Goal: Task Accomplishment & Management: Manage account settings

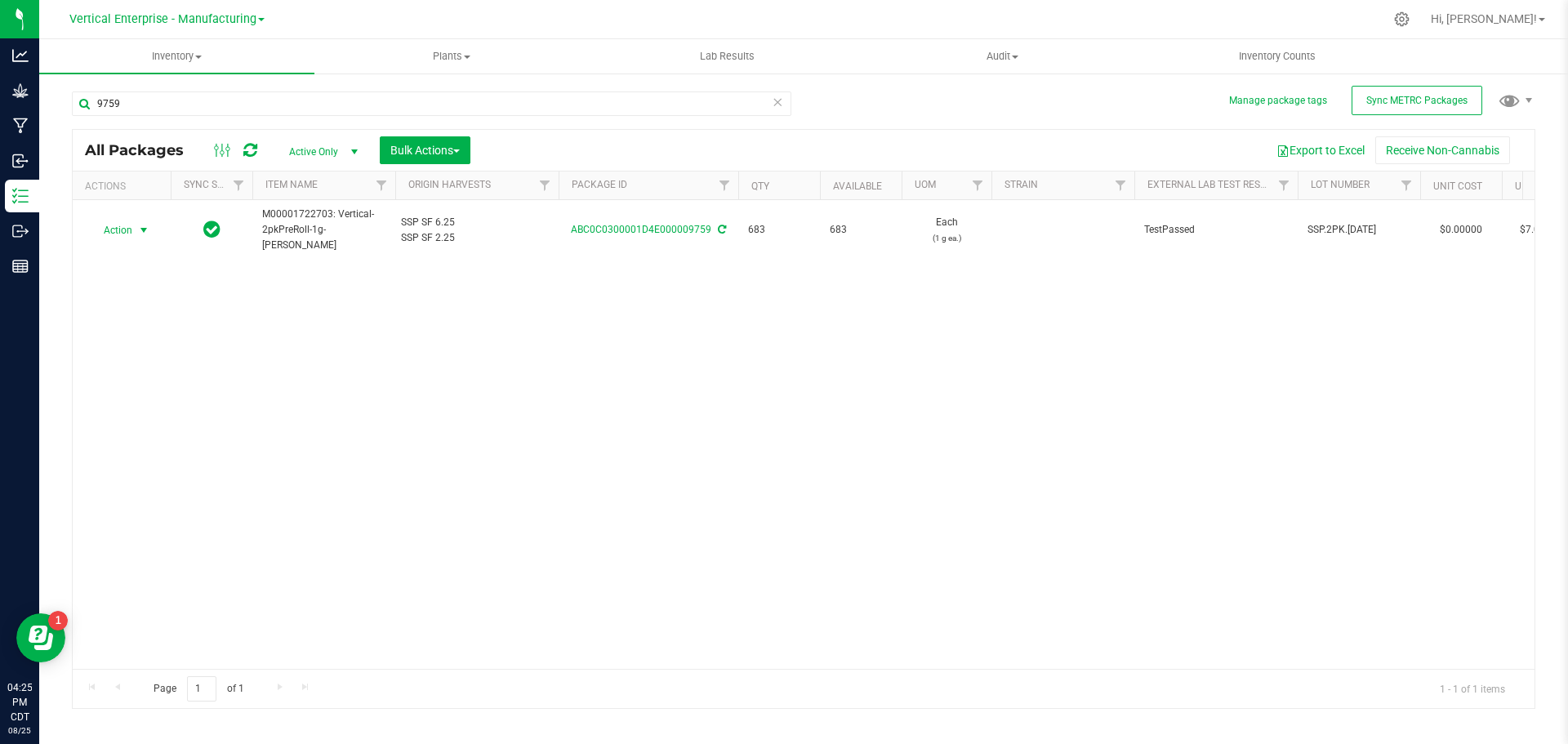
click at [111, 231] on span "Action" at bounding box center [110, 230] width 44 height 23
click at [128, 281] on li "Create package" at bounding box center [141, 281] width 103 height 24
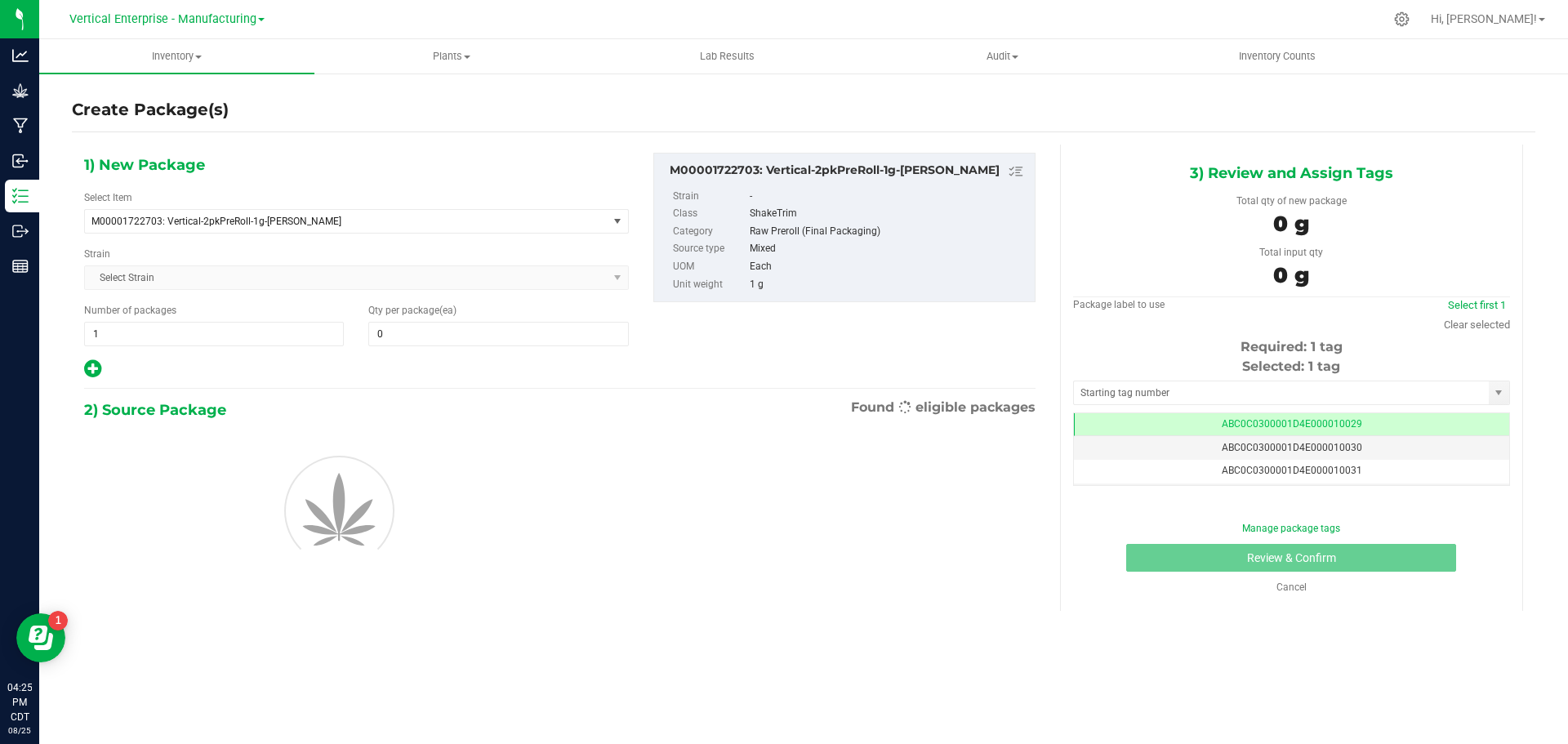
type input "0"
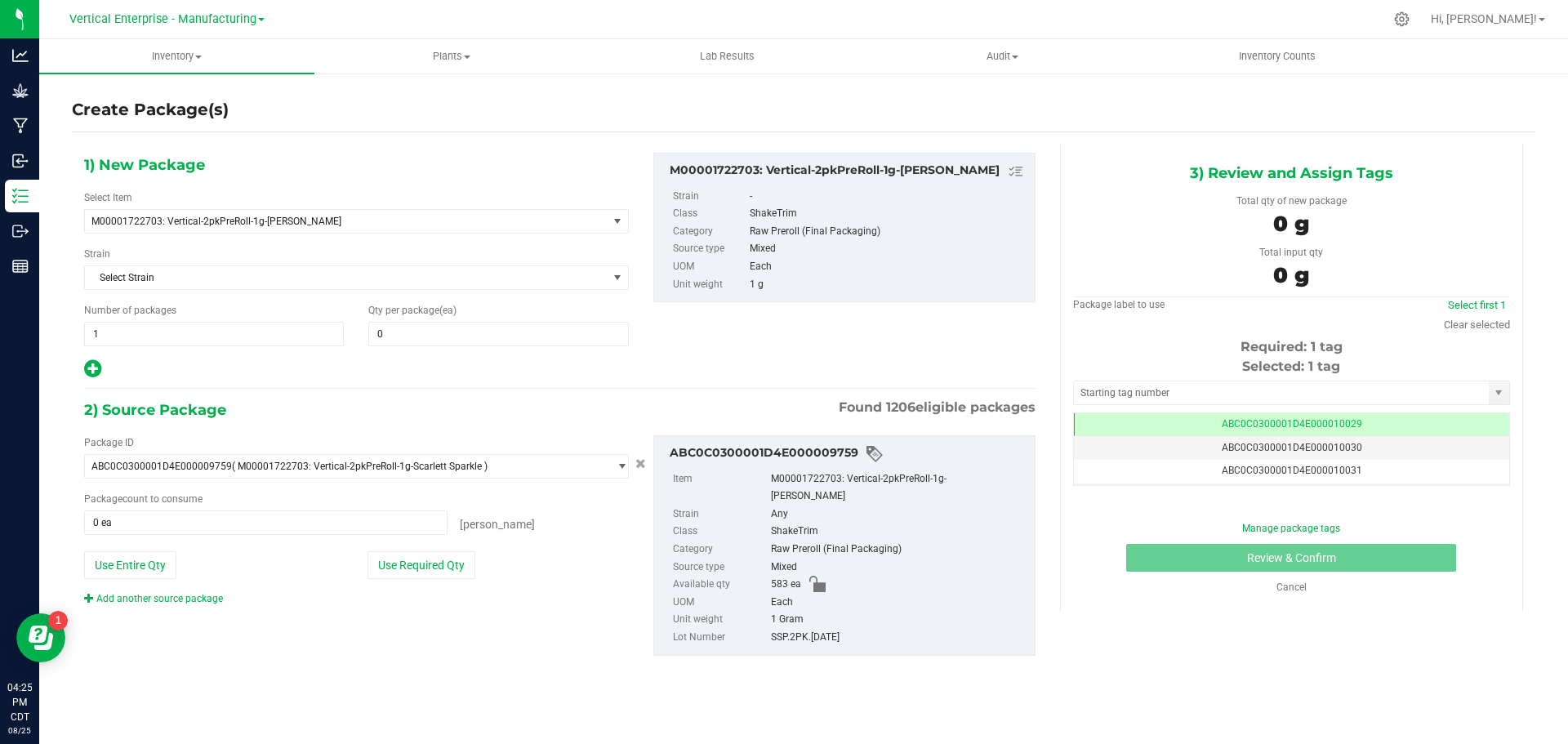
click at [429, 346] on div "1) New Package Select Item M00001722703: Vertical-2pkPreRoll-1g-Scarlett Sparkl…" at bounding box center [356, 266] width 569 height 228
click at [422, 332] on span at bounding box center [499, 334] width 260 height 24
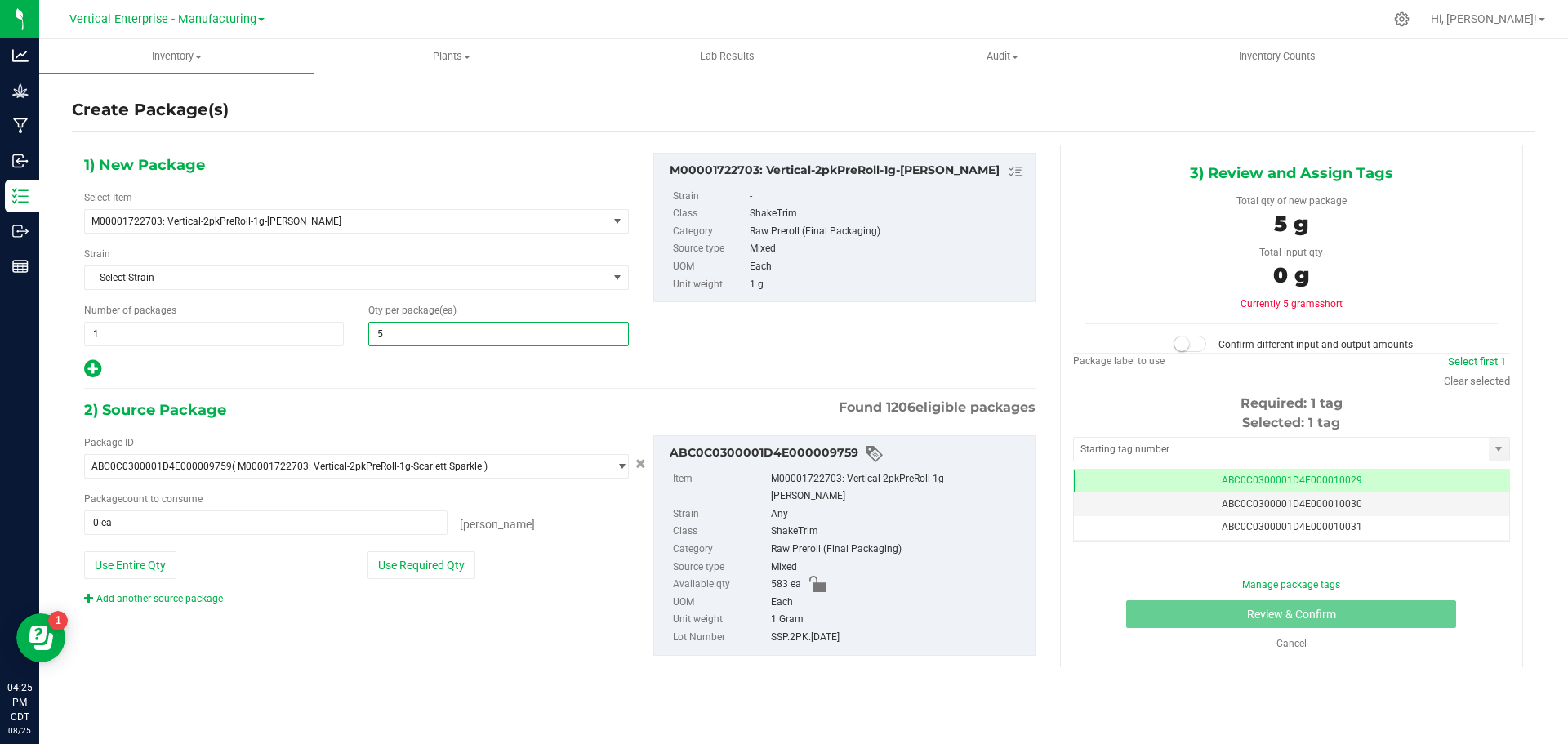
type input "50"
click at [445, 552] on button "Use Required Qty" at bounding box center [421, 566] width 108 height 28
type input "50 ea"
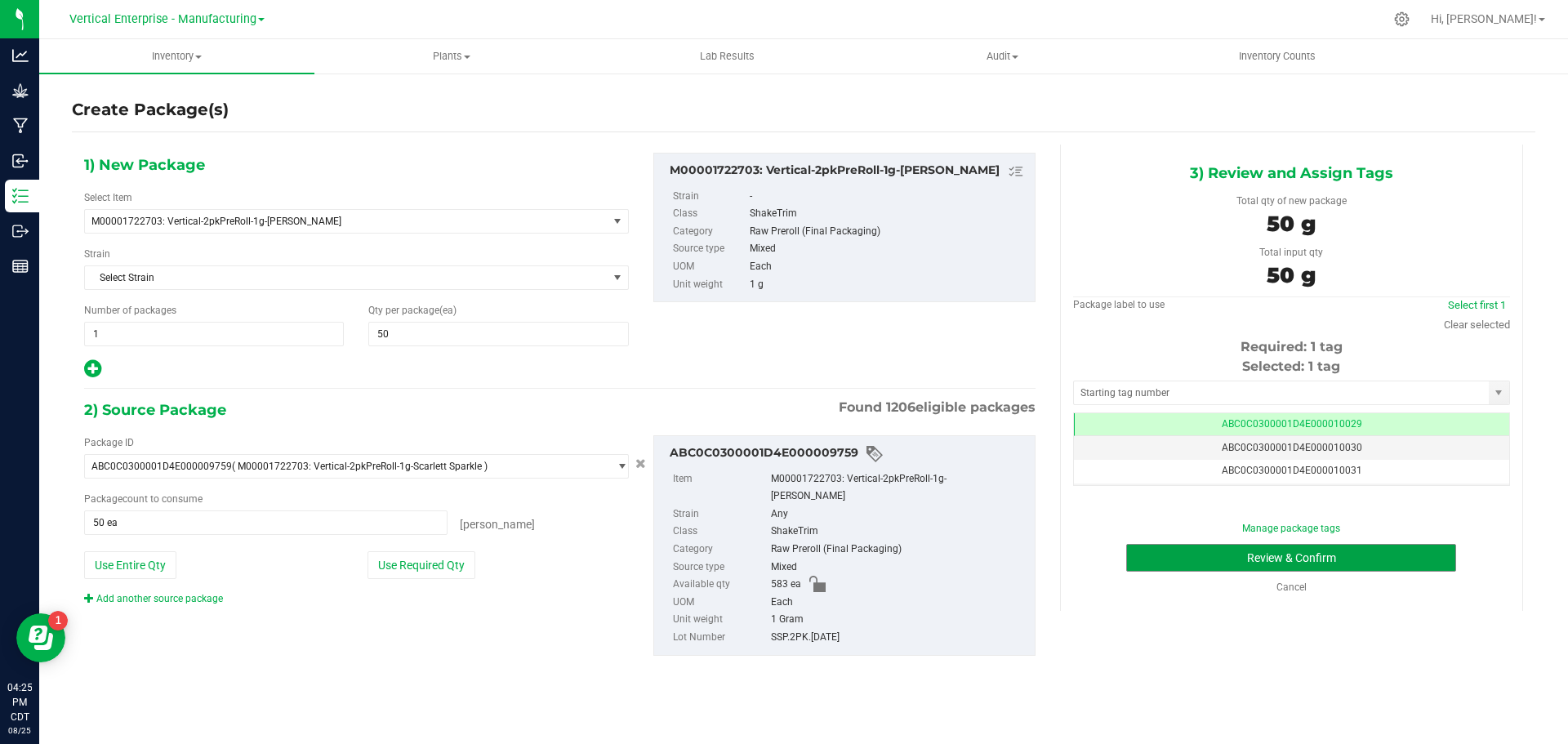
click at [1408, 561] on button "Review & Confirm" at bounding box center [1290, 558] width 330 height 28
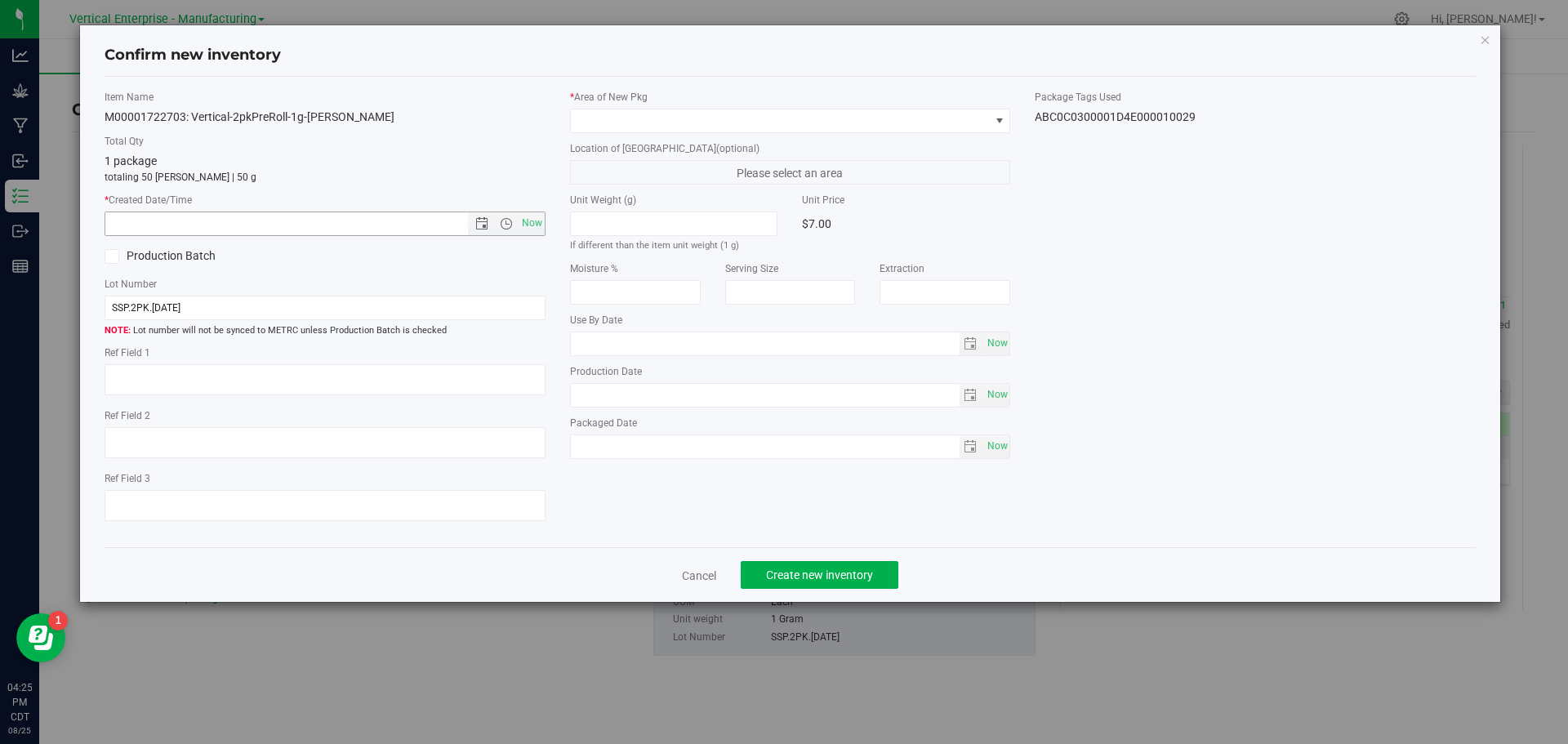
click at [540, 220] on span "Now" at bounding box center [532, 224] width 28 height 24
type input "[DATE] 4:25 PM"
click at [610, 132] on span at bounding box center [790, 121] width 441 height 24
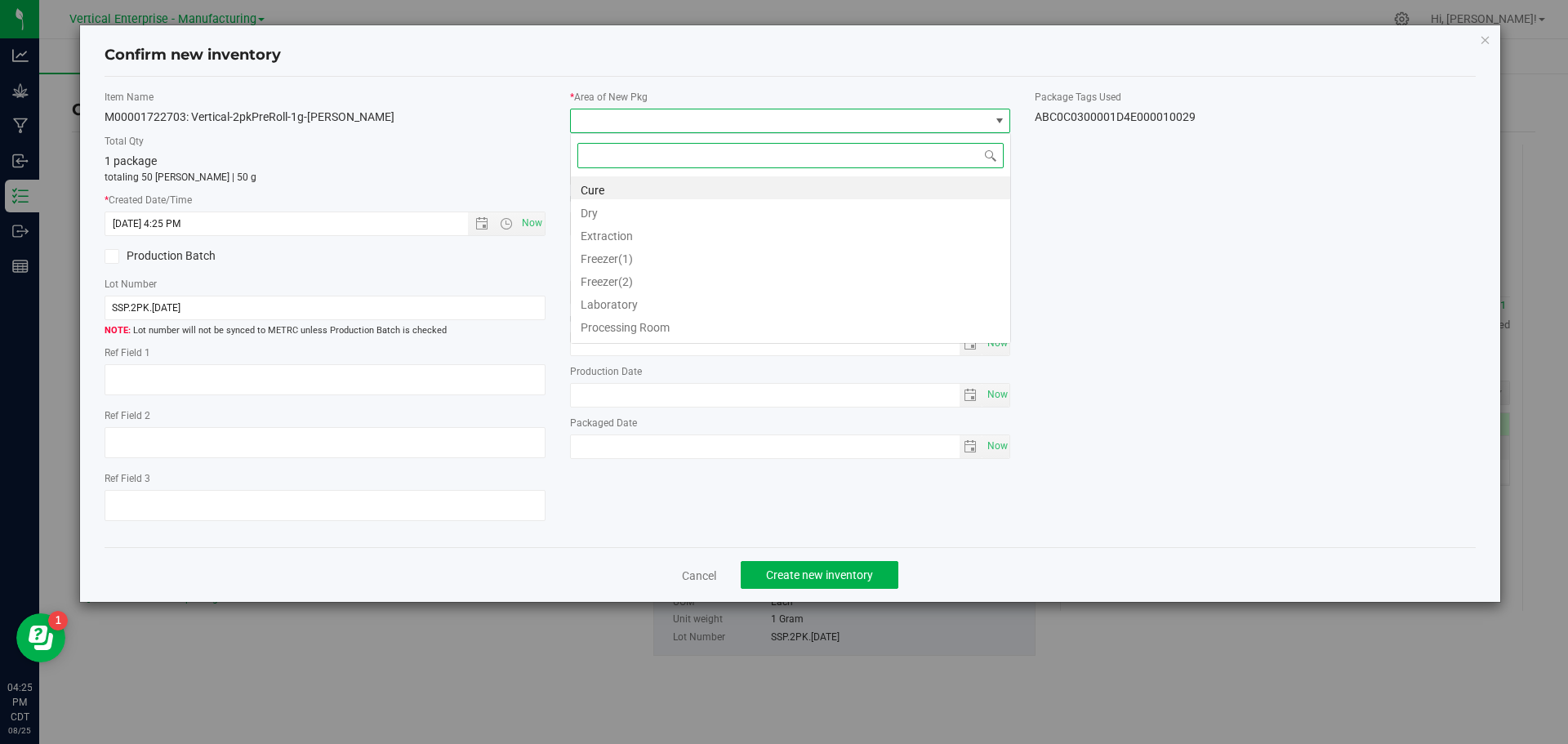
scroll to position [24, 441]
type input "VA"
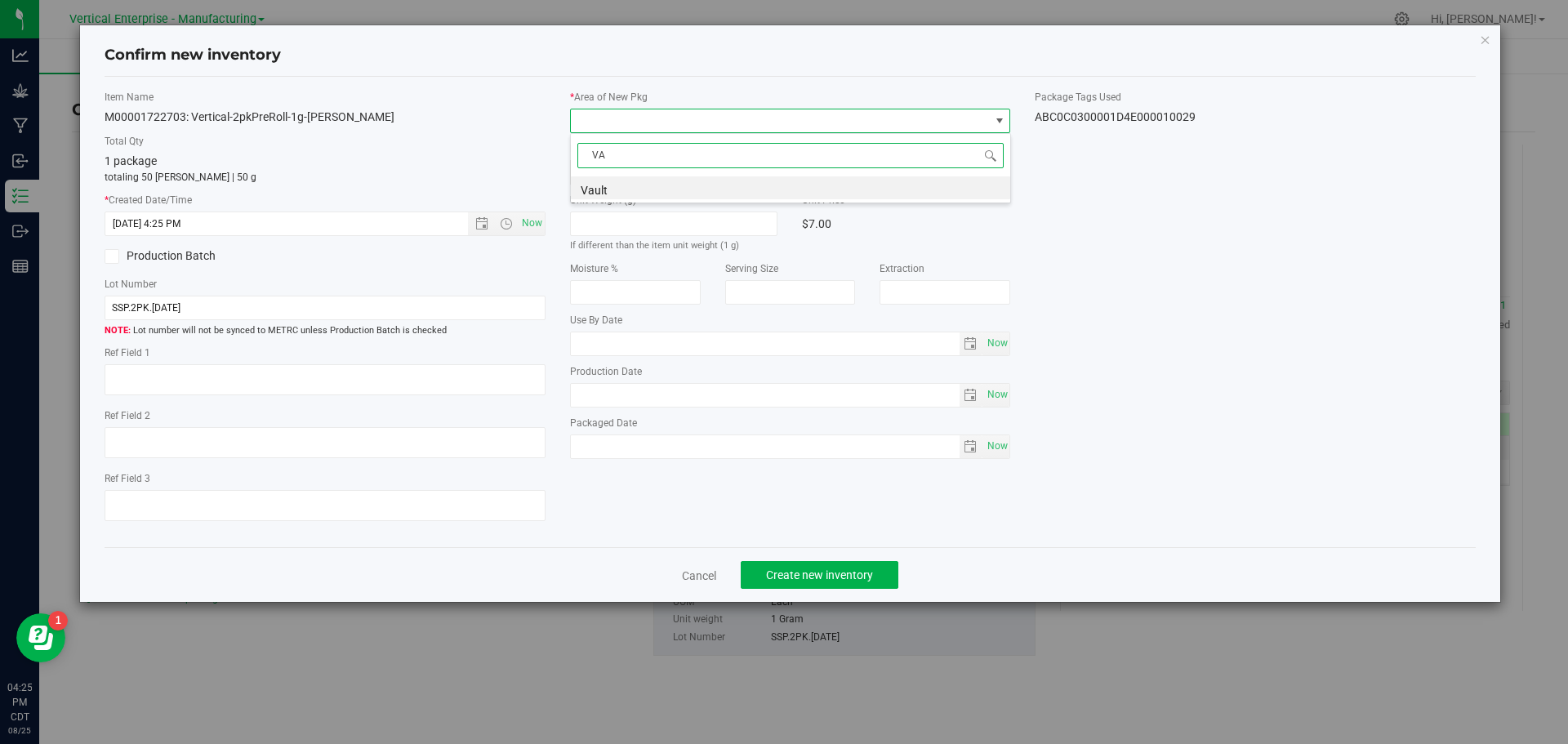
click at [607, 187] on li "Vault" at bounding box center [790, 188] width 439 height 23
click at [861, 580] on span "Create new inventory" at bounding box center [819, 575] width 107 height 13
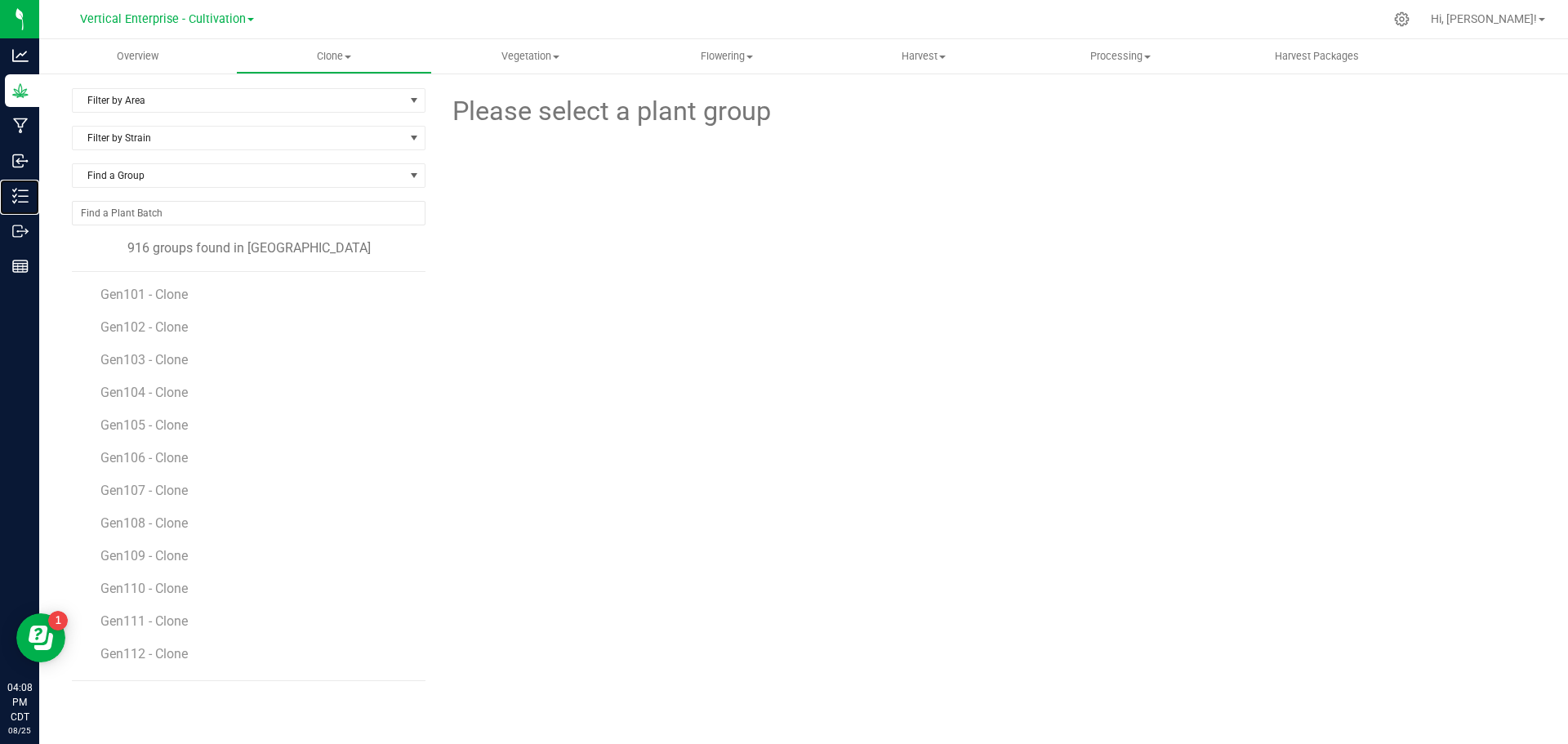
click at [0, 0] on p "Inventory" at bounding box center [0, 0] width 0 height 0
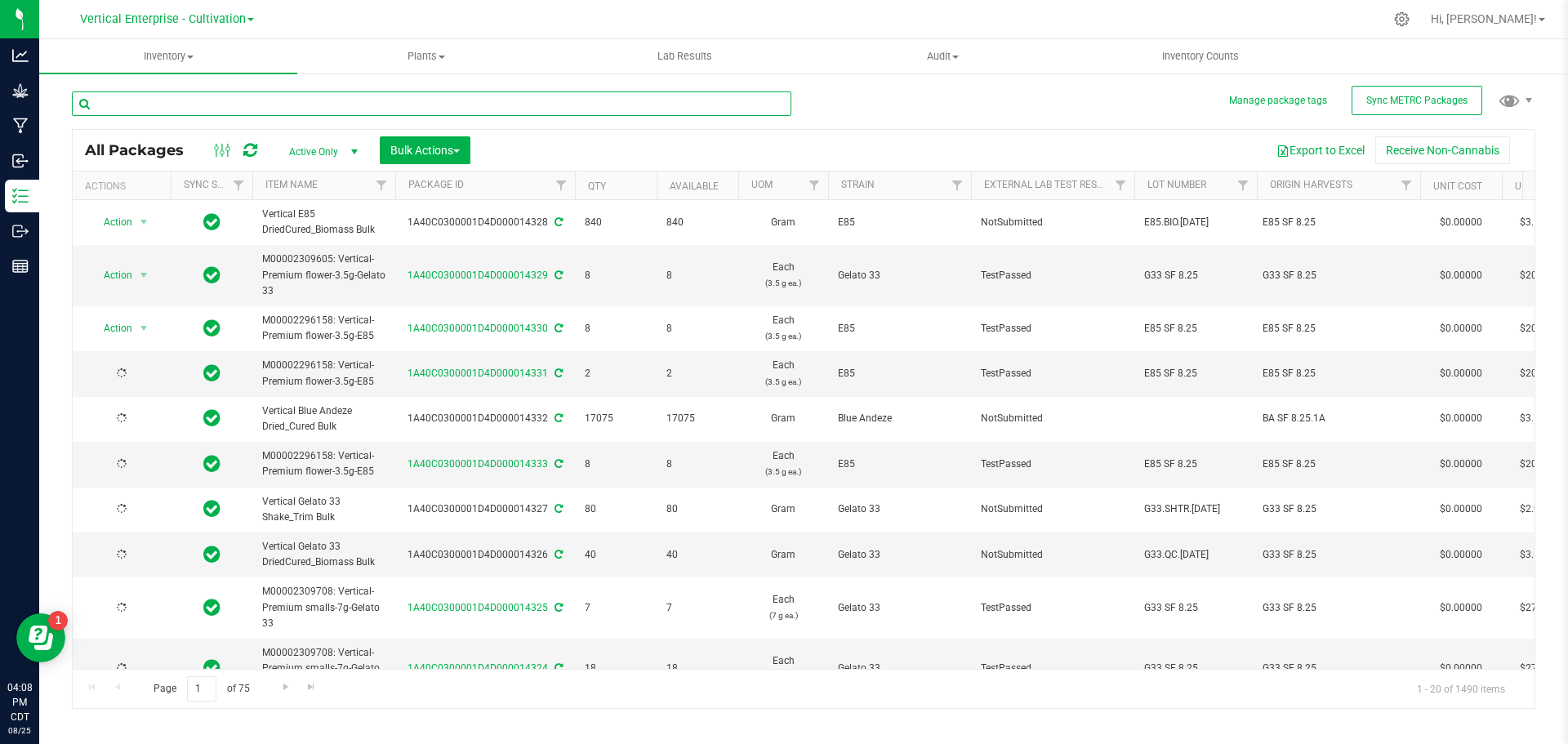
click at [168, 105] on input "text" at bounding box center [431, 104] width 719 height 24
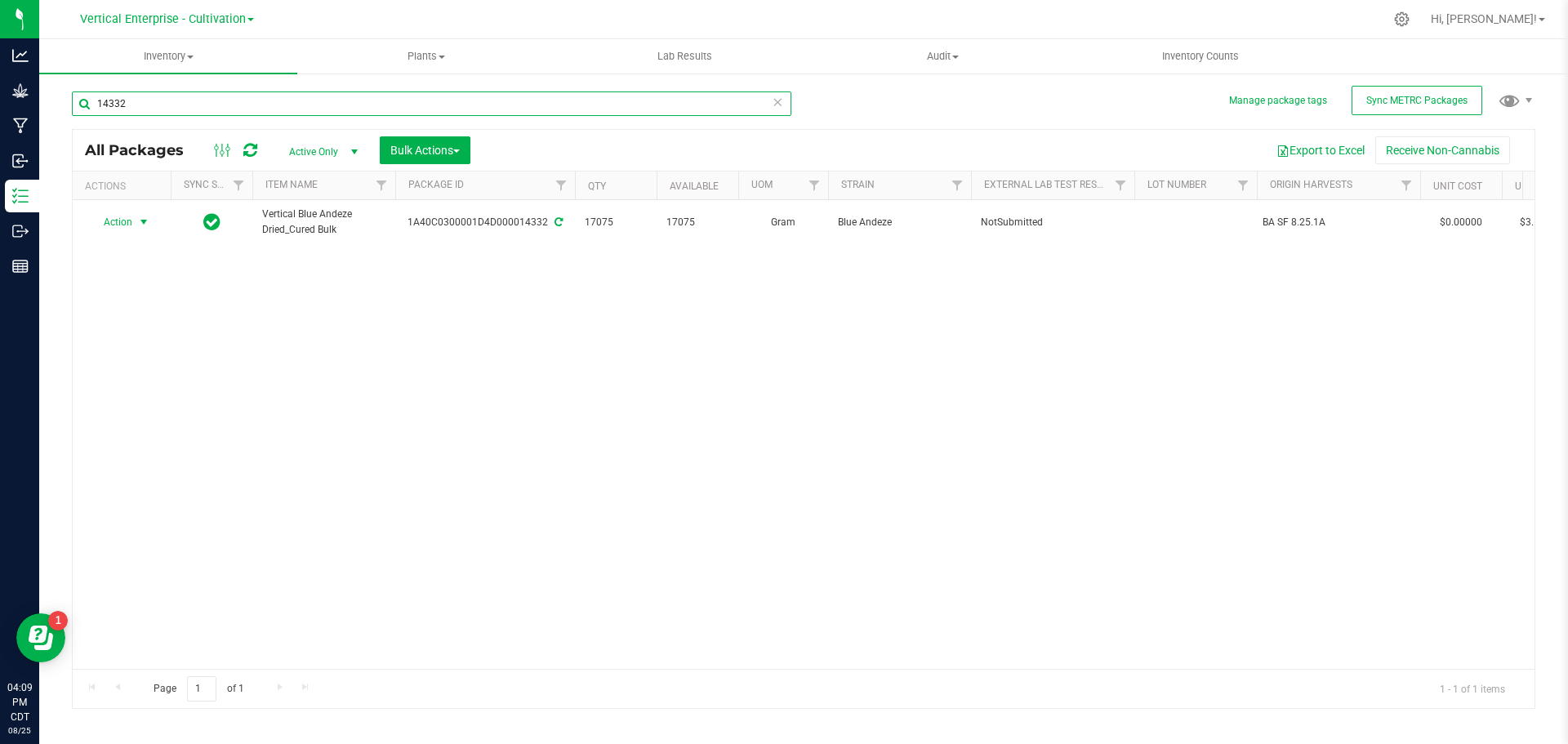
type input "14332"
click at [114, 222] on span "Action" at bounding box center [110, 222] width 44 height 23
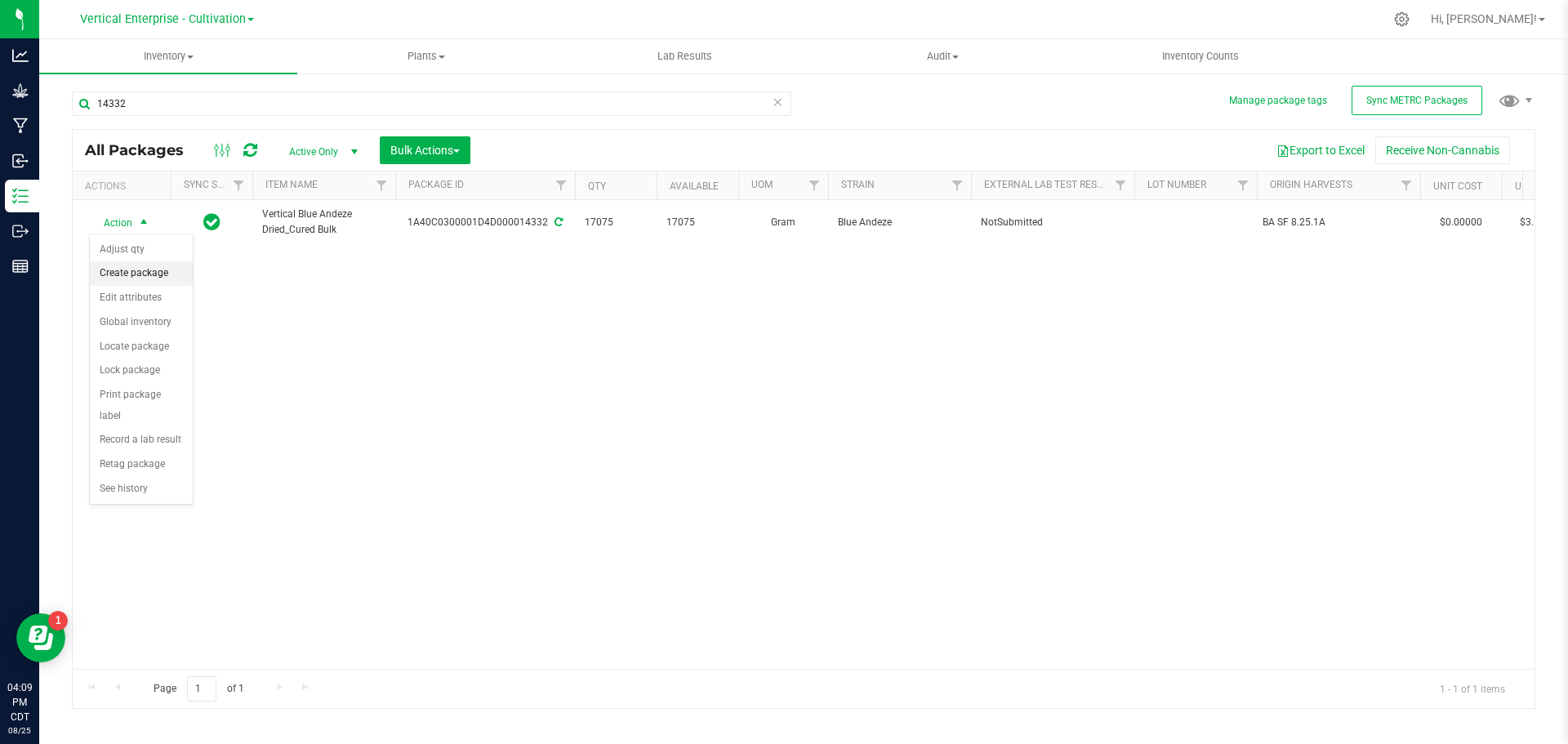
click at [128, 270] on li "Create package" at bounding box center [141, 273] width 103 height 24
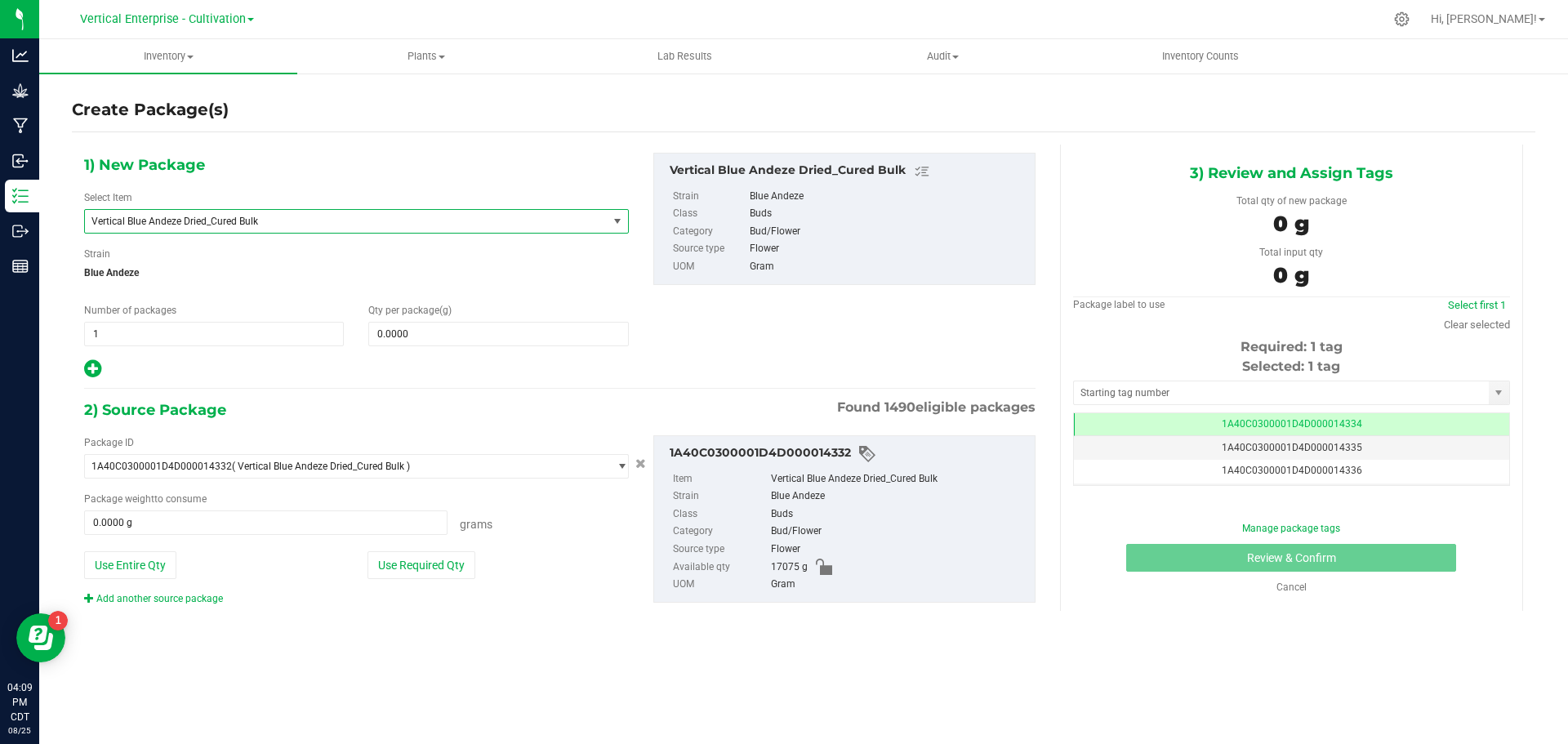
click at [162, 227] on span "Vertical Blue Andeze Dried_Cured Bulk" at bounding box center [336, 221] width 489 height 11
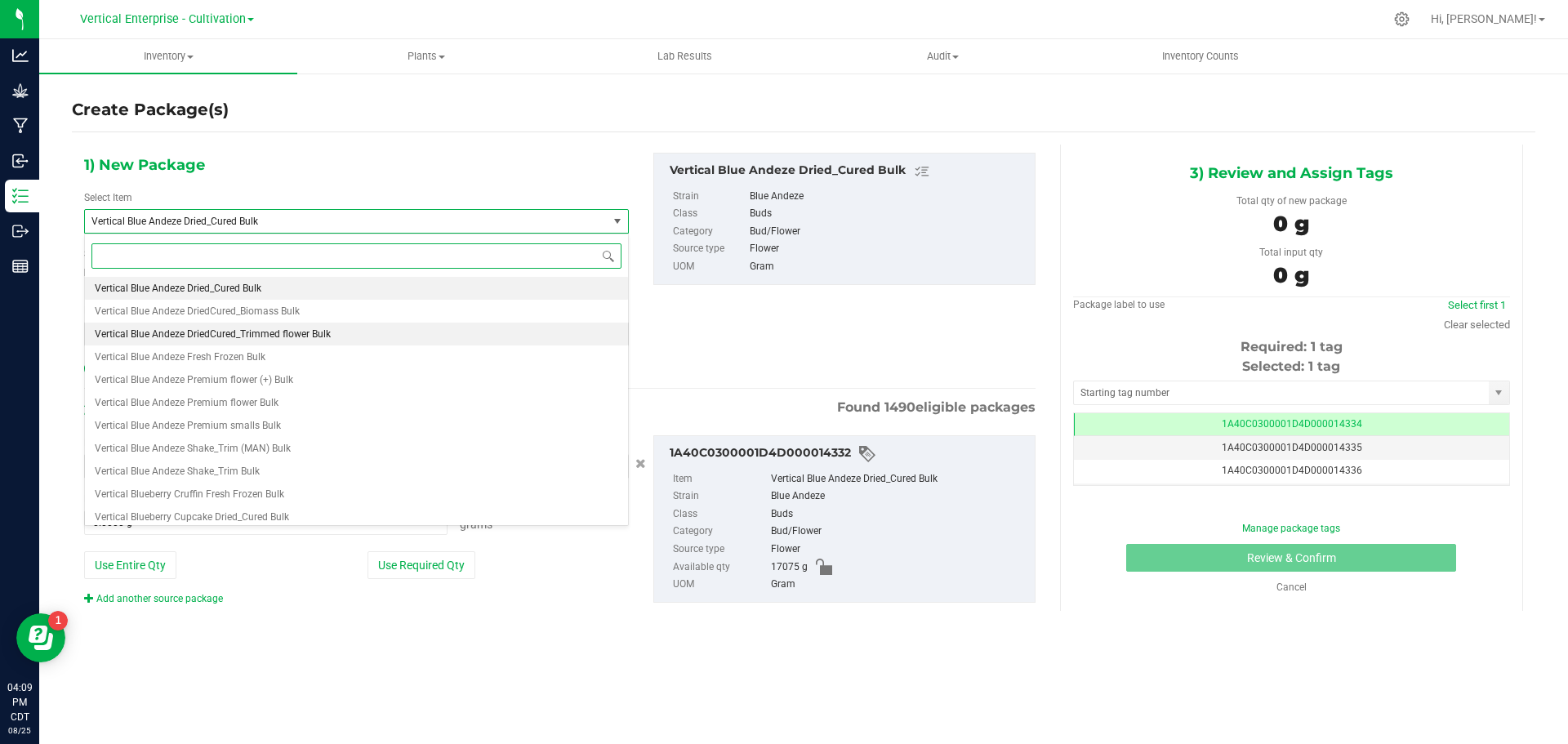
click at [196, 332] on span "Vertical Blue Andeze DriedCured_Trimmed flower Bulk" at bounding box center [213, 334] width 236 height 11
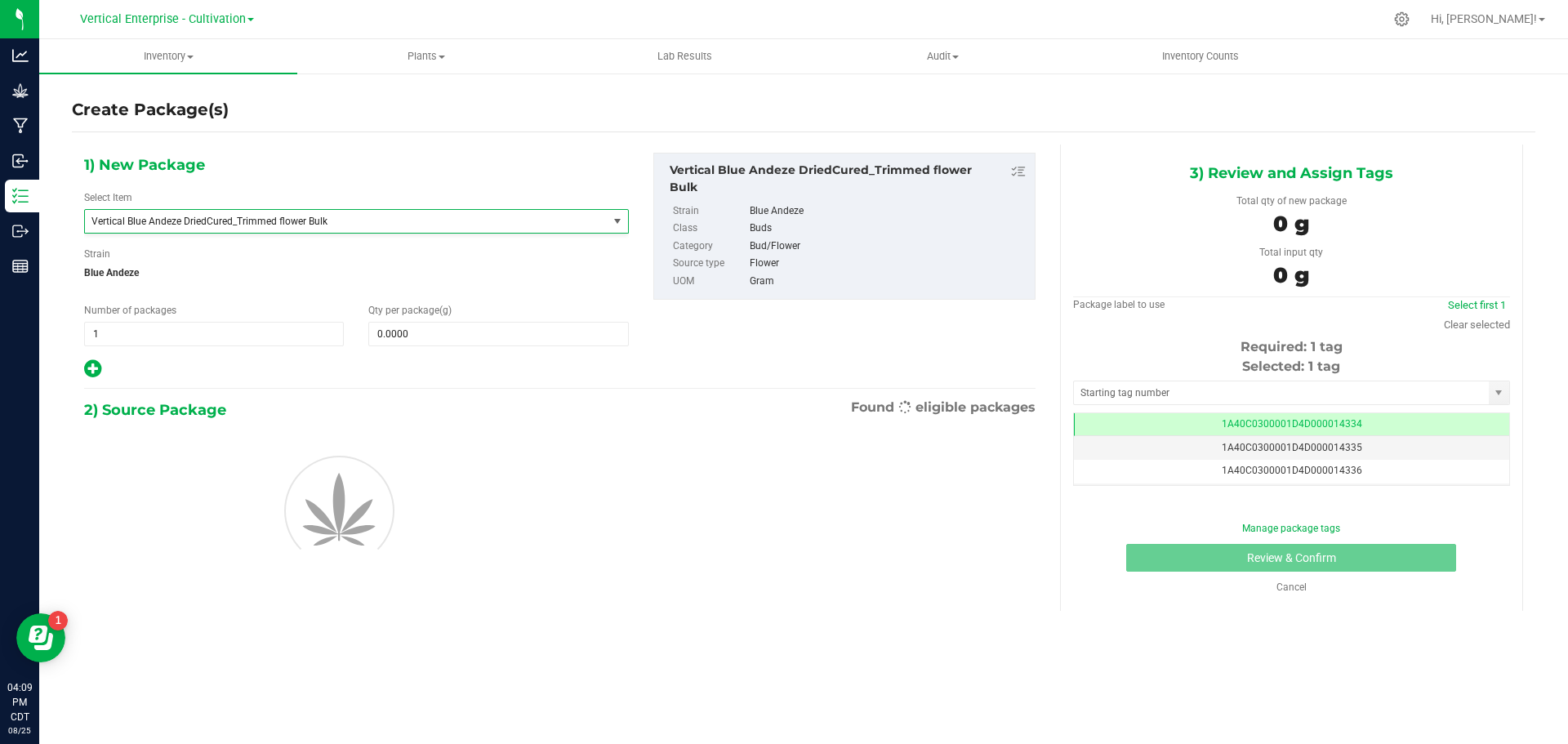
type input "0.0000"
click at [424, 336] on input "0.0000" at bounding box center [499, 333] width 258 height 23
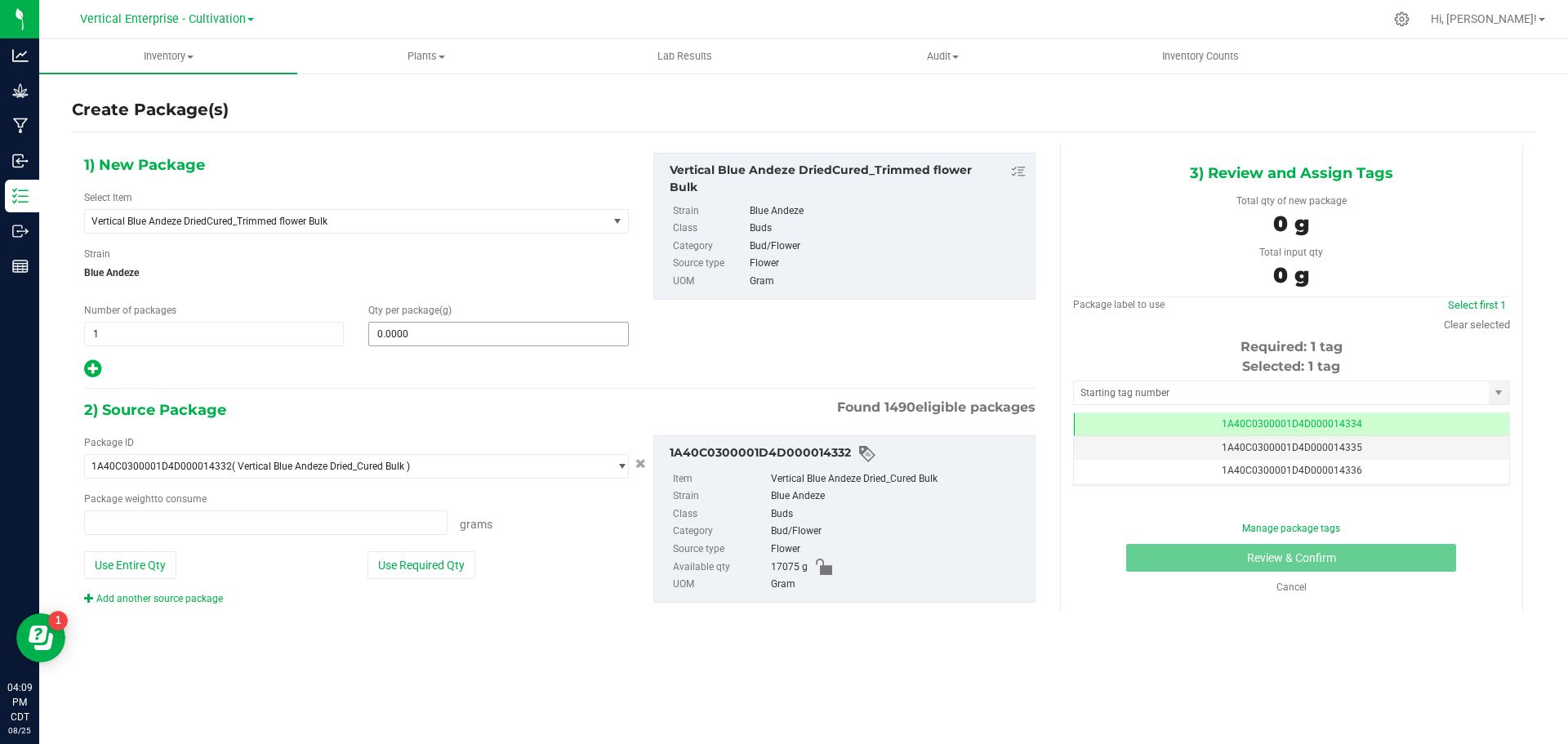
type input "0.0000 g"
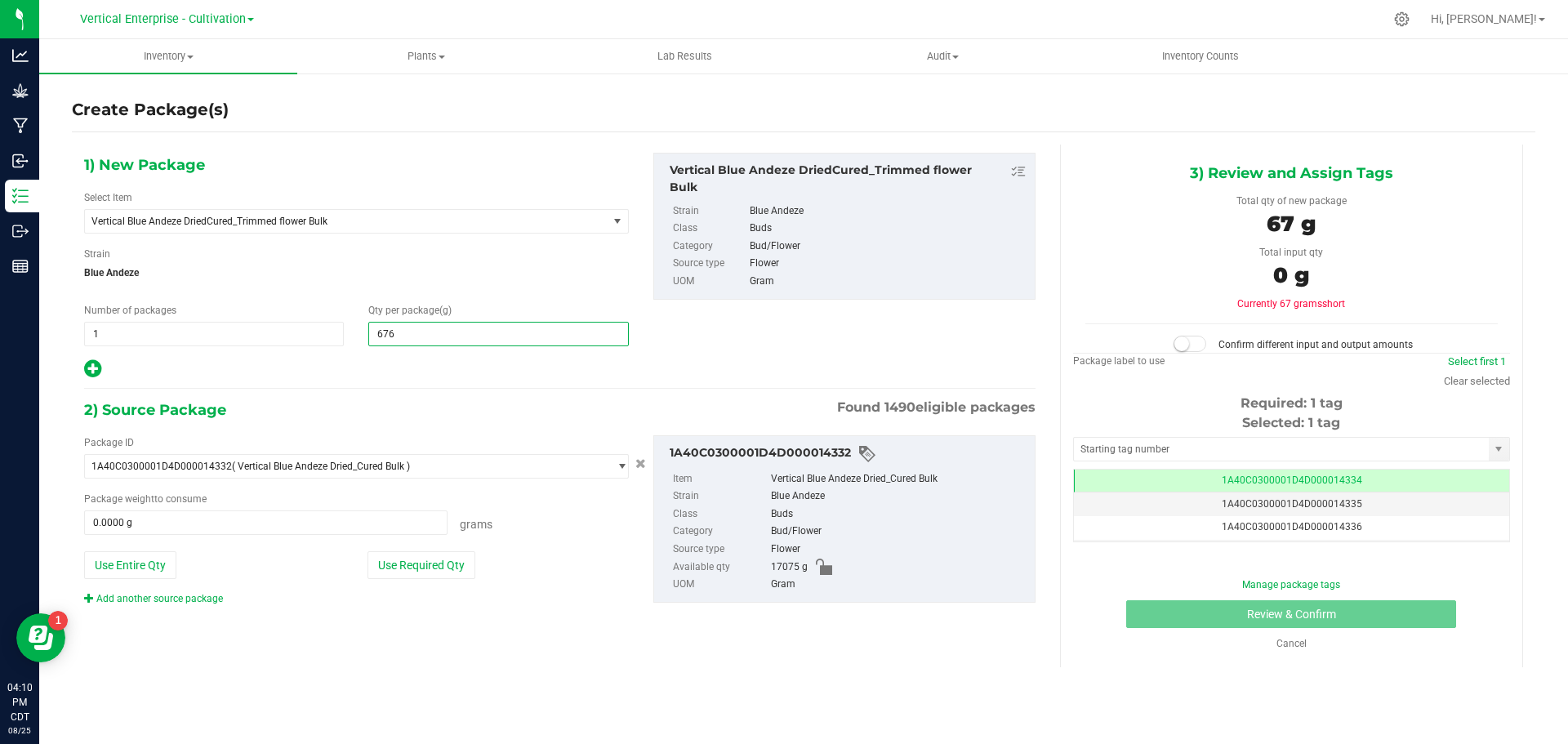
type input "6765"
type input "6,765.0000"
click at [413, 574] on button "Use Required Qty" at bounding box center [421, 566] width 108 height 28
type input "6765.0000 g"
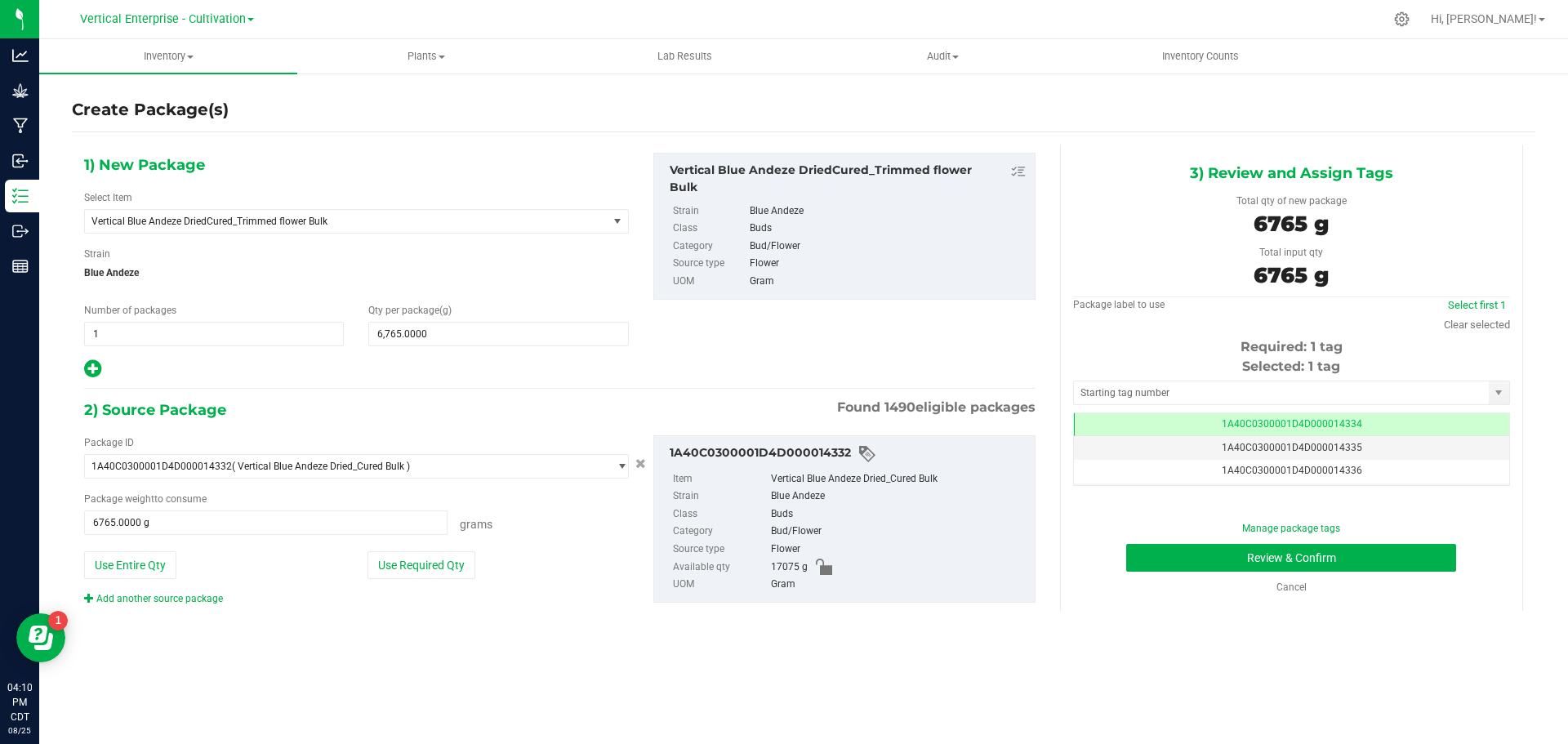
click at [1349, 423] on span "1A40C0300001D4D000014334" at bounding box center [1291, 424] width 140 height 11
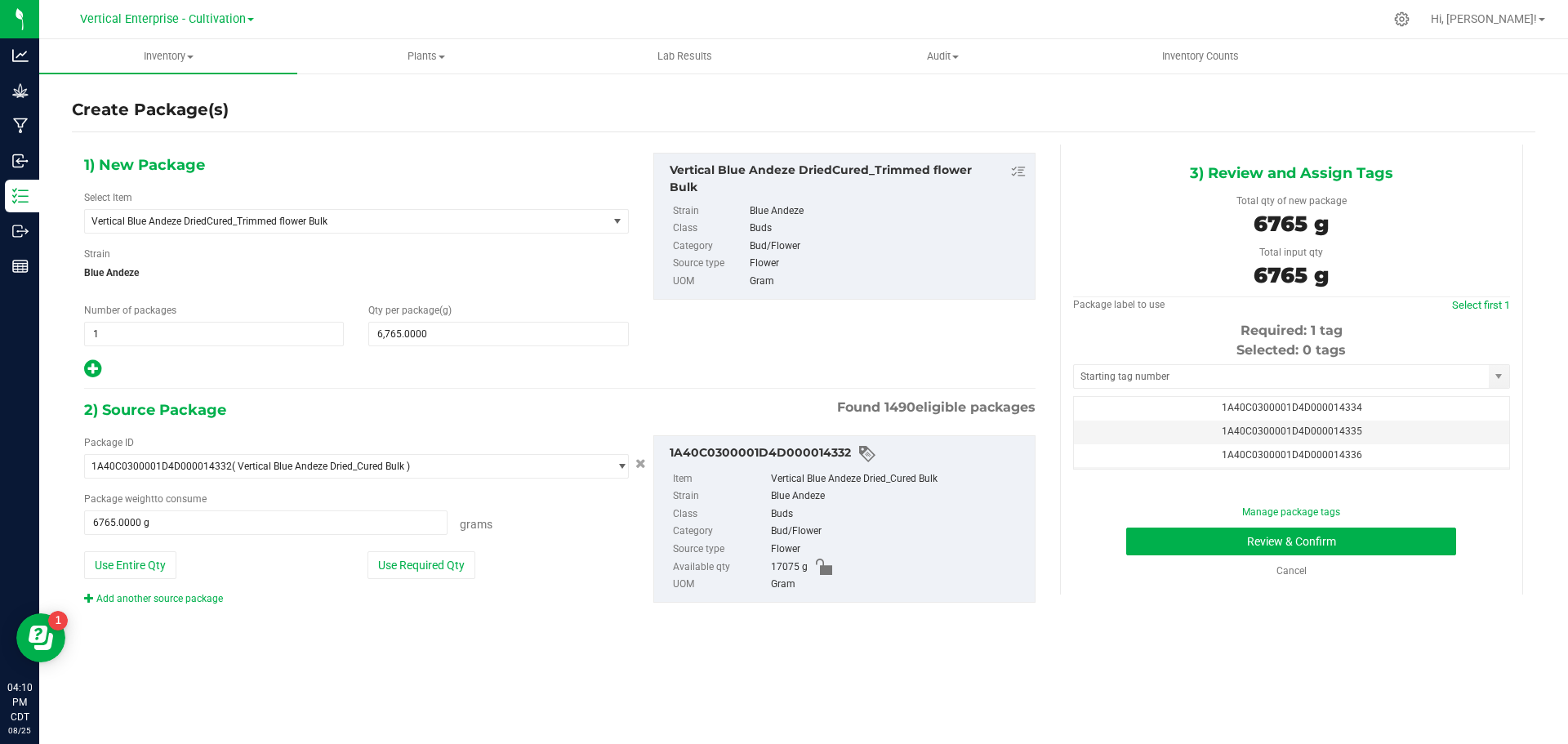
click at [1342, 433] on span "1A40C0300001D4D000014335" at bounding box center [1291, 431] width 140 height 11
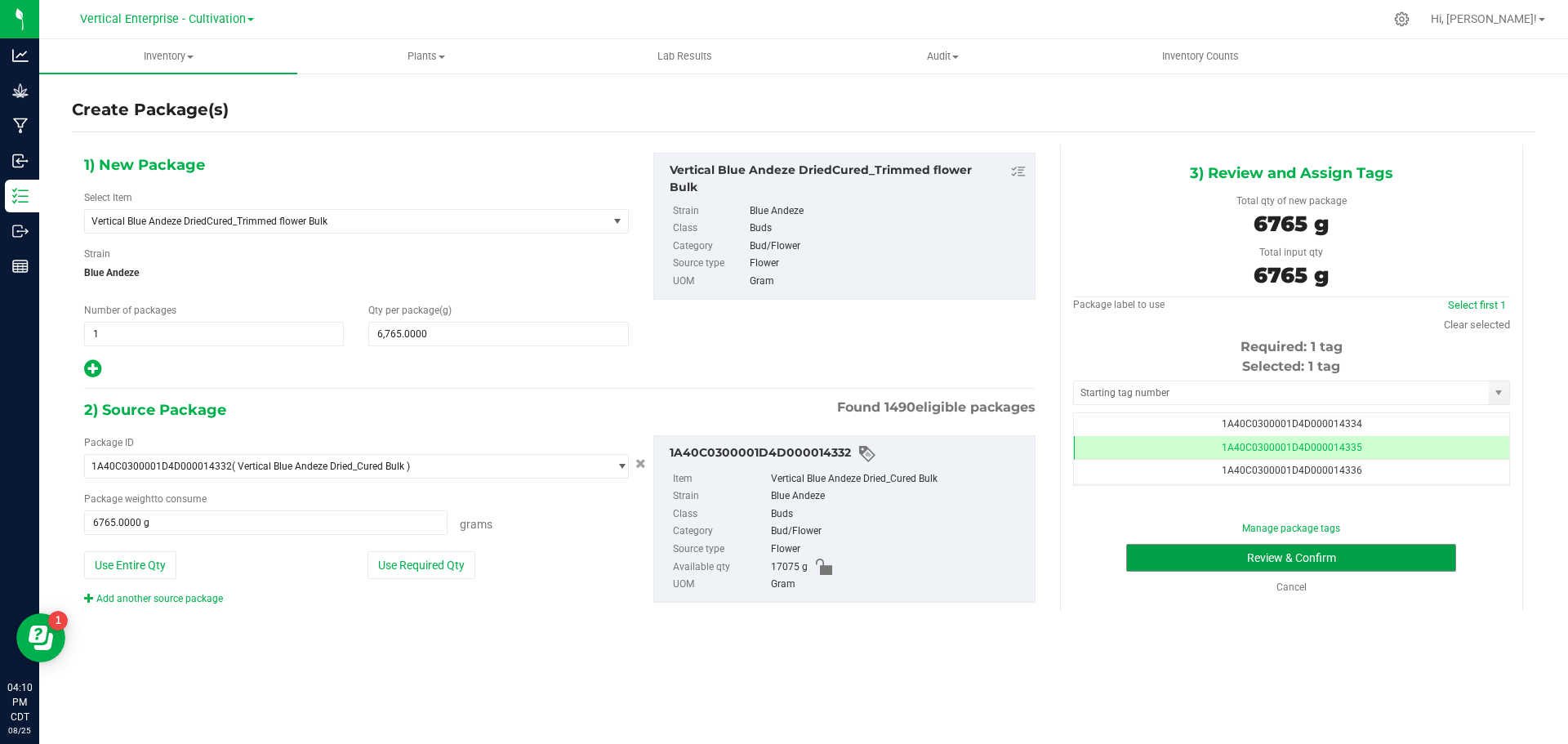
click at [1337, 560] on button "Review & Confirm" at bounding box center [1290, 558] width 330 height 28
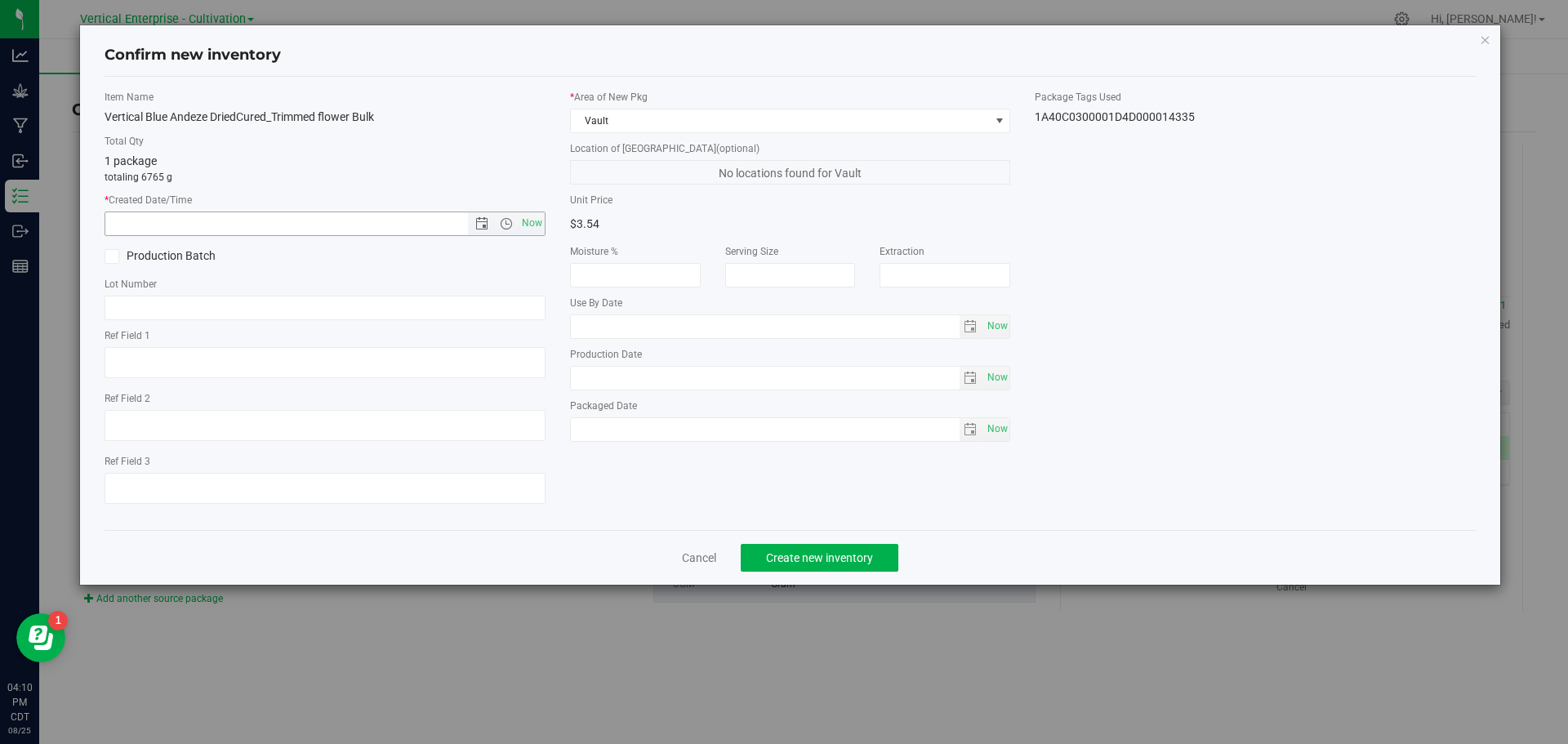
drag, startPoint x: 538, startPoint y: 228, endPoint x: 528, endPoint y: 226, distance: 10.2
click at [536, 227] on span "Now" at bounding box center [532, 224] width 28 height 24
type input "8/25/2025 4:10 PM"
click at [133, 261] on label "Production Batch" at bounding box center [209, 256] width 208 height 17
click at [0, 0] on input "Production Batch" at bounding box center [0, 0] width 0 height 0
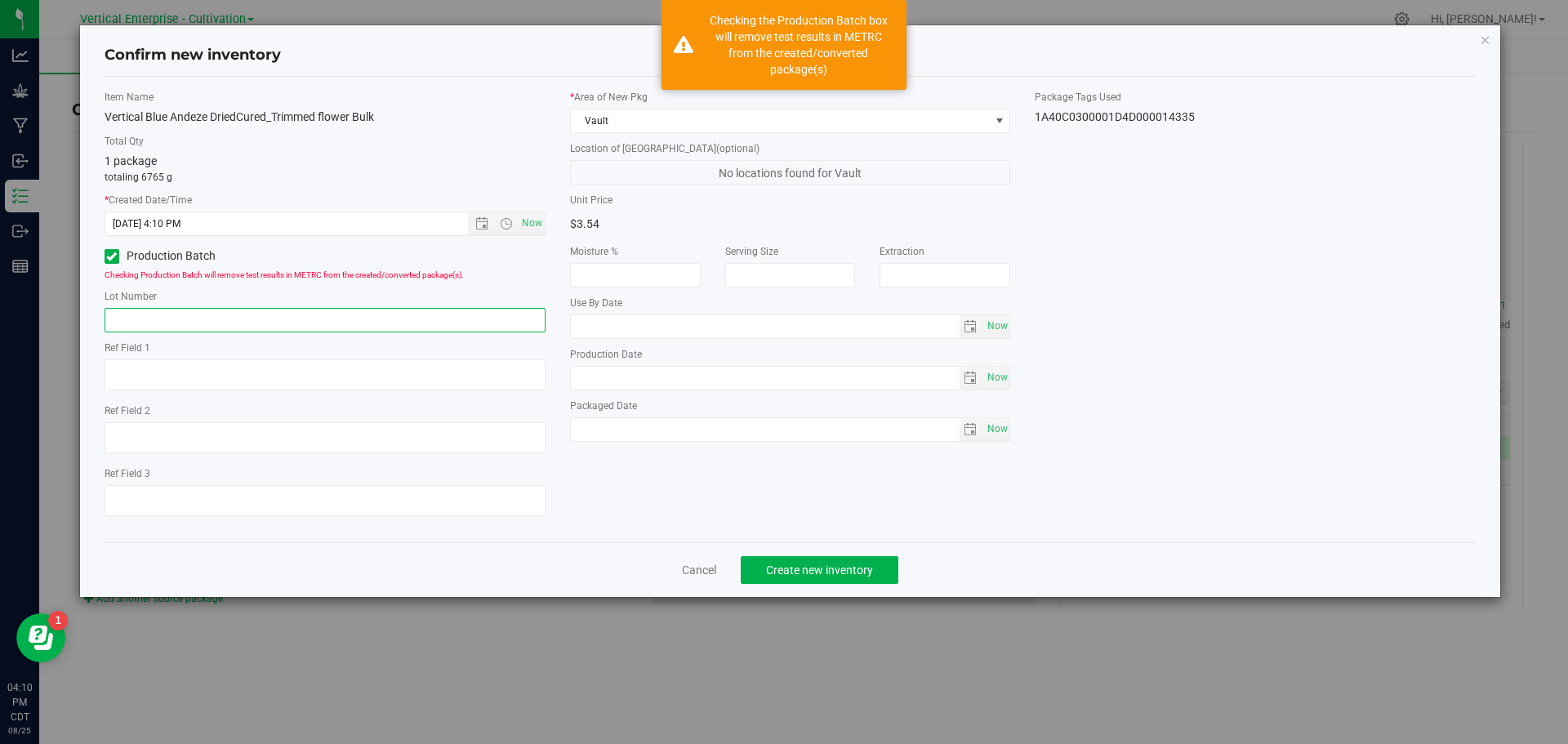
click at [165, 316] on input "text" at bounding box center [325, 320] width 441 height 24
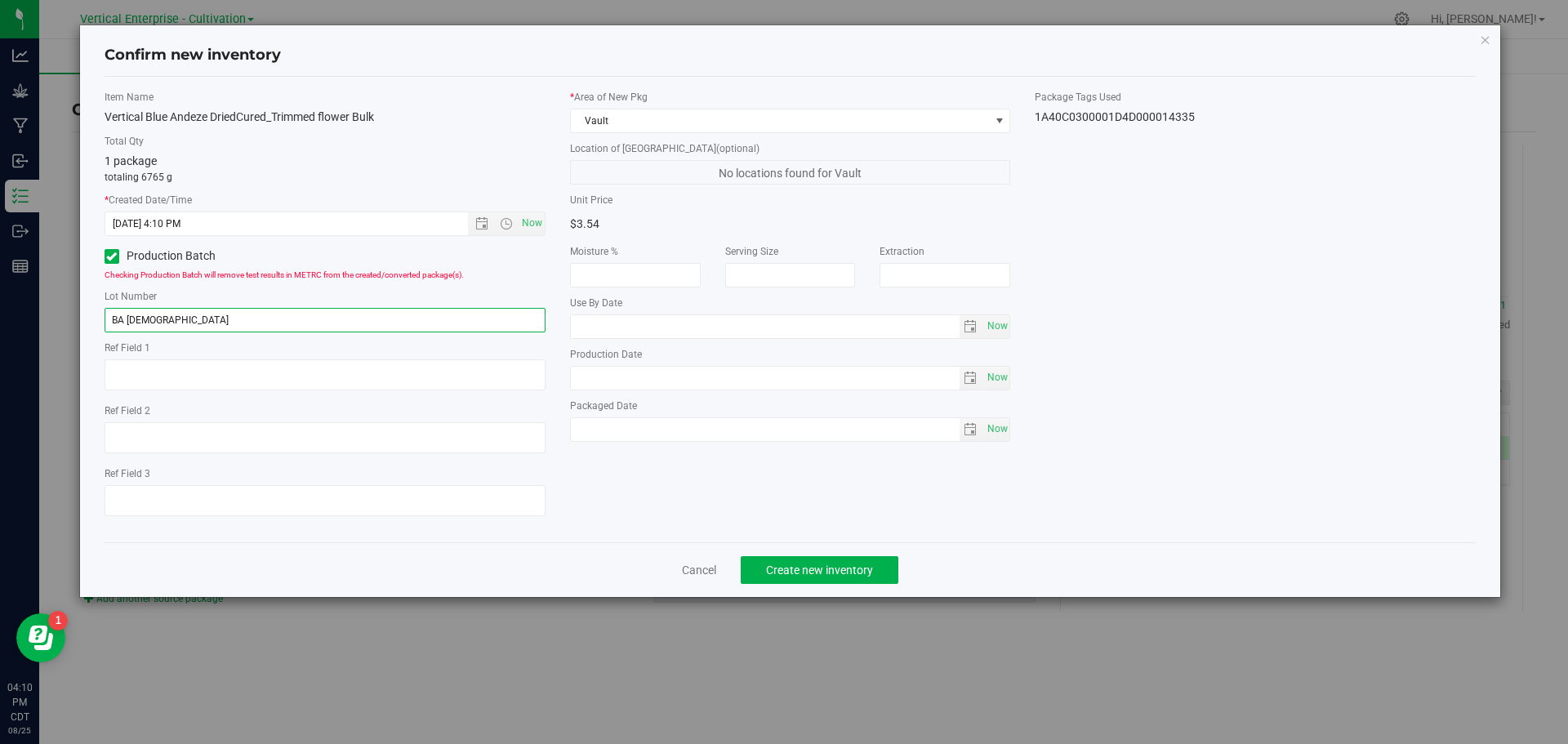
type input "BA SF 8.25"
click at [821, 569] on span "Create new inventory" at bounding box center [819, 570] width 107 height 13
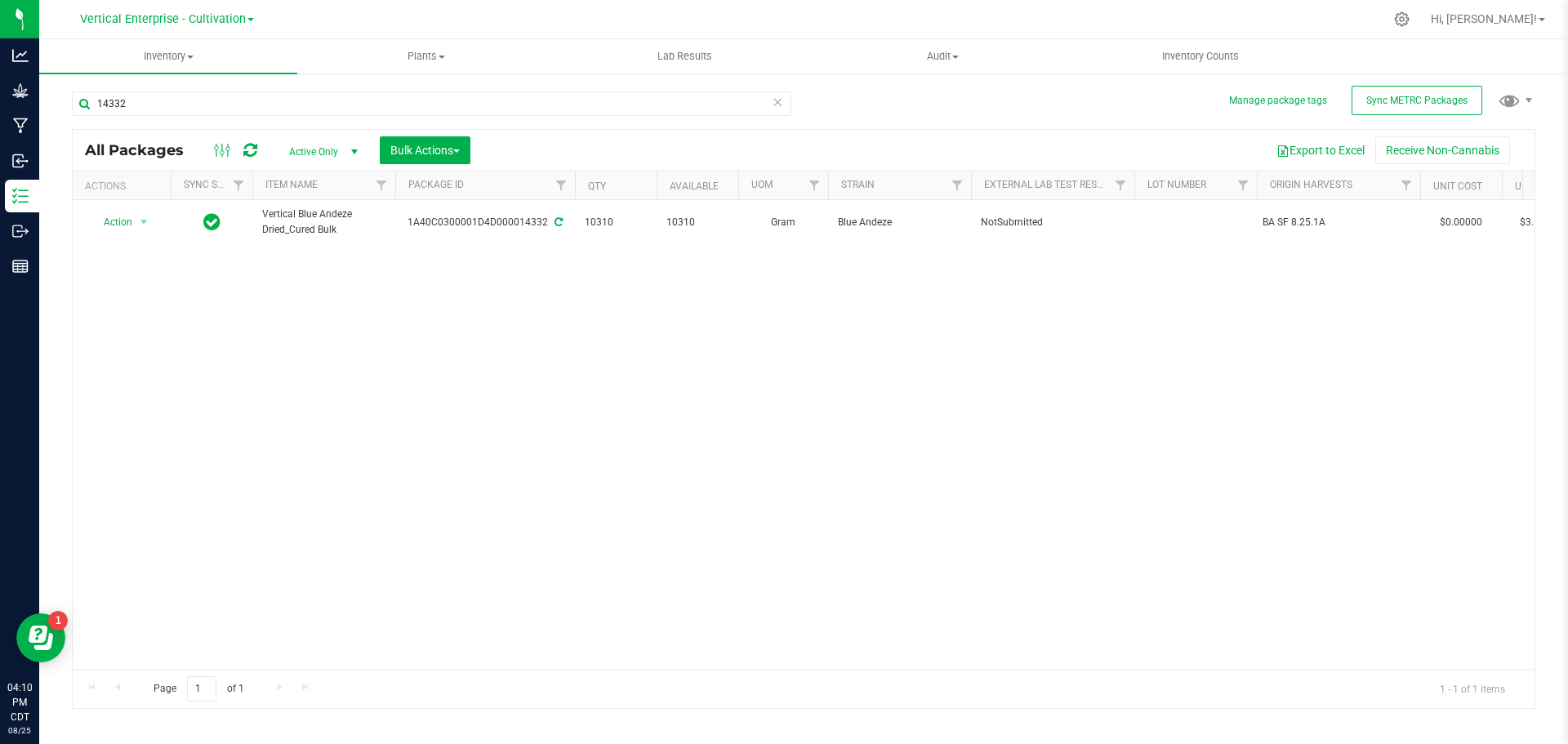
click at [1312, 220] on div "BA SF 8.25.1A" at bounding box center [1339, 222] width 152 height 16
click at [102, 217] on span "Action" at bounding box center [110, 222] width 44 height 23
click at [102, 267] on li "Create package" at bounding box center [141, 273] width 103 height 24
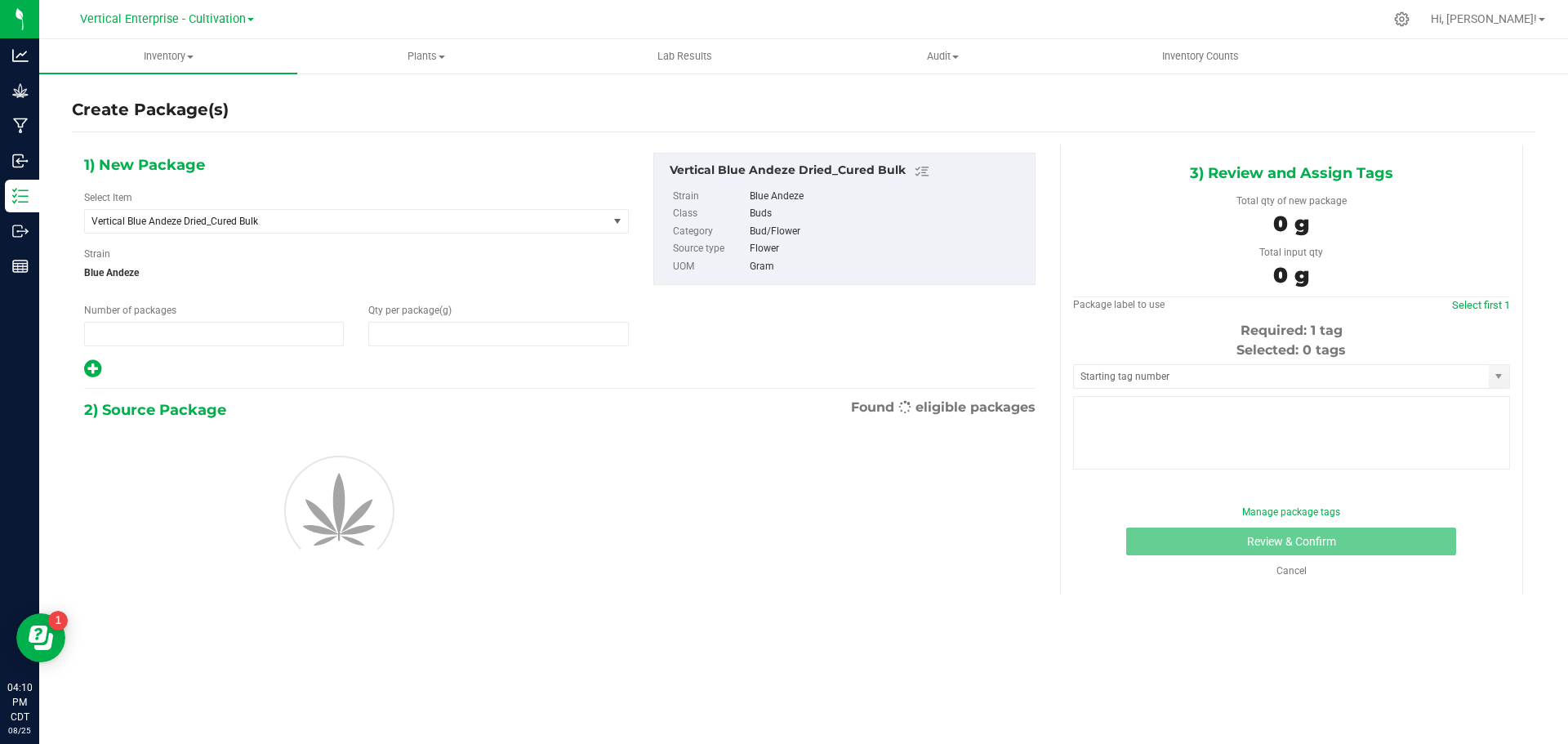
type input "1"
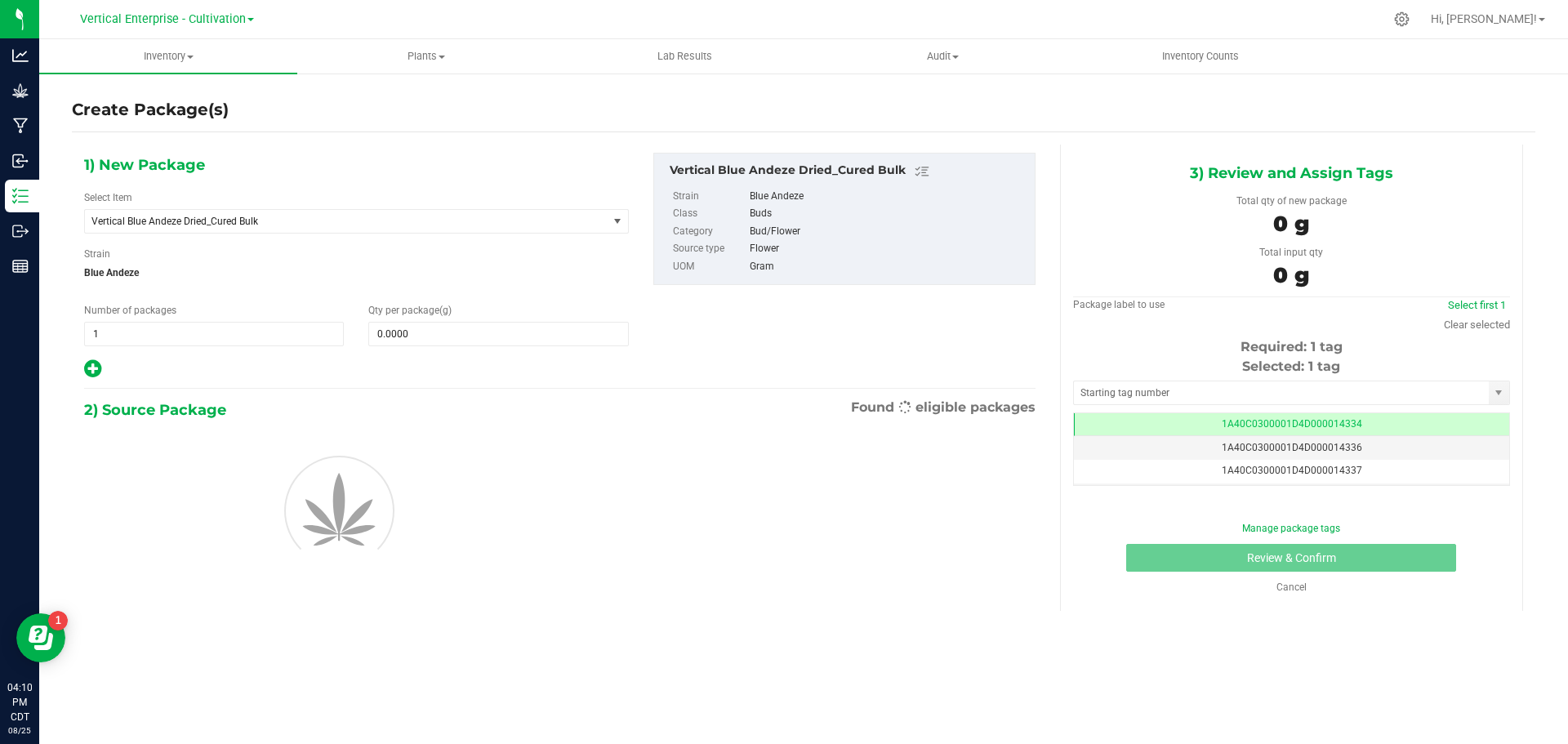
scroll to position [0, -1]
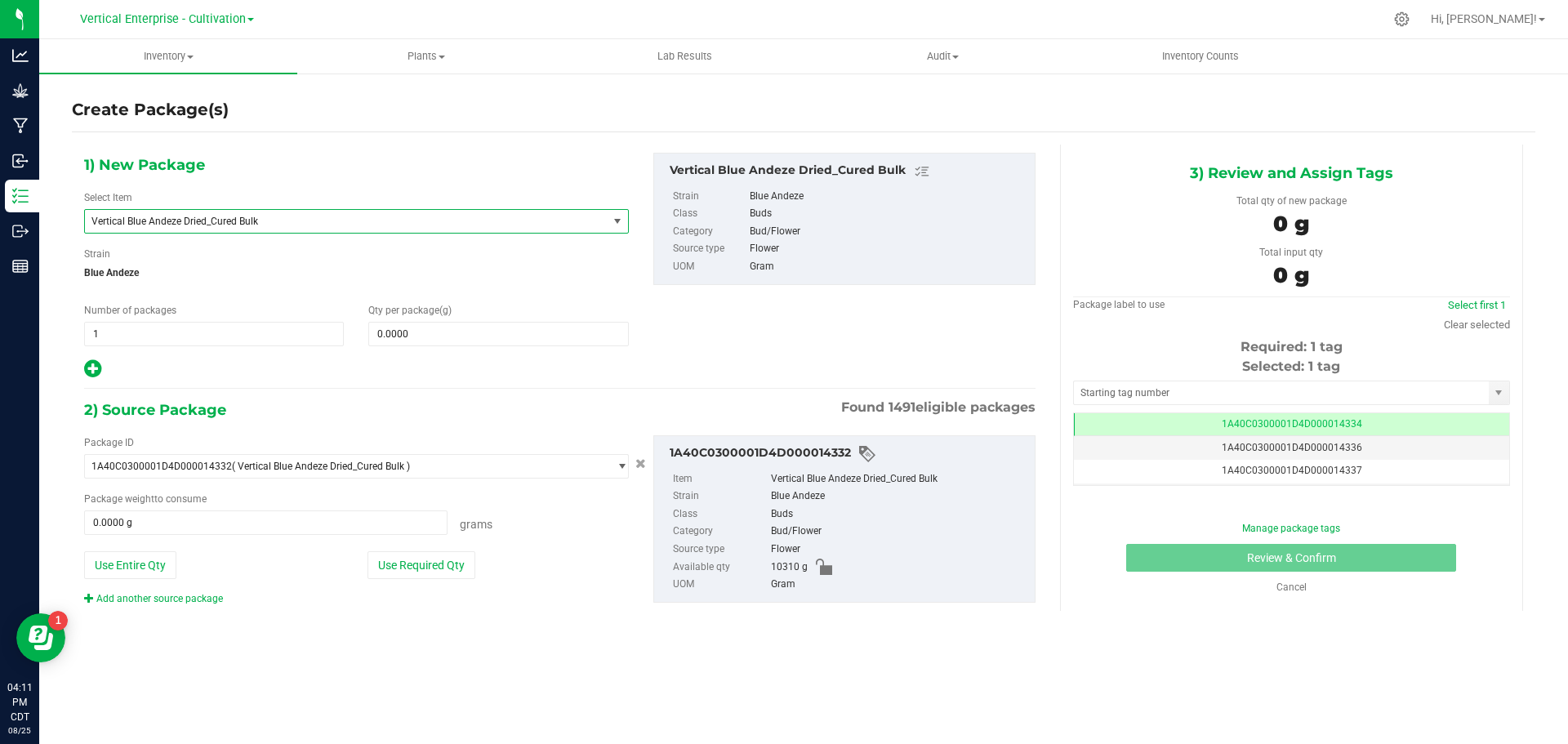
click at [165, 216] on span "Vertical Blue Andeze Dried_Cured Bulk" at bounding box center [336, 221] width 489 height 11
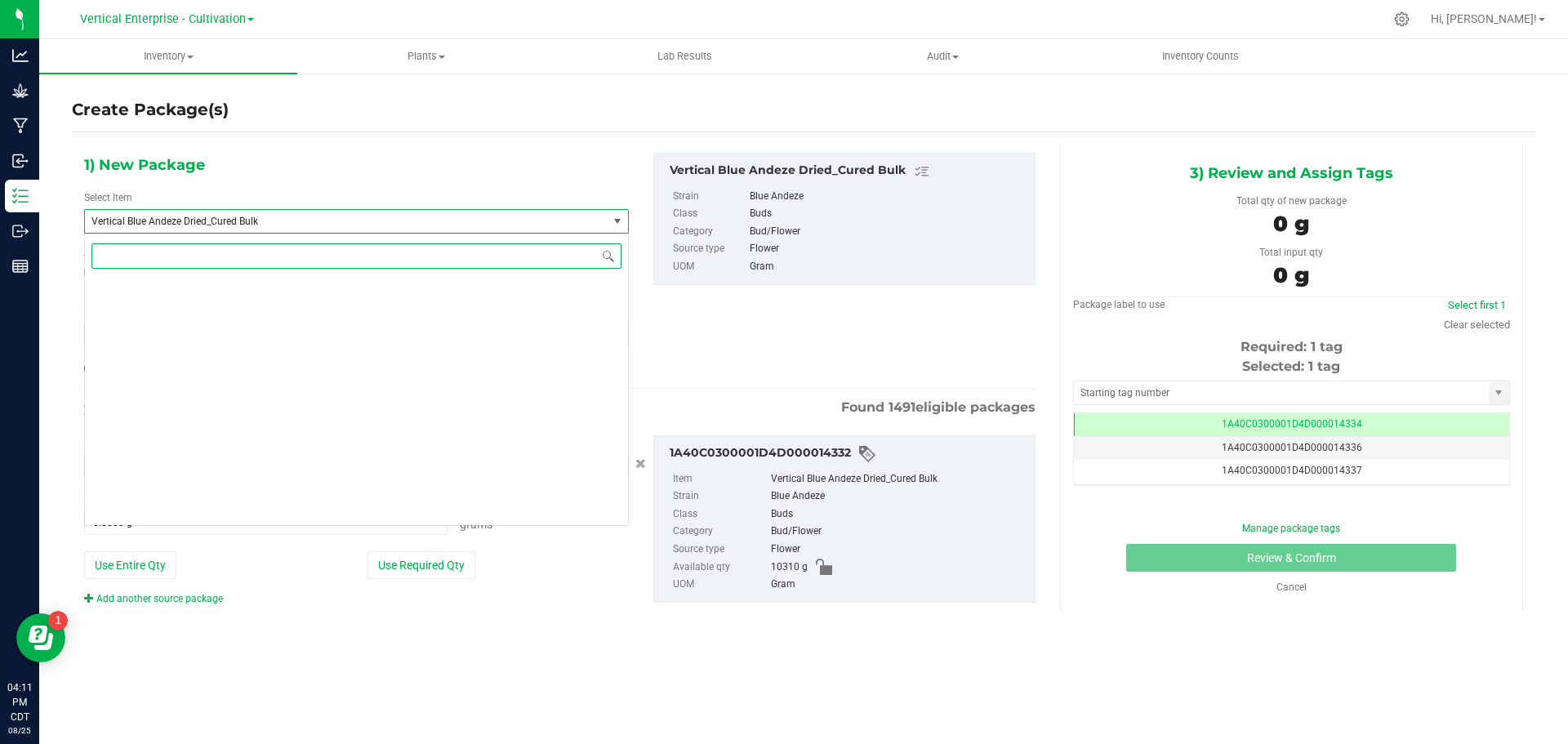
scroll to position [39233, 0]
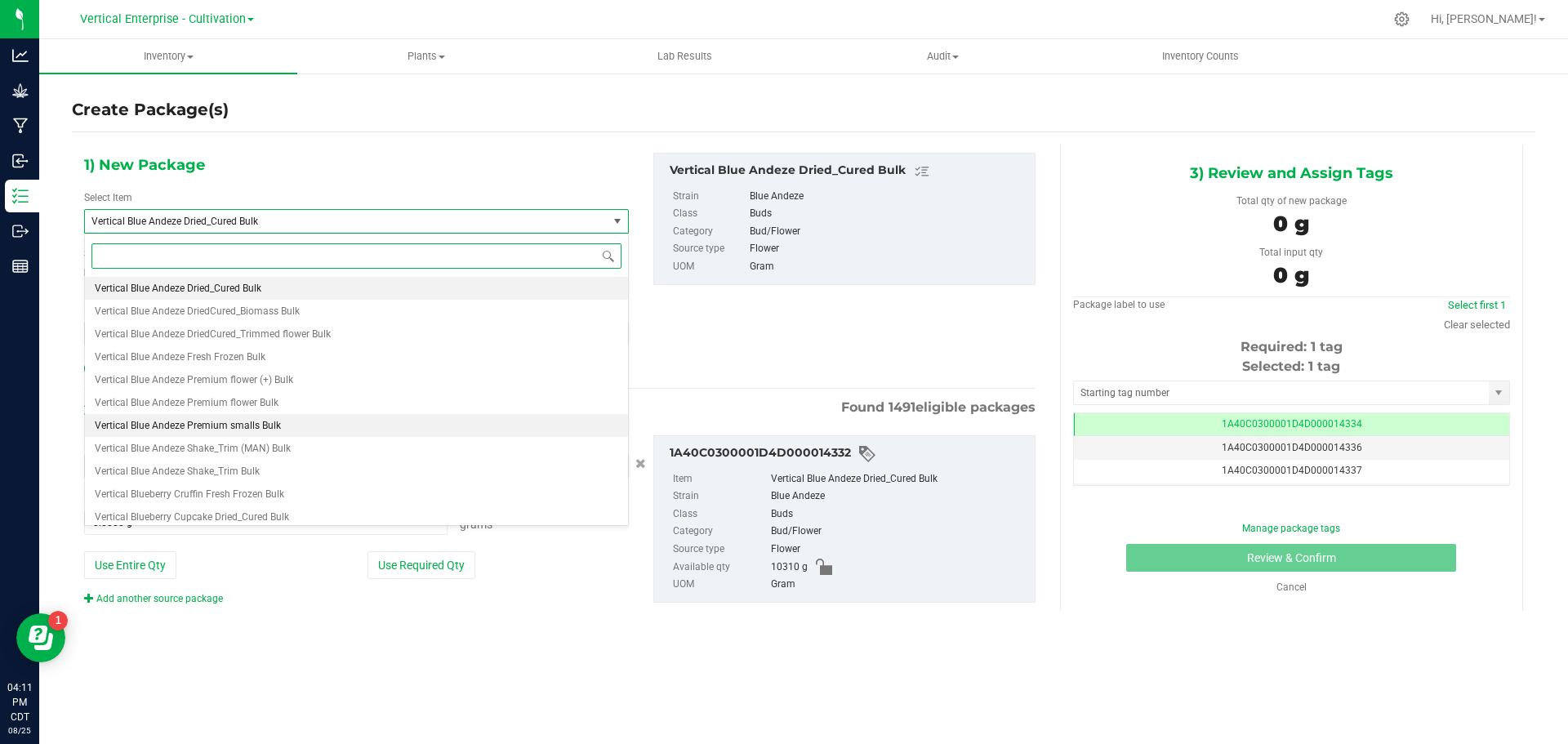
click at [229, 424] on span "Vertical Blue Andeze Premium smalls Bulk" at bounding box center [188, 425] width 187 height 11
type input "0.0000"
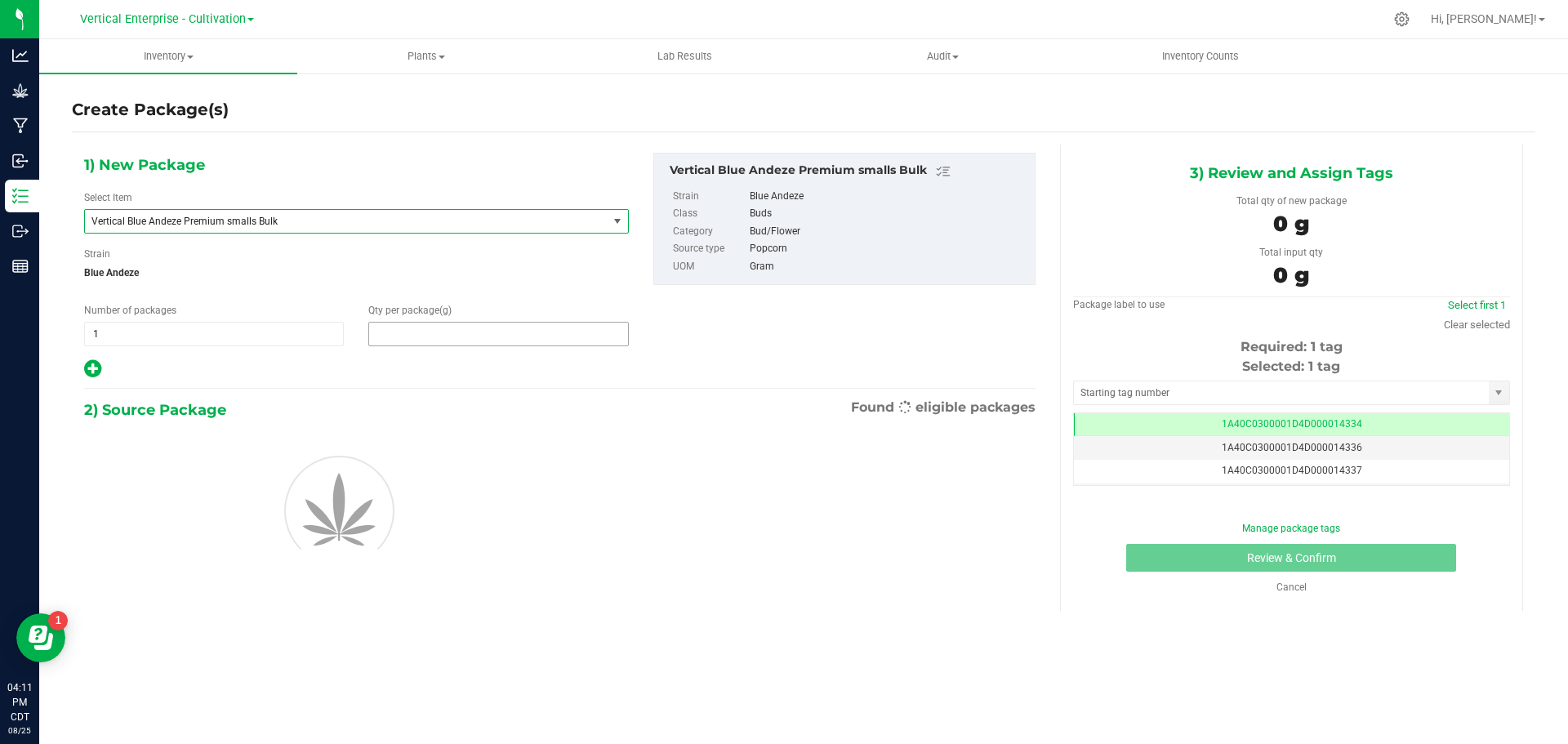
click at [439, 330] on span at bounding box center [499, 334] width 260 height 24
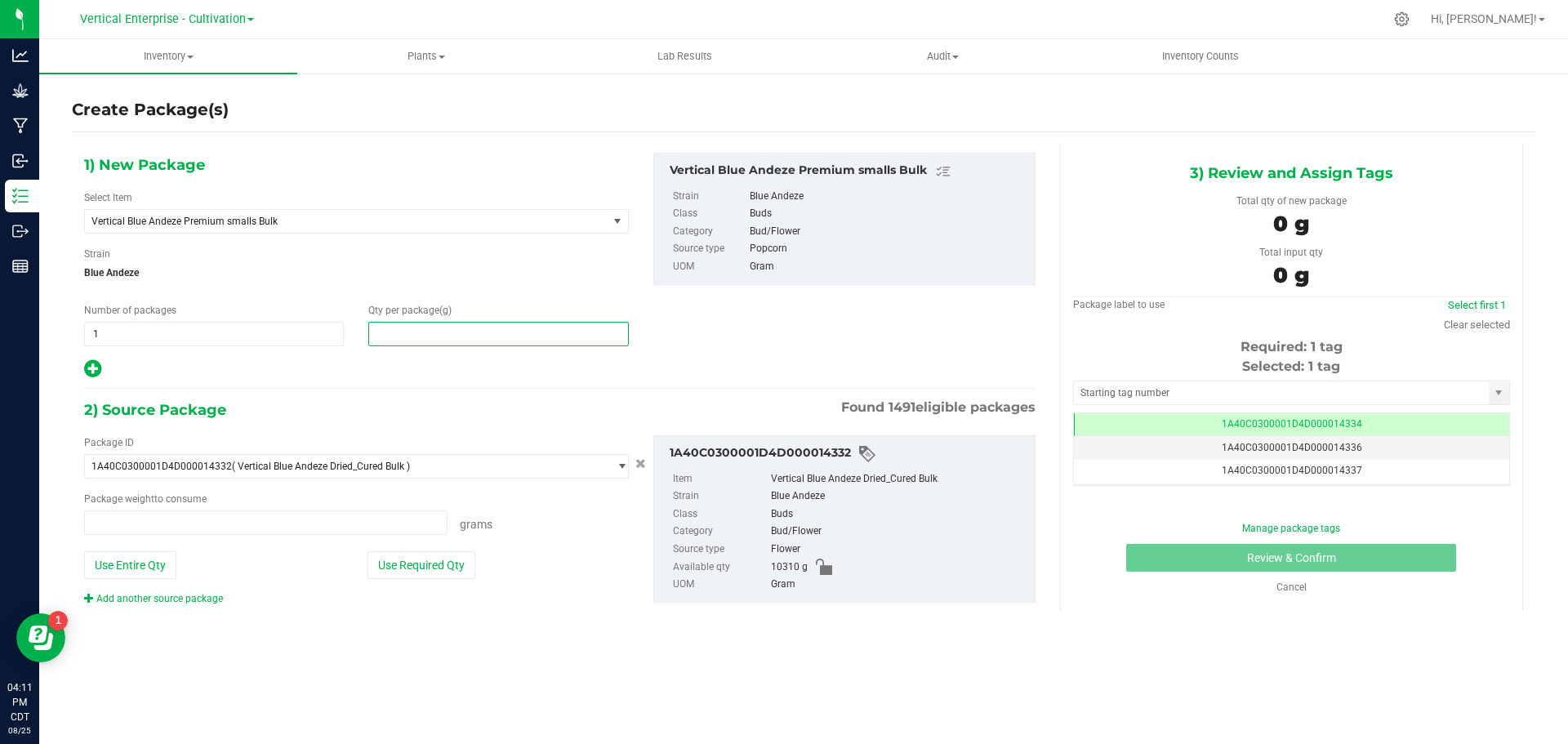
type input "0.0000 g"
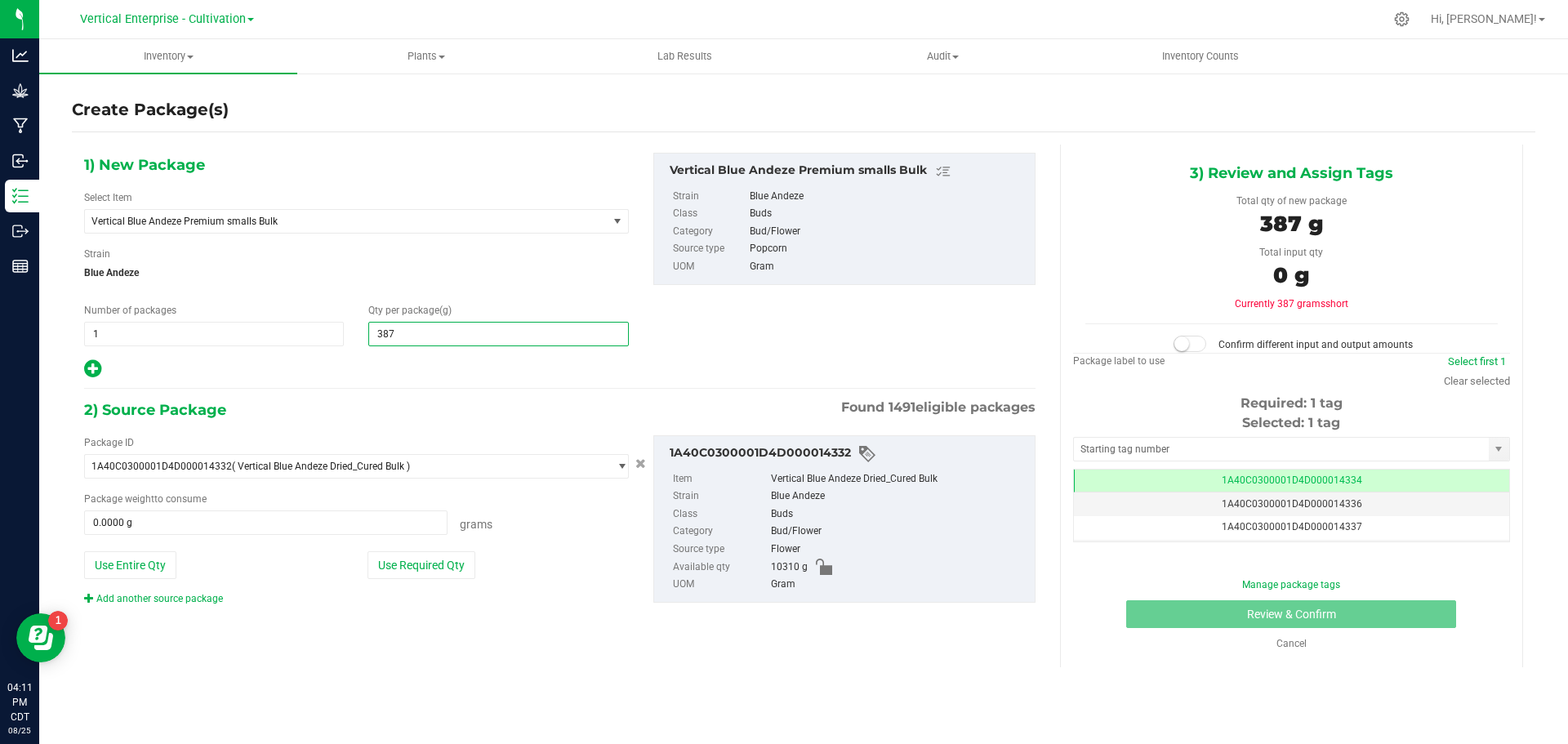
type input "3875"
type input "3,875.0000"
click at [437, 561] on button "Use Required Qty" at bounding box center [421, 566] width 108 height 28
type input "3875.0000 g"
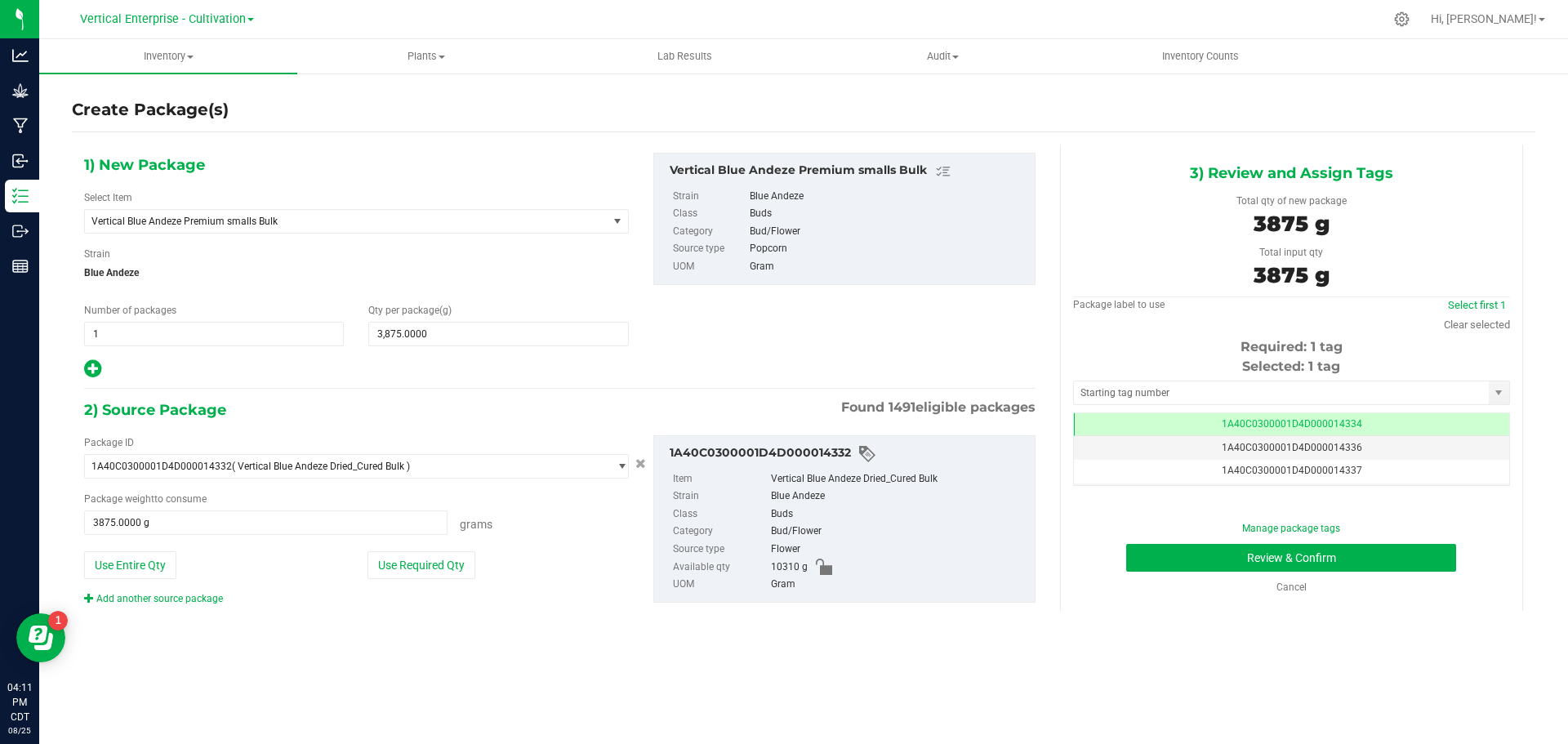
click at [1380, 431] on td "1A40C0300001D4D000014334" at bounding box center [1291, 425] width 435 height 24
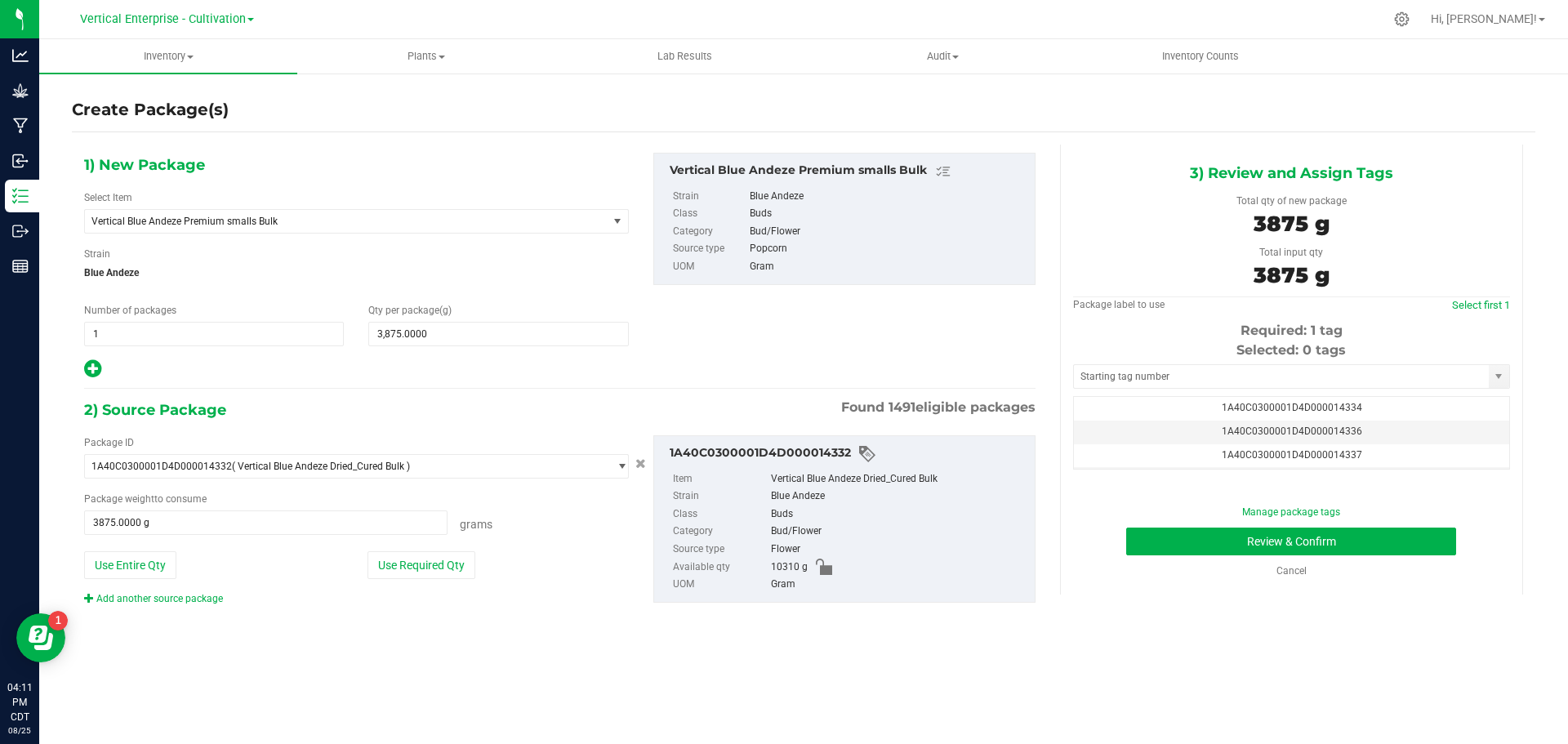
click at [1377, 431] on td "1A40C0300001D4D000014336" at bounding box center [1291, 433] width 435 height 24
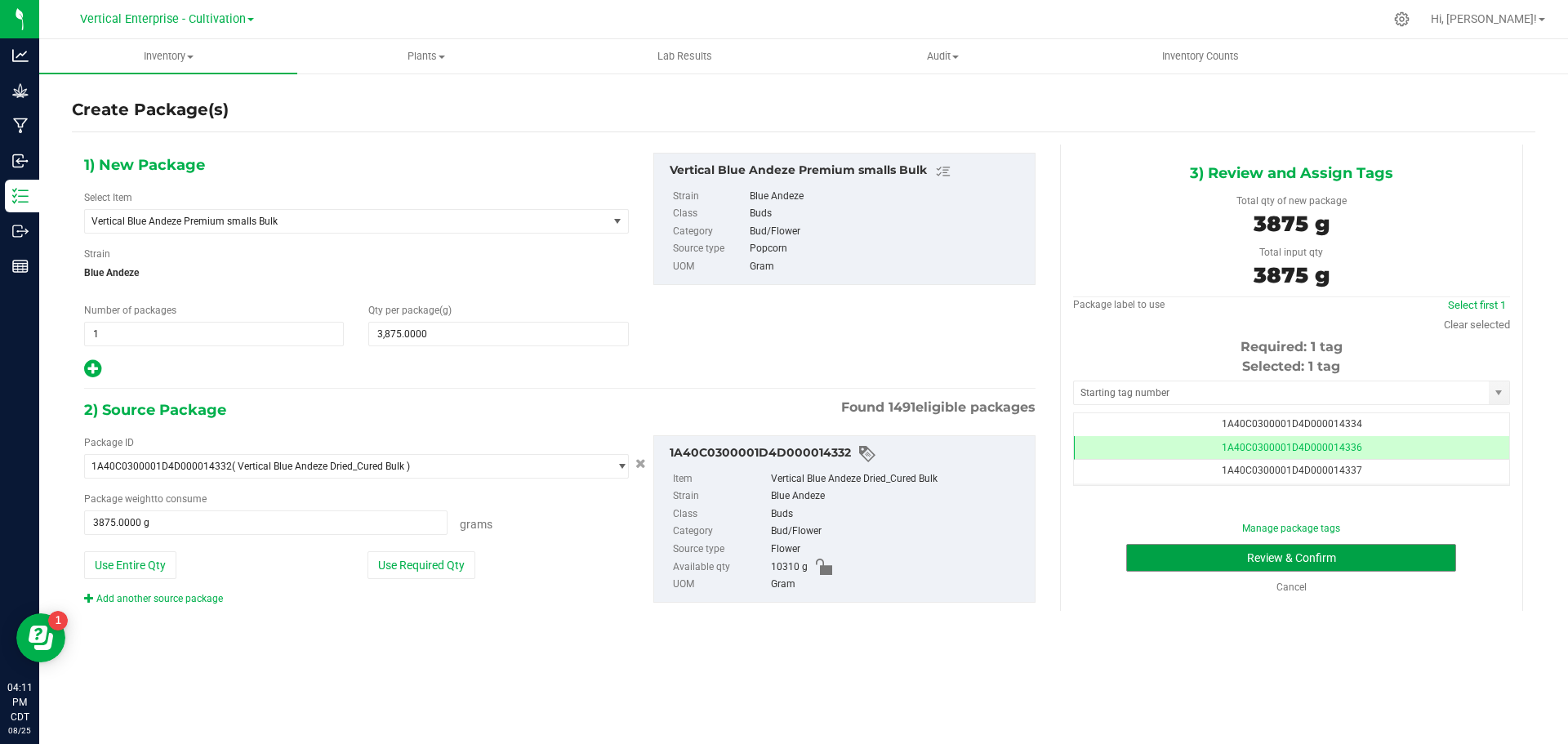
click at [1378, 567] on button "Review & Confirm" at bounding box center [1290, 558] width 330 height 28
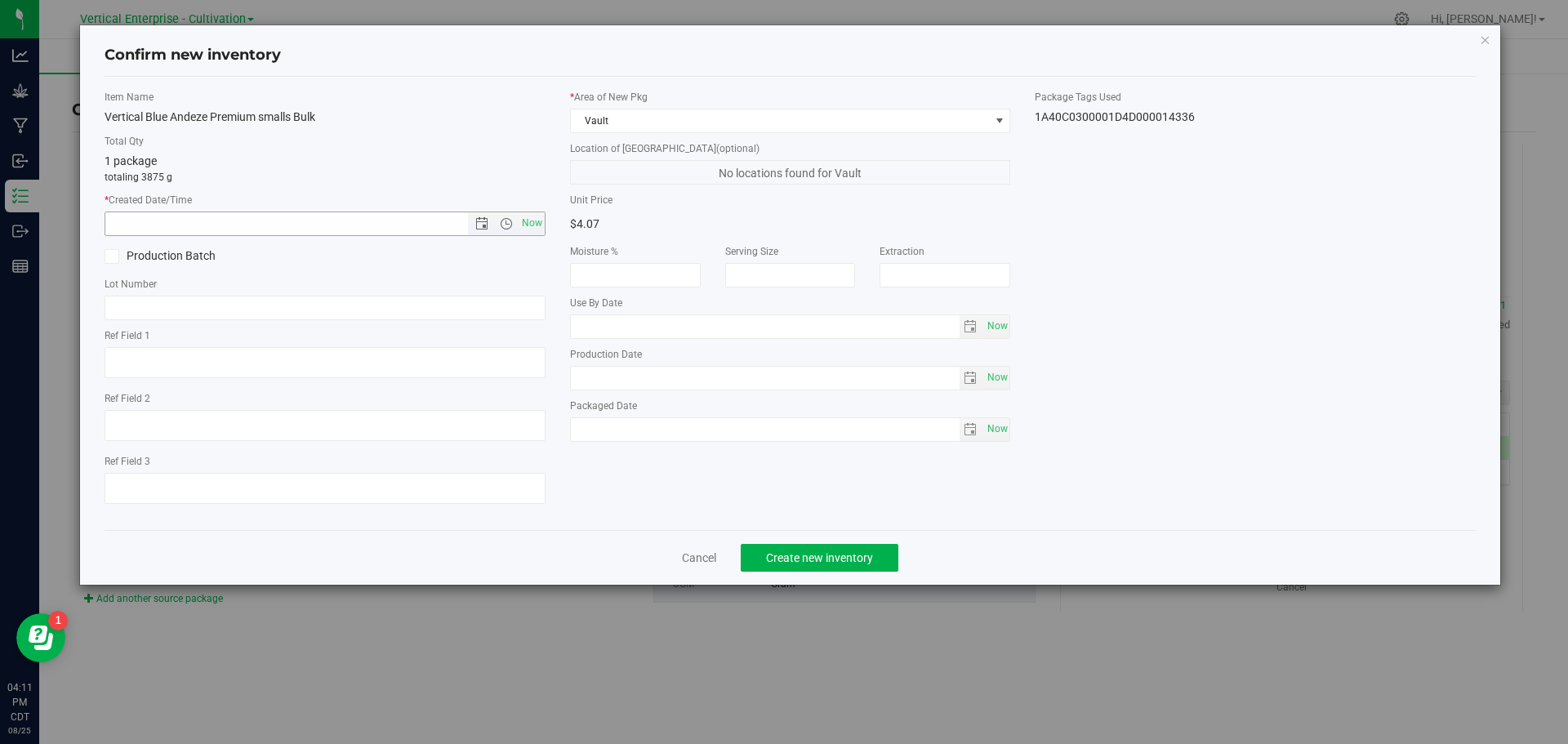
click at [536, 220] on span "Now" at bounding box center [532, 224] width 28 height 24
type input "8/25/2025 4:11 PM"
click at [137, 250] on label "Production Batch" at bounding box center [209, 256] width 208 height 17
click at [0, 0] on input "Production Batch" at bounding box center [0, 0] width 0 height 0
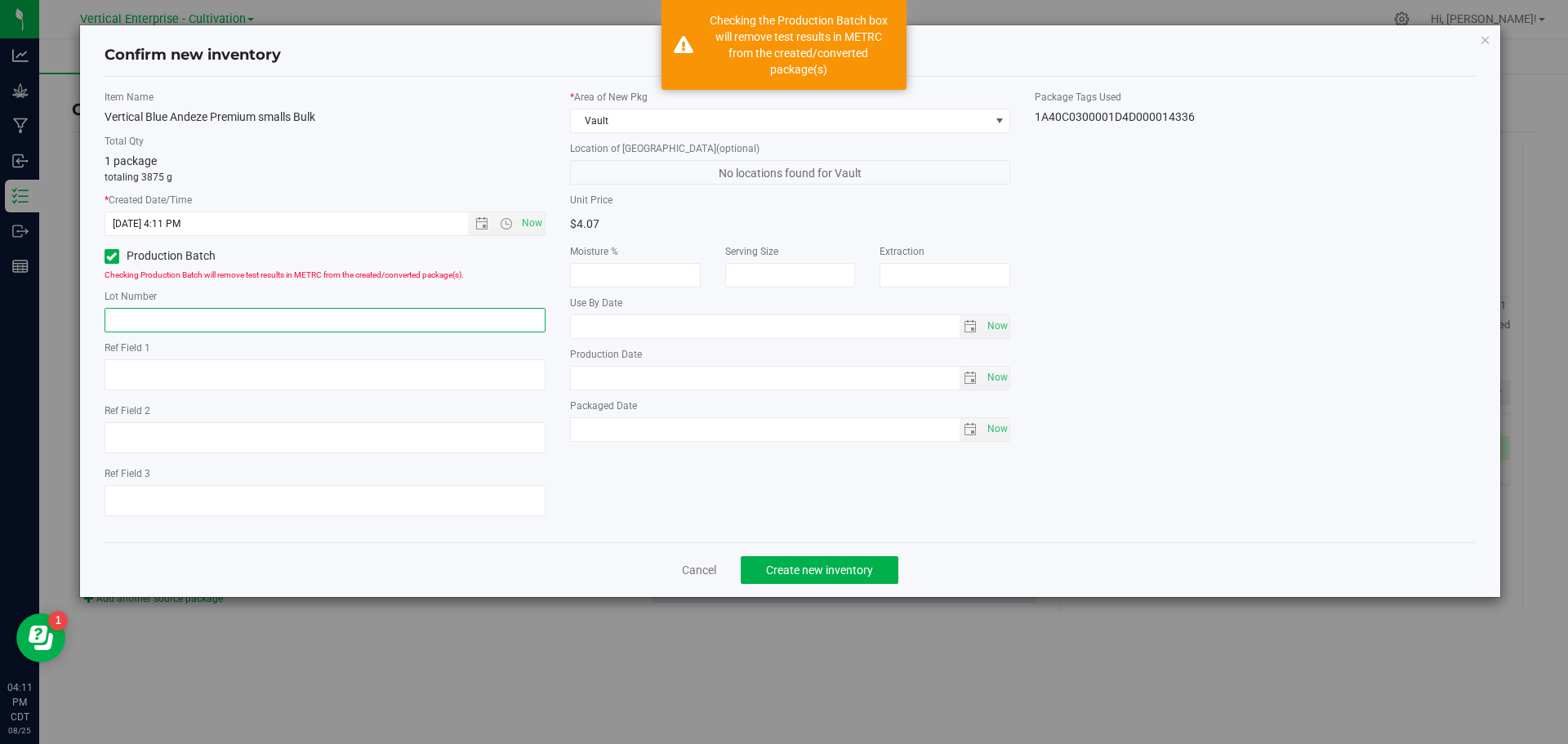
click at [153, 320] on input "text" at bounding box center [325, 320] width 441 height 24
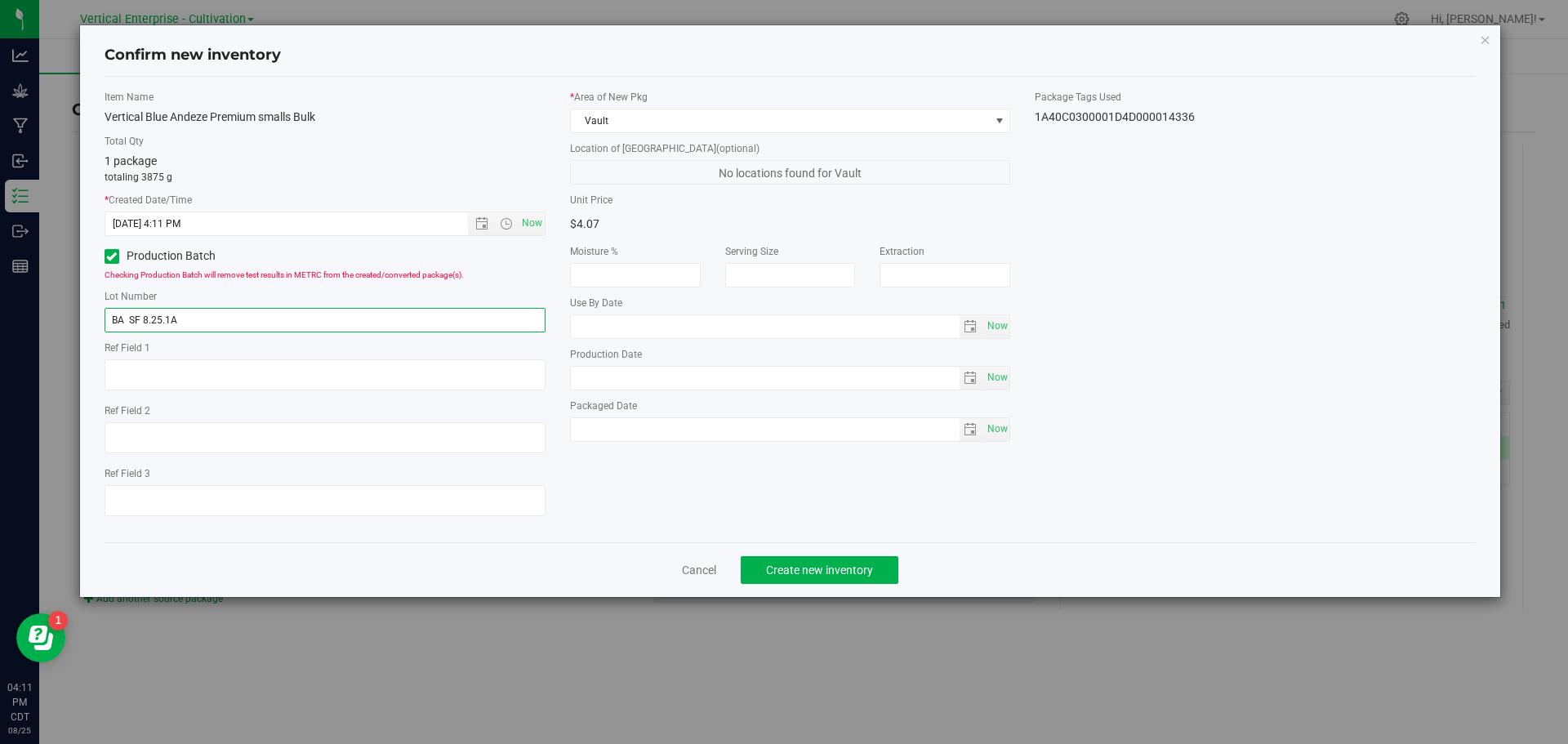
type input "BA SF 8.25.1A"
click at [811, 564] on span "Create new inventory" at bounding box center [819, 570] width 107 height 13
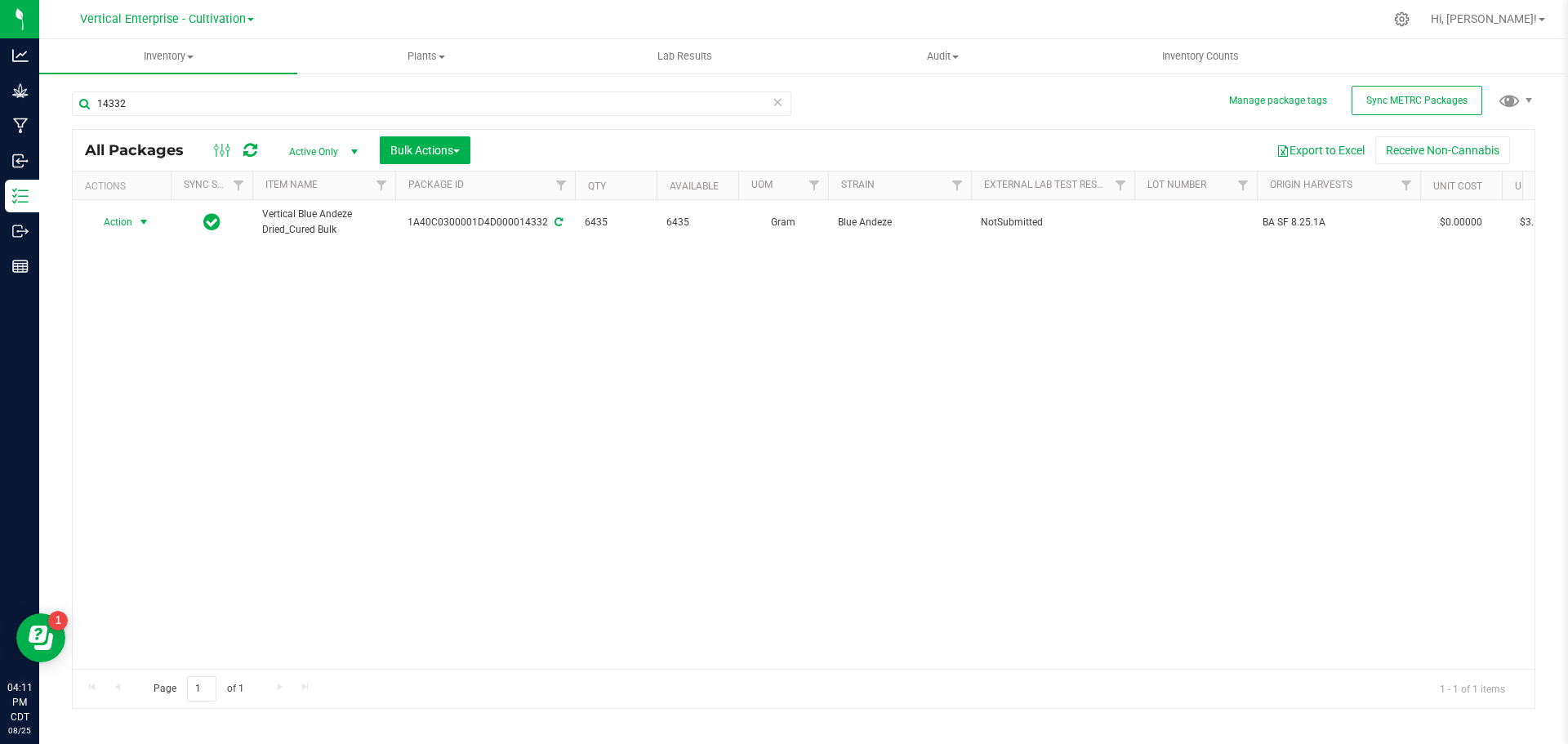
click at [105, 220] on span "Action" at bounding box center [110, 222] width 44 height 23
click at [129, 275] on li "Create package" at bounding box center [141, 273] width 103 height 24
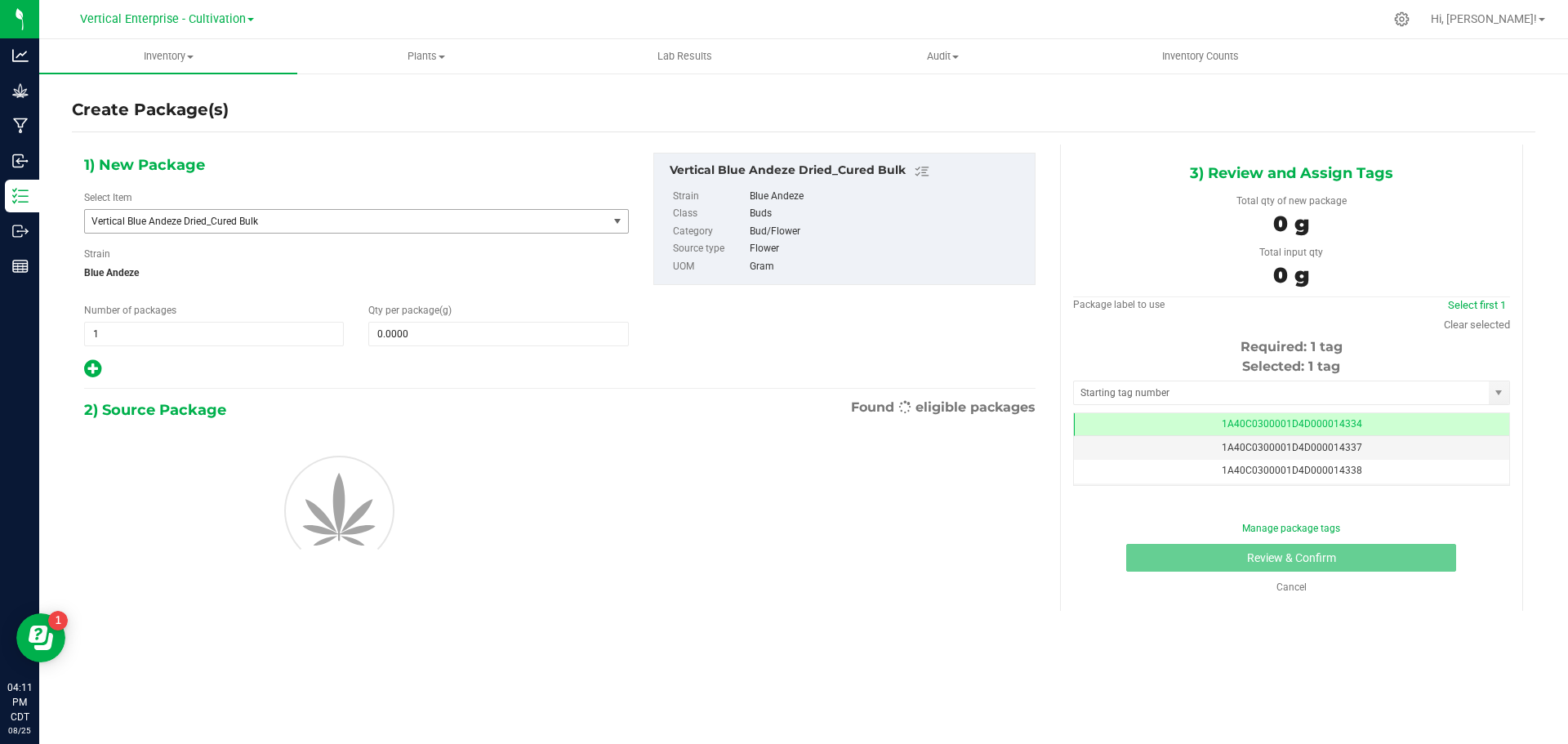
scroll to position [0, -1]
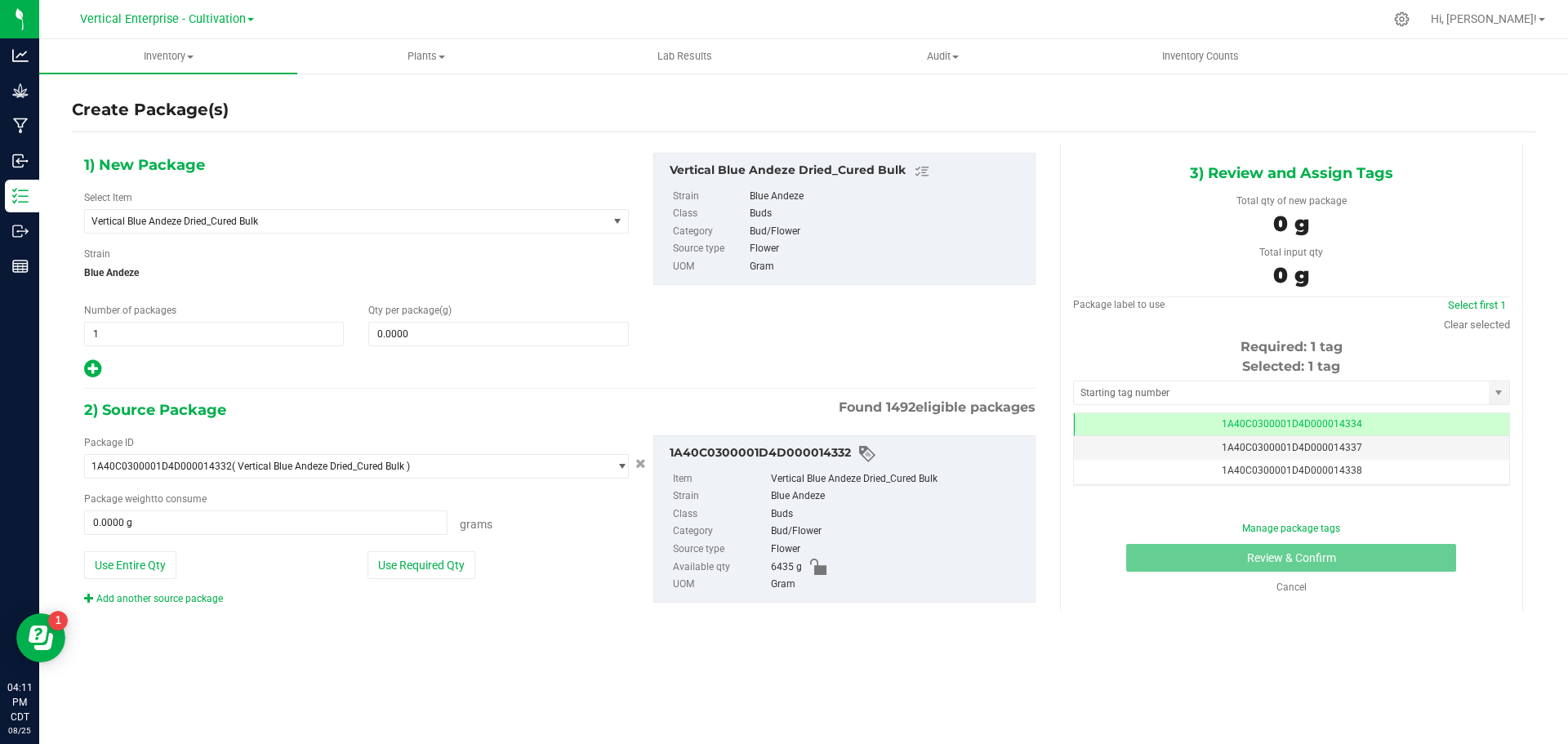
click at [180, 206] on div "Select Item Vertical Blue Andeze Dried_Cured Bulk Badder_NSS Badder_NSS_Bulk Bu…" at bounding box center [356, 212] width 545 height 44
click at [175, 224] on span "Vertical Blue Andeze Dried_Cured Bulk" at bounding box center [336, 221] width 489 height 11
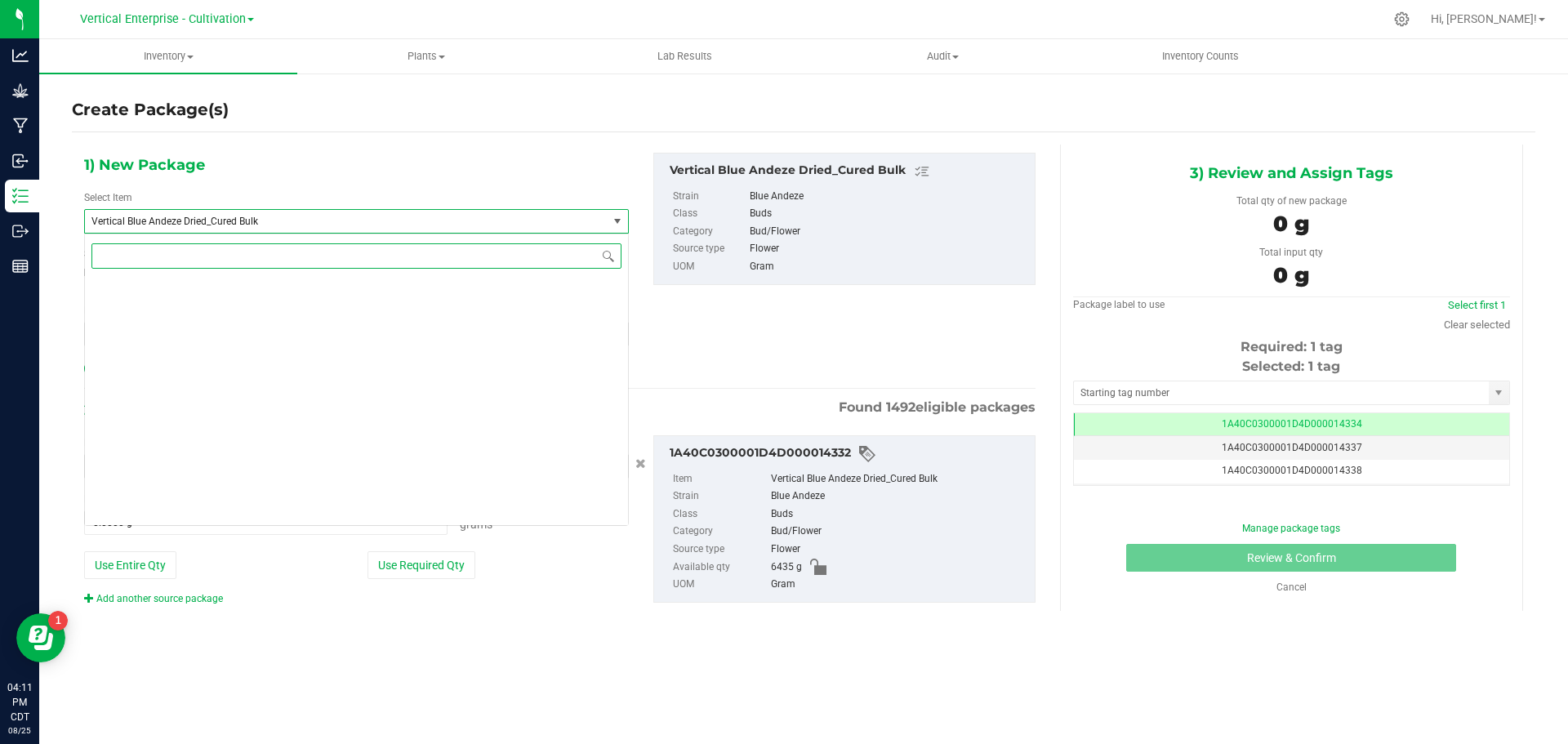
scroll to position [39233, 0]
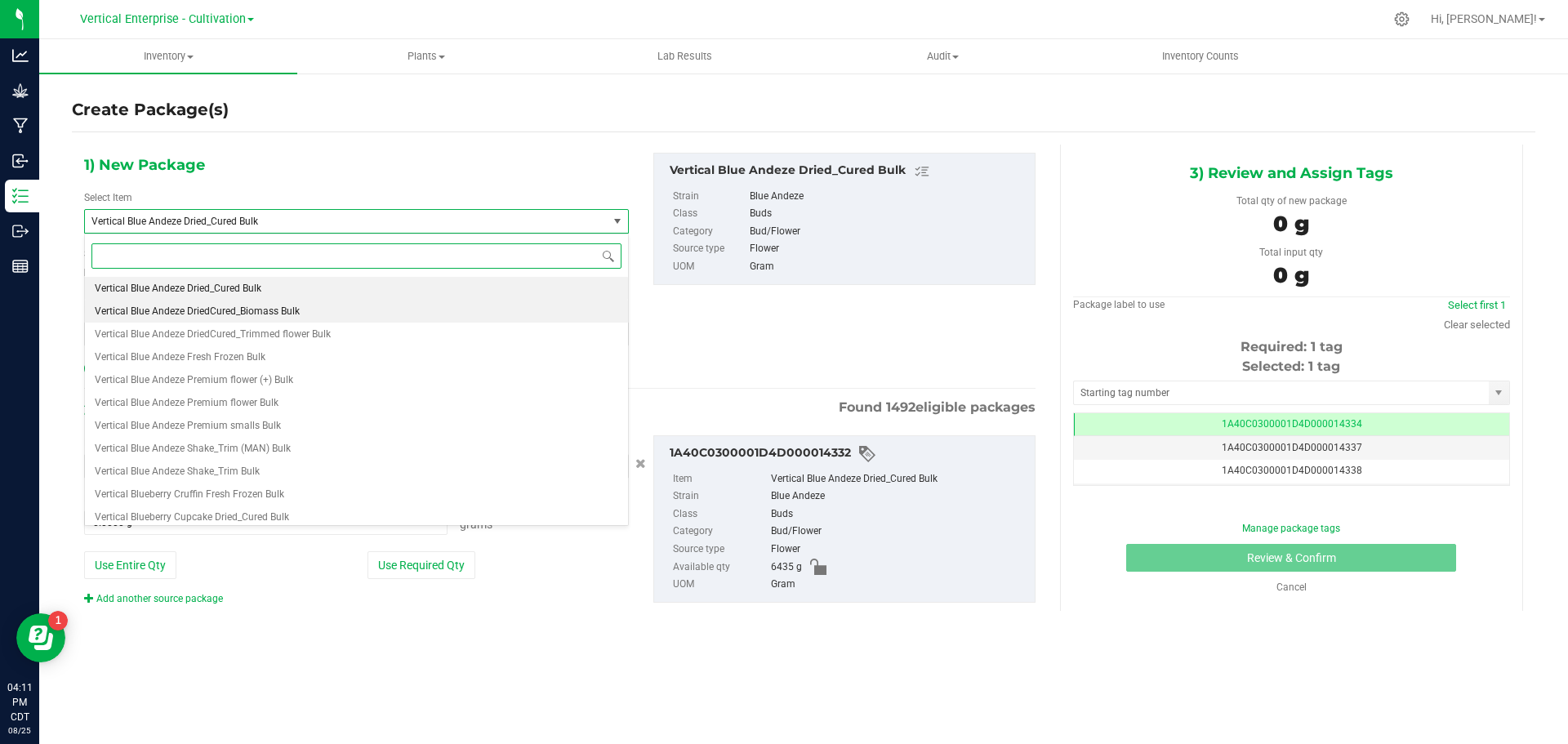
click at [238, 307] on span "Vertical Blue Andeze DriedCured_Biomass Bulk" at bounding box center [197, 311] width 205 height 11
type input "0.0000"
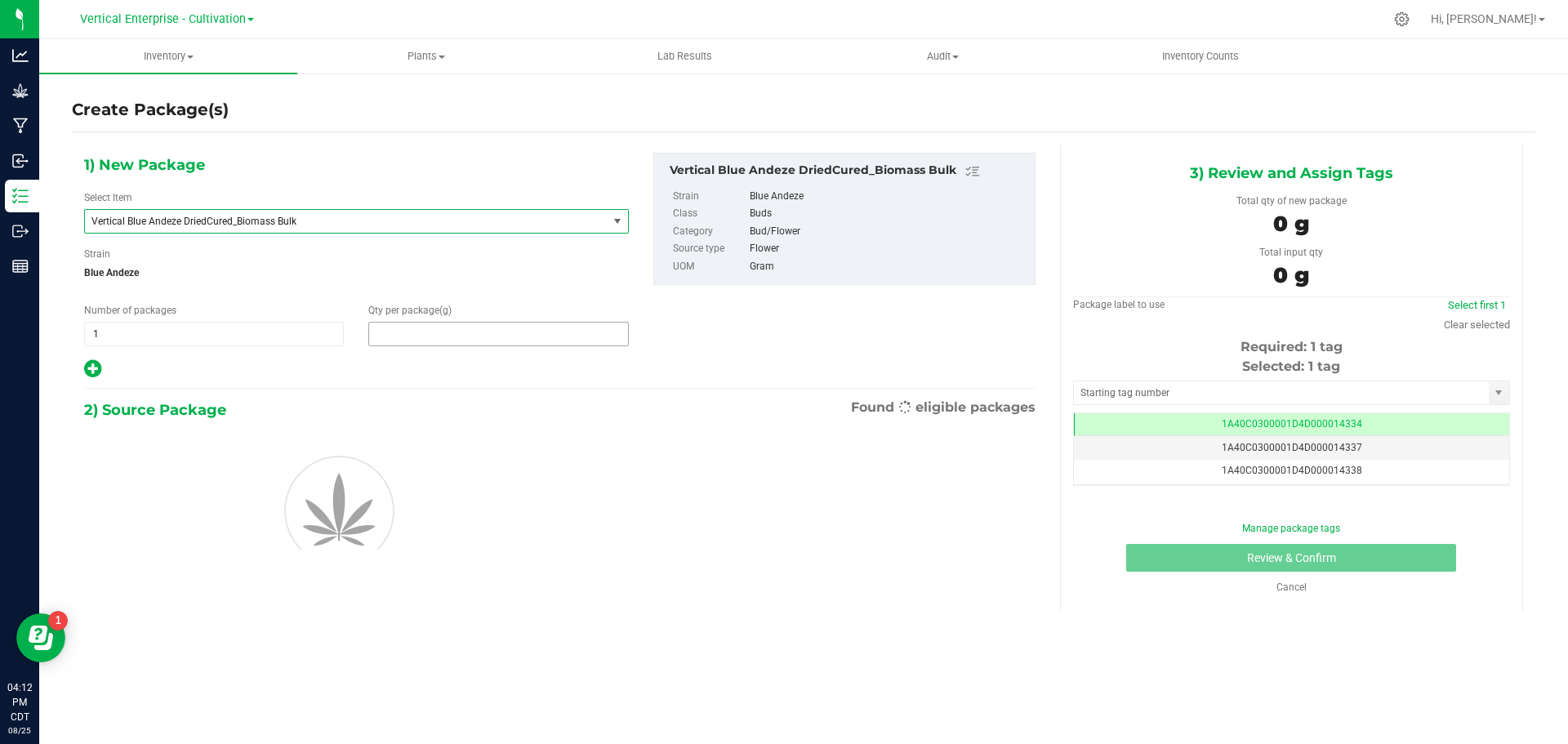
click at [460, 331] on span at bounding box center [499, 334] width 260 height 24
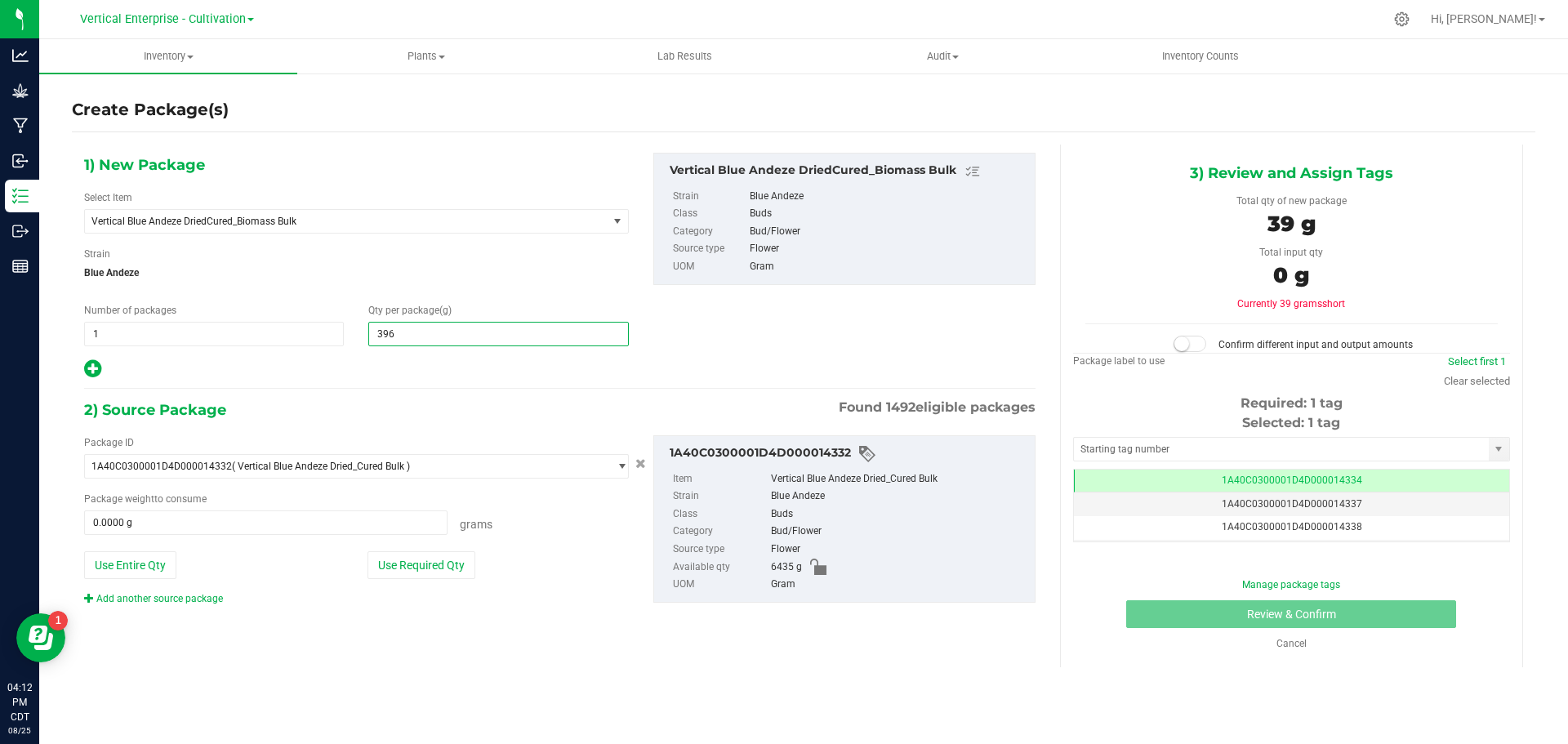
type input "3965"
type input "3,965.0000"
click at [450, 573] on button "Use Required Qty" at bounding box center [421, 566] width 108 height 28
type input "3965.0000 g"
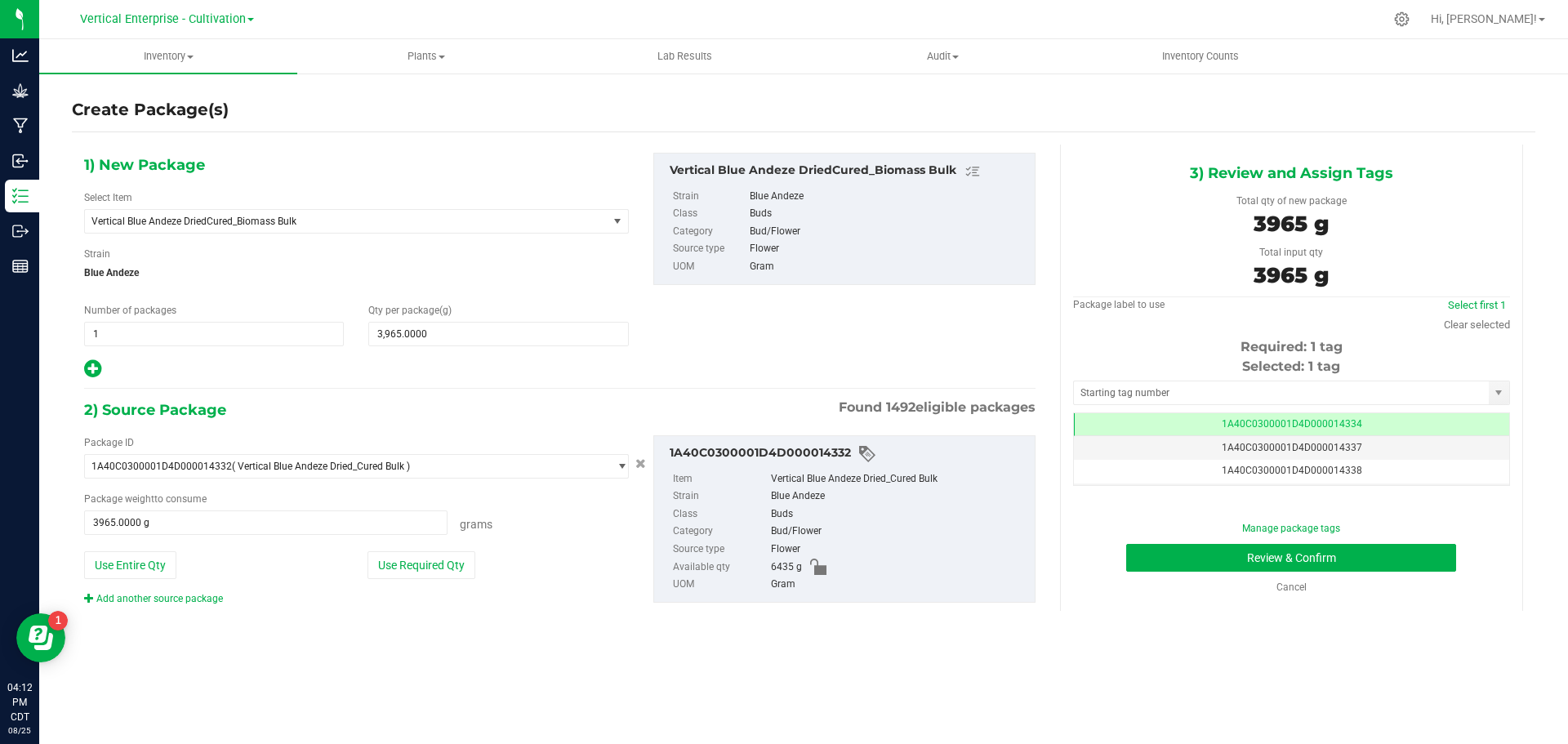
click at [1382, 417] on td "1A40C0300001D4D000014334" at bounding box center [1291, 425] width 435 height 24
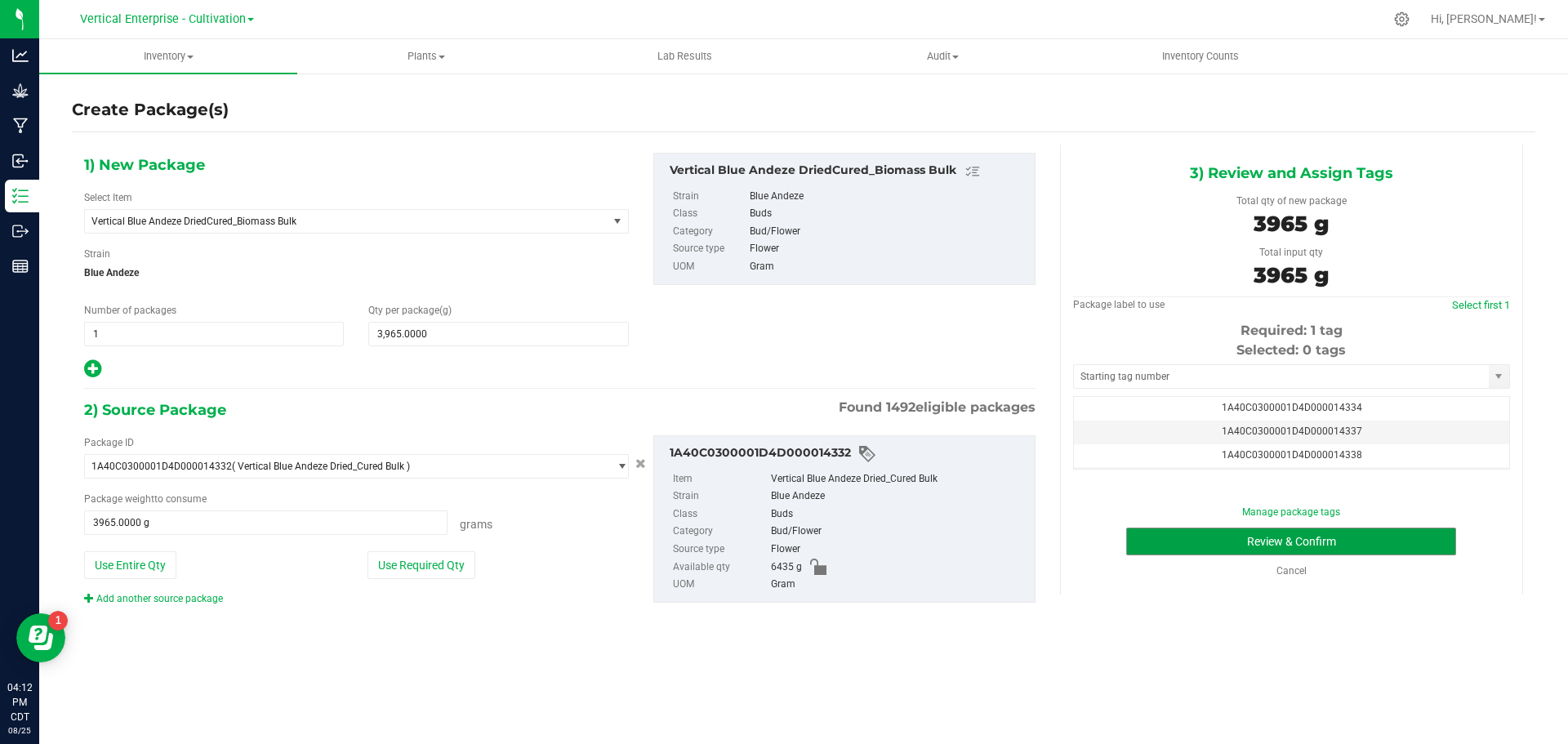
click at [1376, 533] on button "Review & Confirm" at bounding box center [1290, 542] width 330 height 28
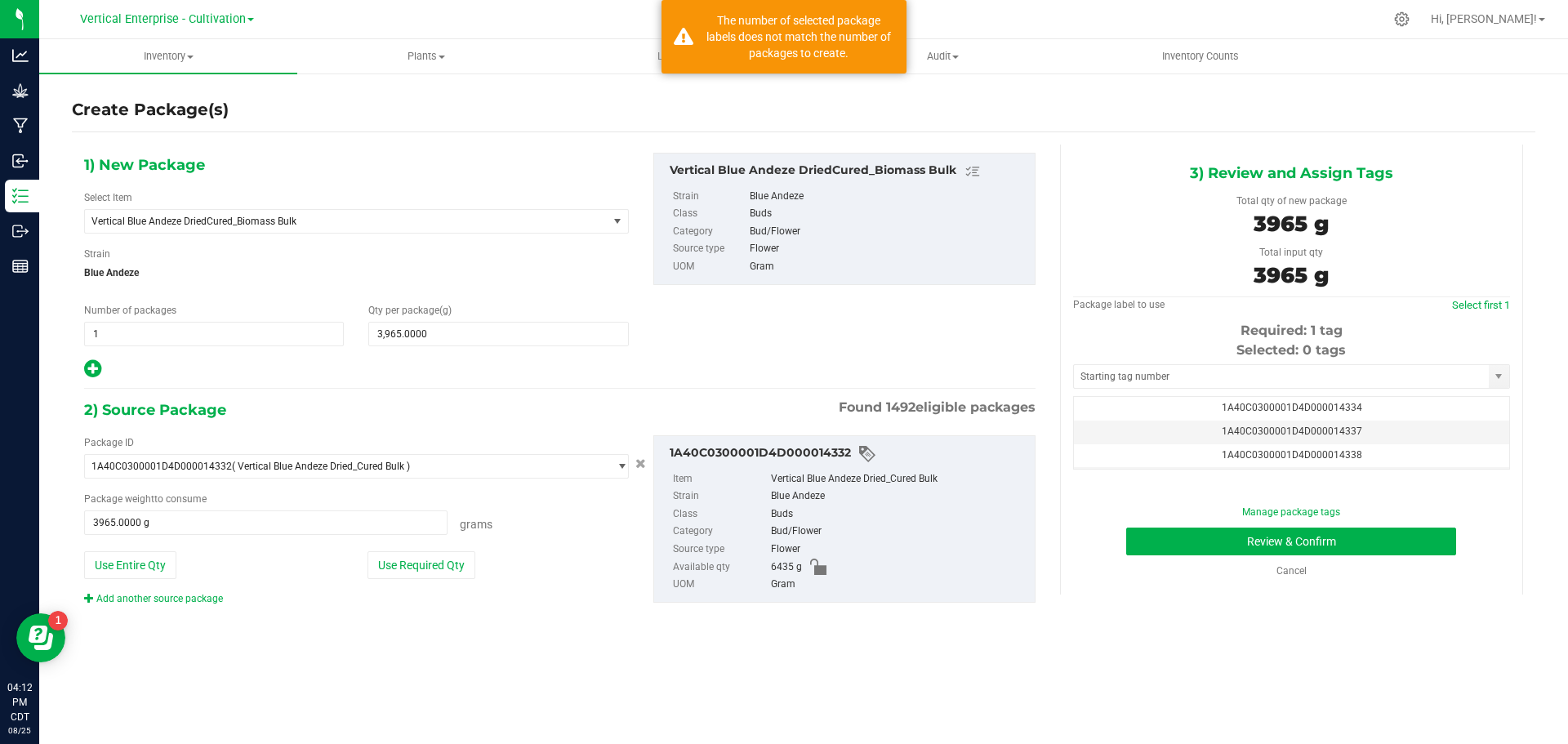
click at [1352, 430] on span "1A40C0300001D4D000014337" at bounding box center [1291, 431] width 140 height 11
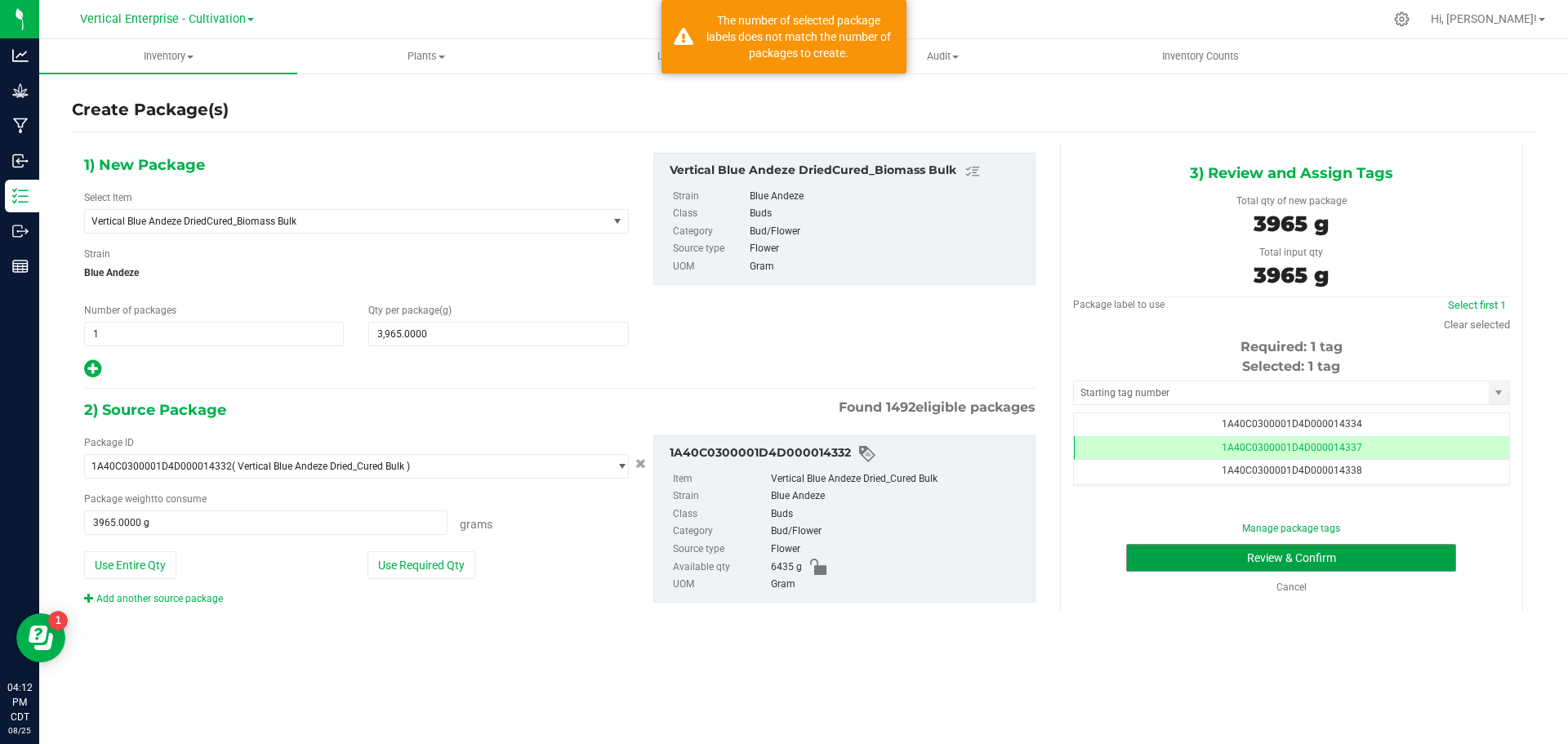
click at [1404, 565] on button "Review & Confirm" at bounding box center [1290, 558] width 330 height 28
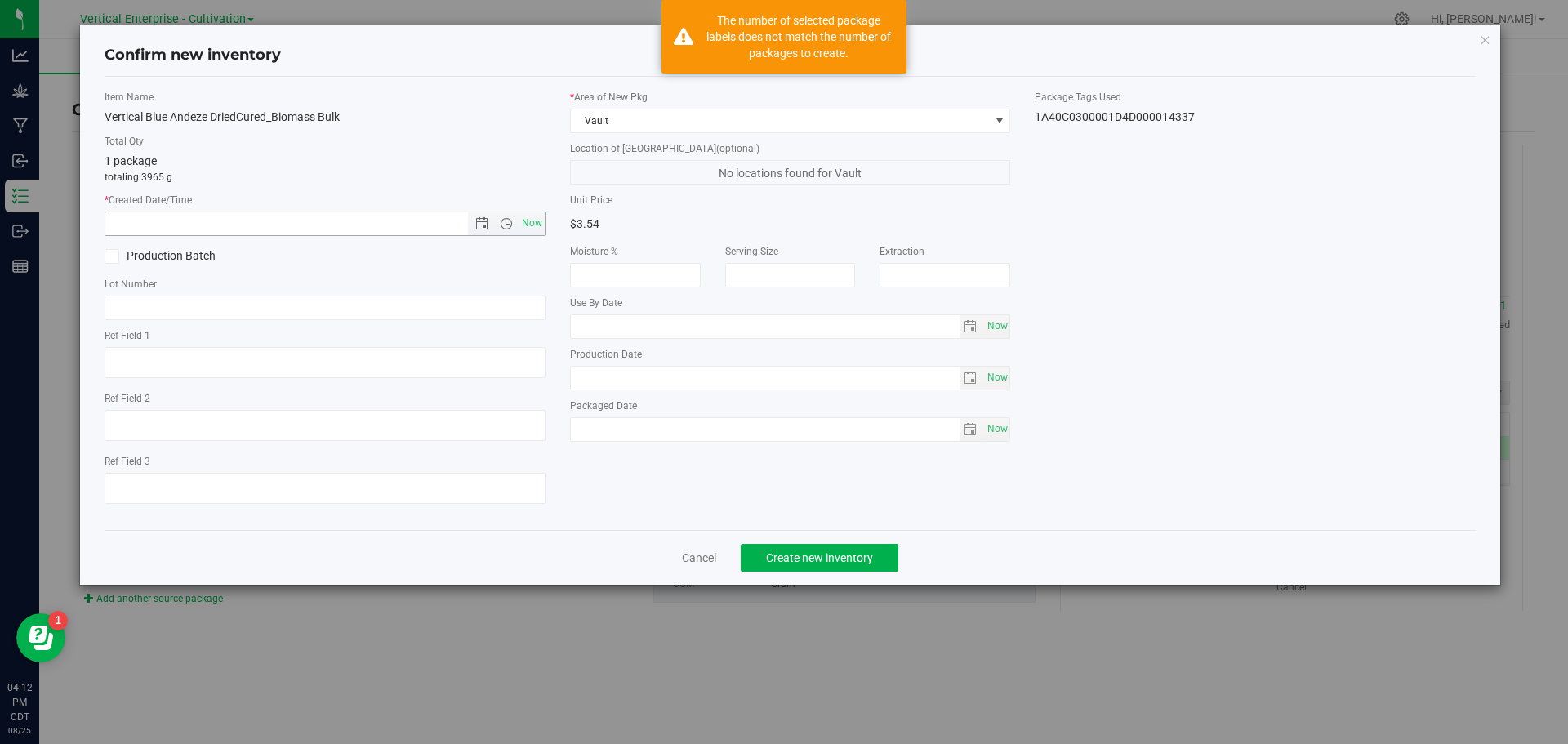
click at [520, 219] on span "Now" at bounding box center [532, 224] width 28 height 24
type input "8/25/2025 4:12 PM"
click at [117, 252] on span at bounding box center [112, 256] width 15 height 15
click at [0, 0] on input "Production Batch" at bounding box center [0, 0] width 0 height 0
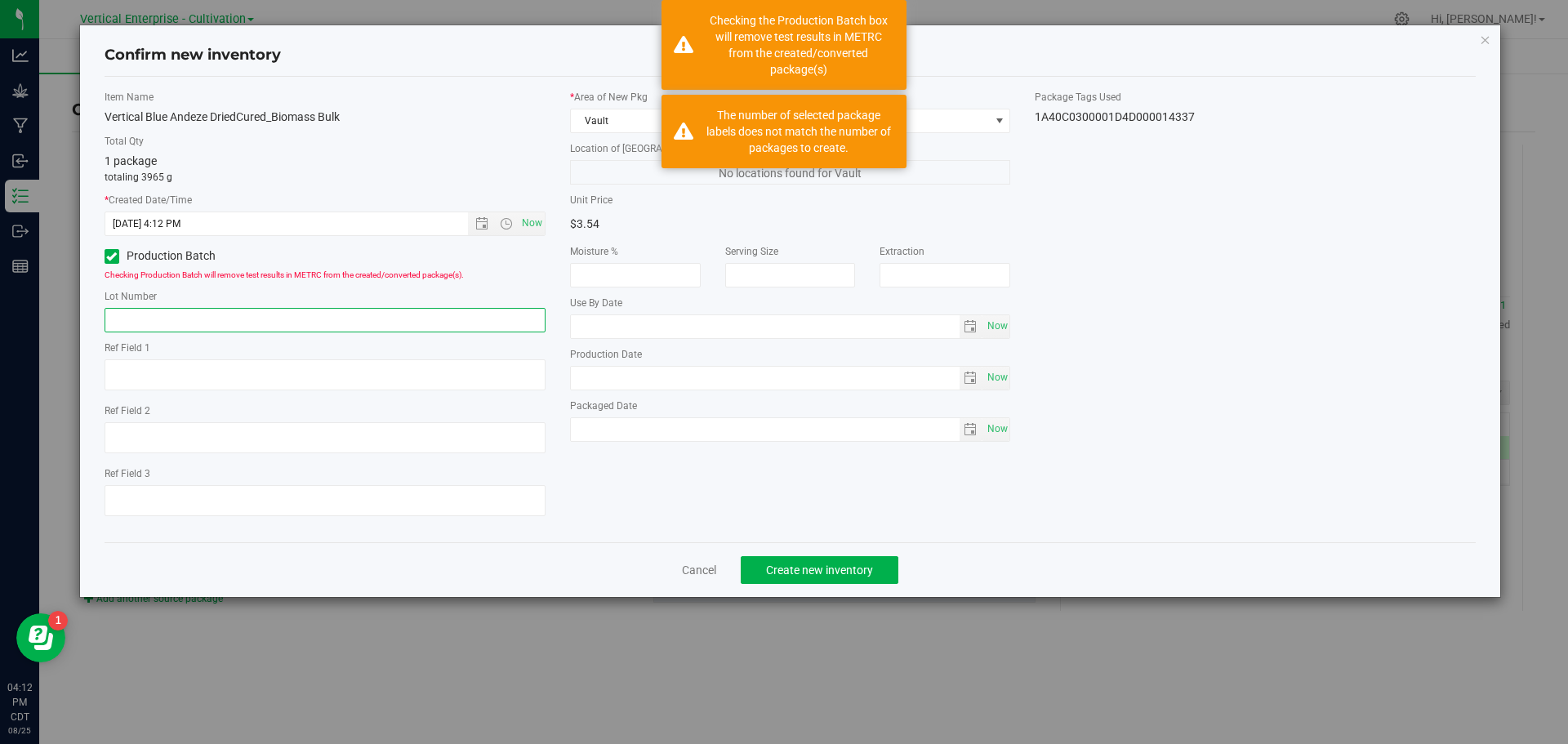
click at [146, 330] on input "text" at bounding box center [325, 320] width 441 height 24
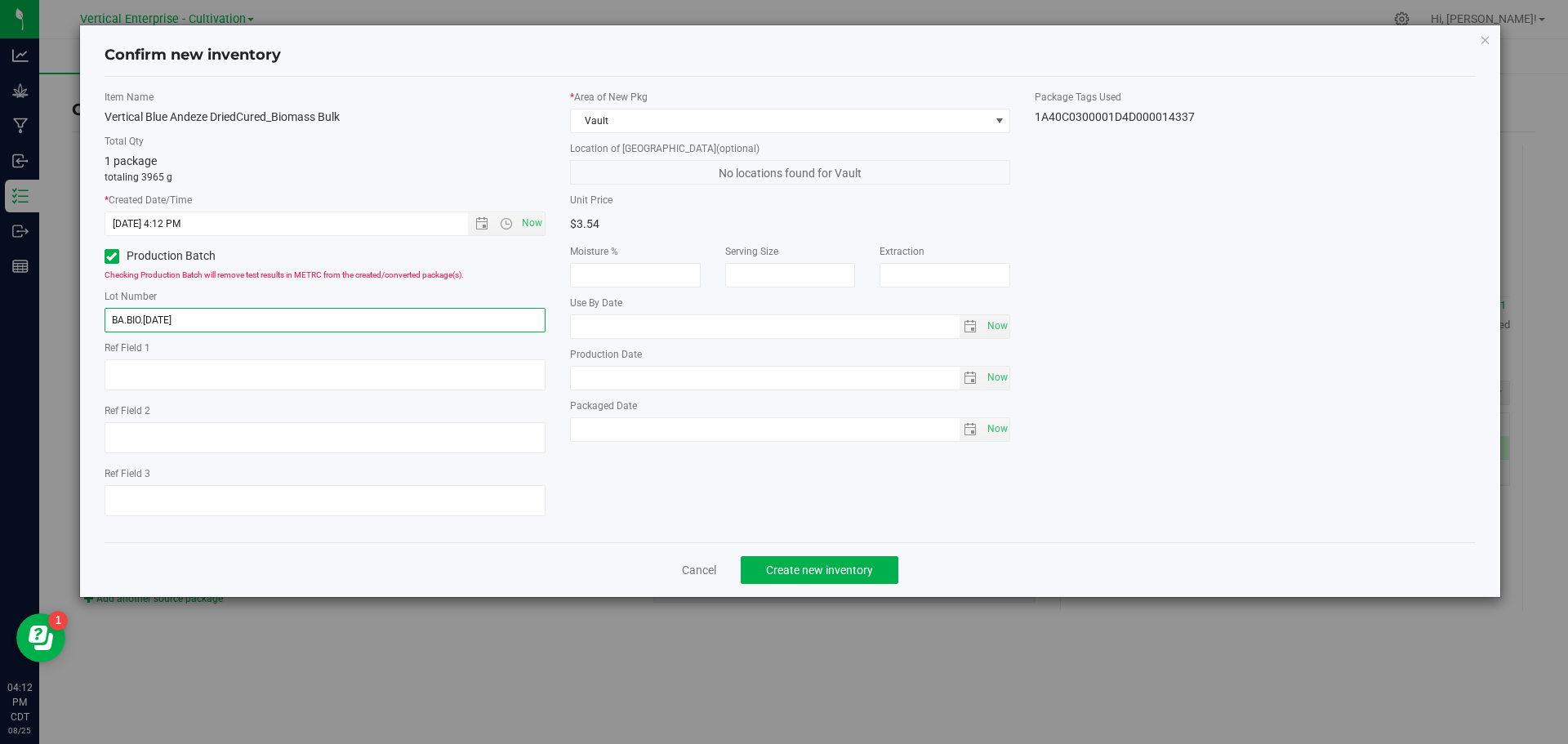
type input "BA.BIO.8.25.25"
click at [791, 555] on div "Cancel Create new inventory" at bounding box center [791, 569] width 1372 height 55
click at [840, 567] on span "Create new inventory" at bounding box center [819, 570] width 107 height 13
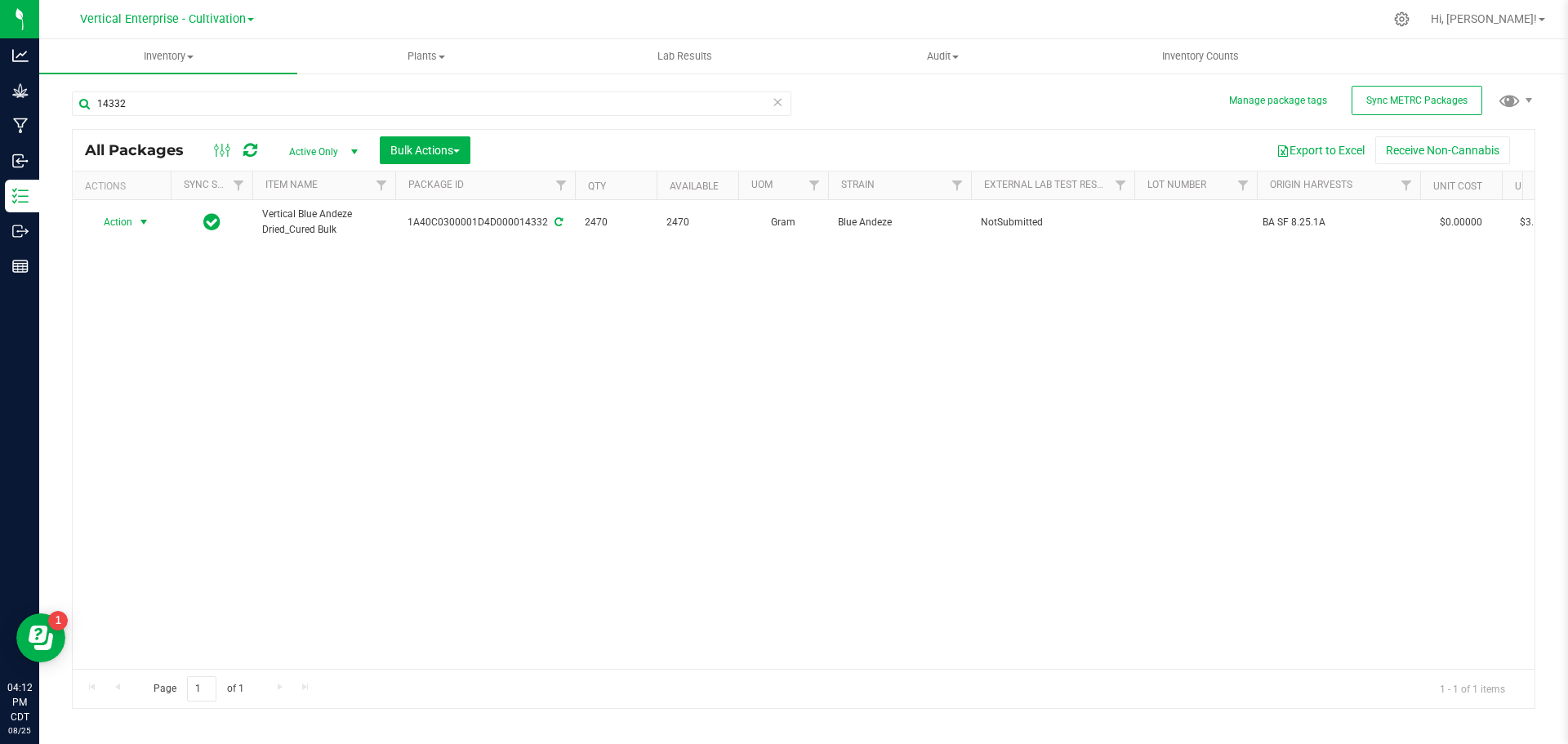
click at [123, 227] on span "Action" at bounding box center [110, 222] width 44 height 23
click at [126, 269] on li "Create package" at bounding box center [141, 273] width 103 height 24
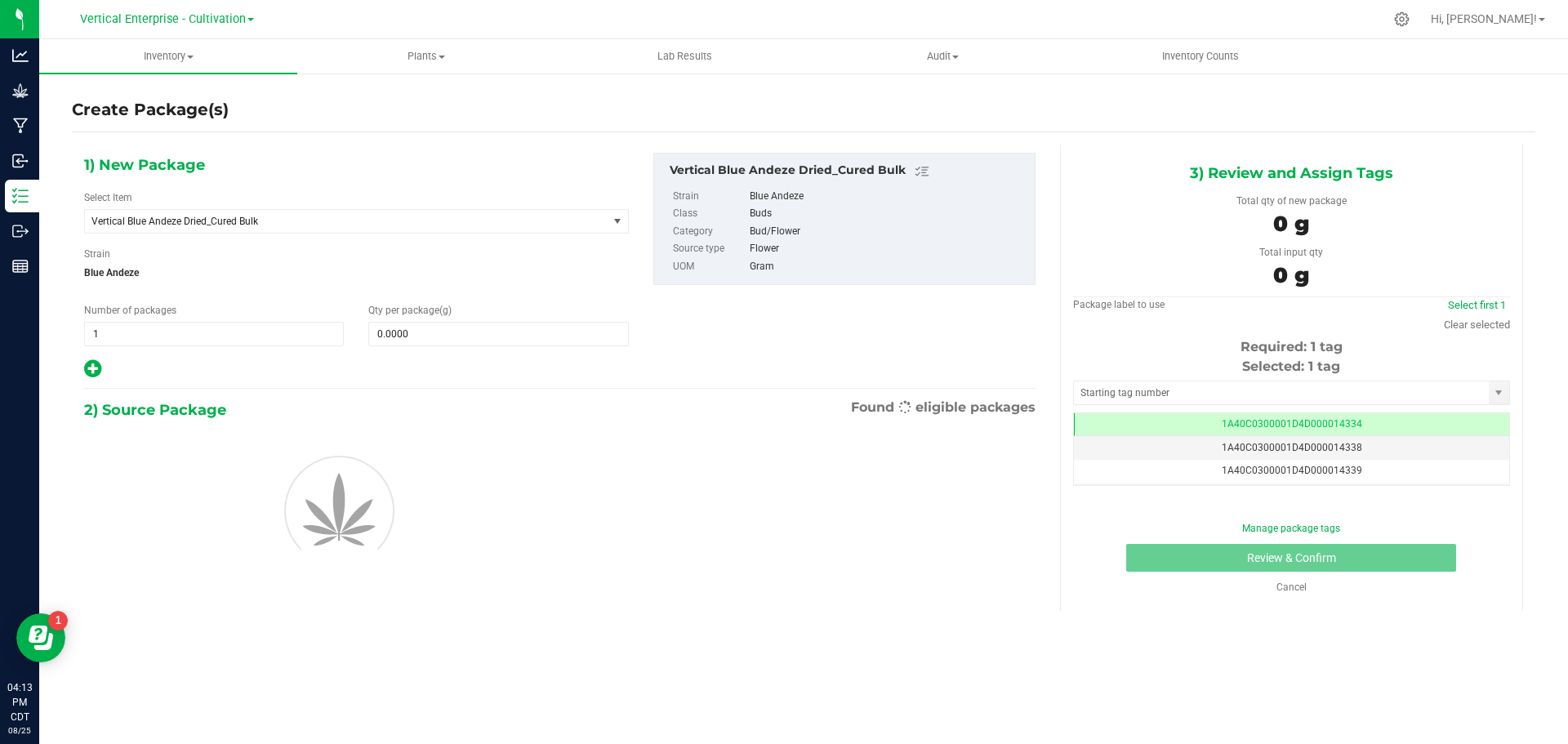
scroll to position [0, -1]
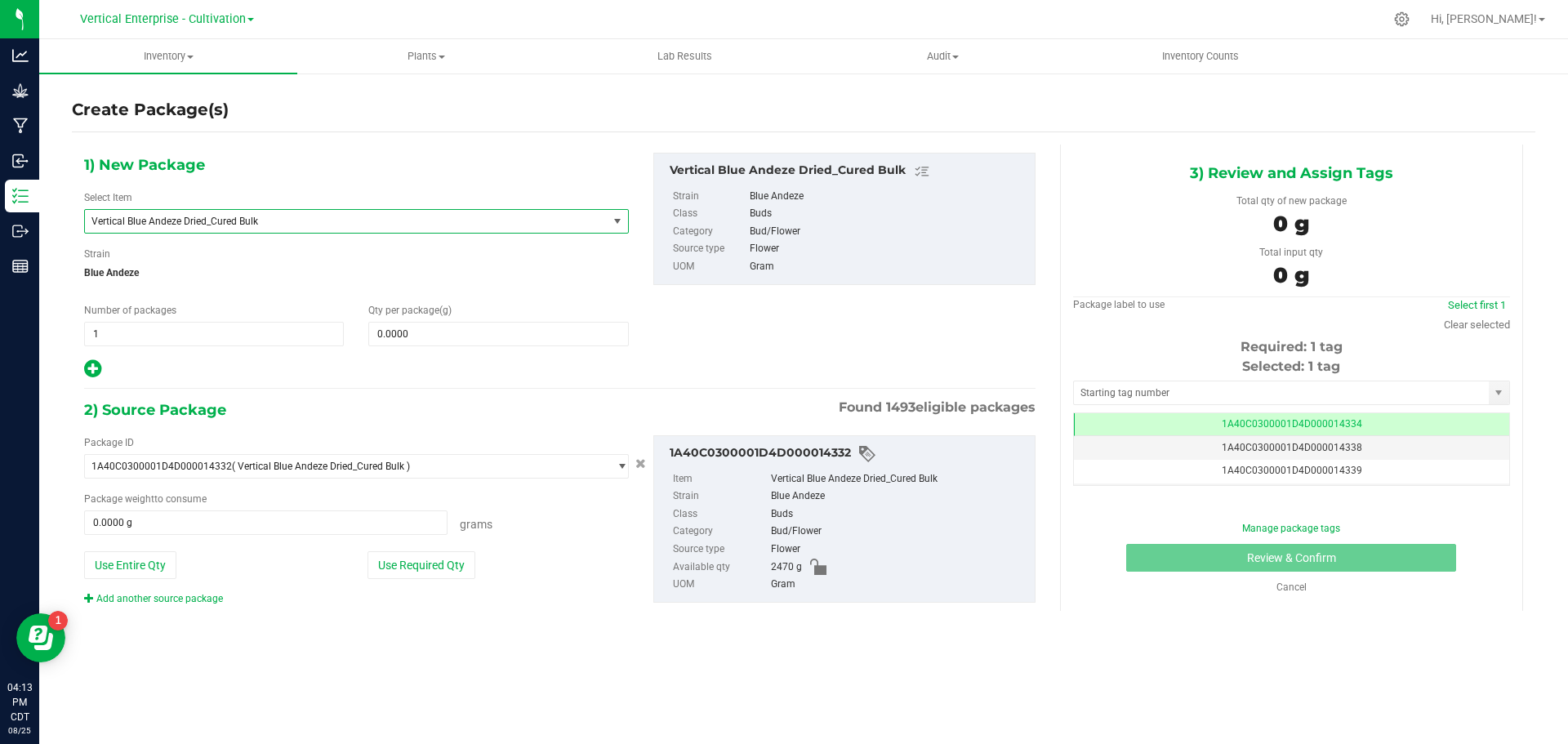
click at [252, 224] on span "Vertical Blue Andeze Dried_Cured Bulk" at bounding box center [336, 221] width 489 height 11
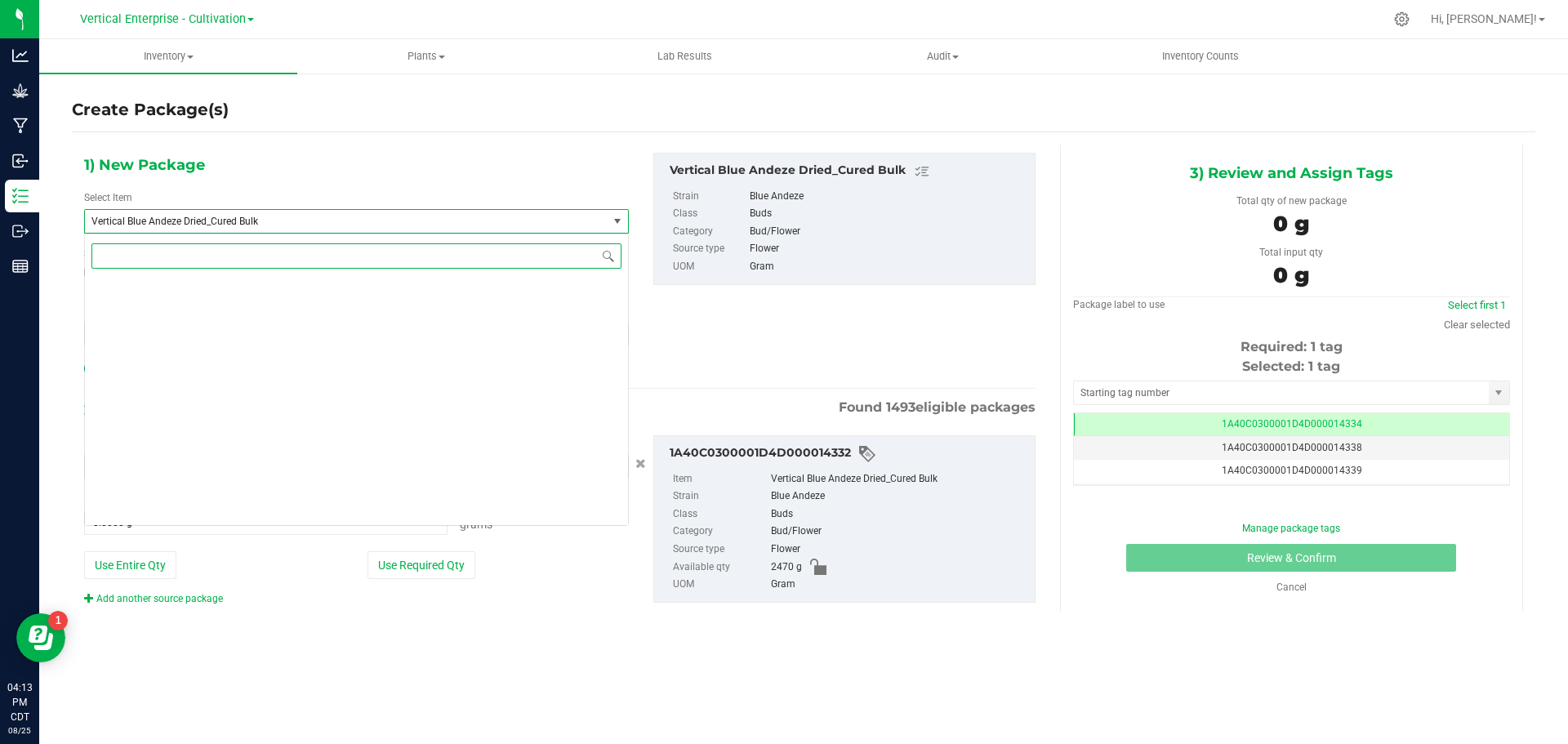
scroll to position [39233, 0]
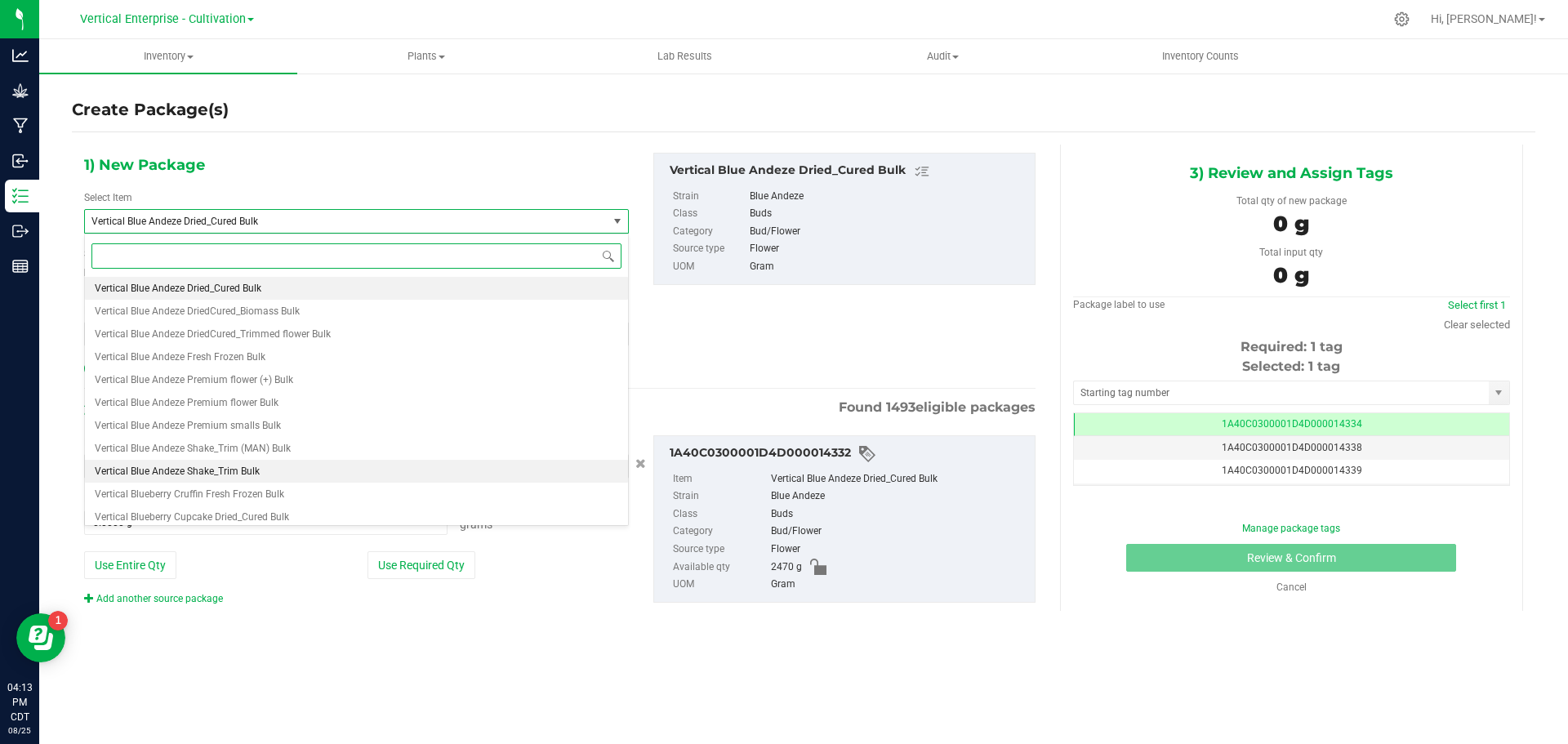
click at [270, 468] on li "Vertical Blue Andeze Shake_Trim Bulk" at bounding box center [356, 471] width 543 height 23
type input "0.0000"
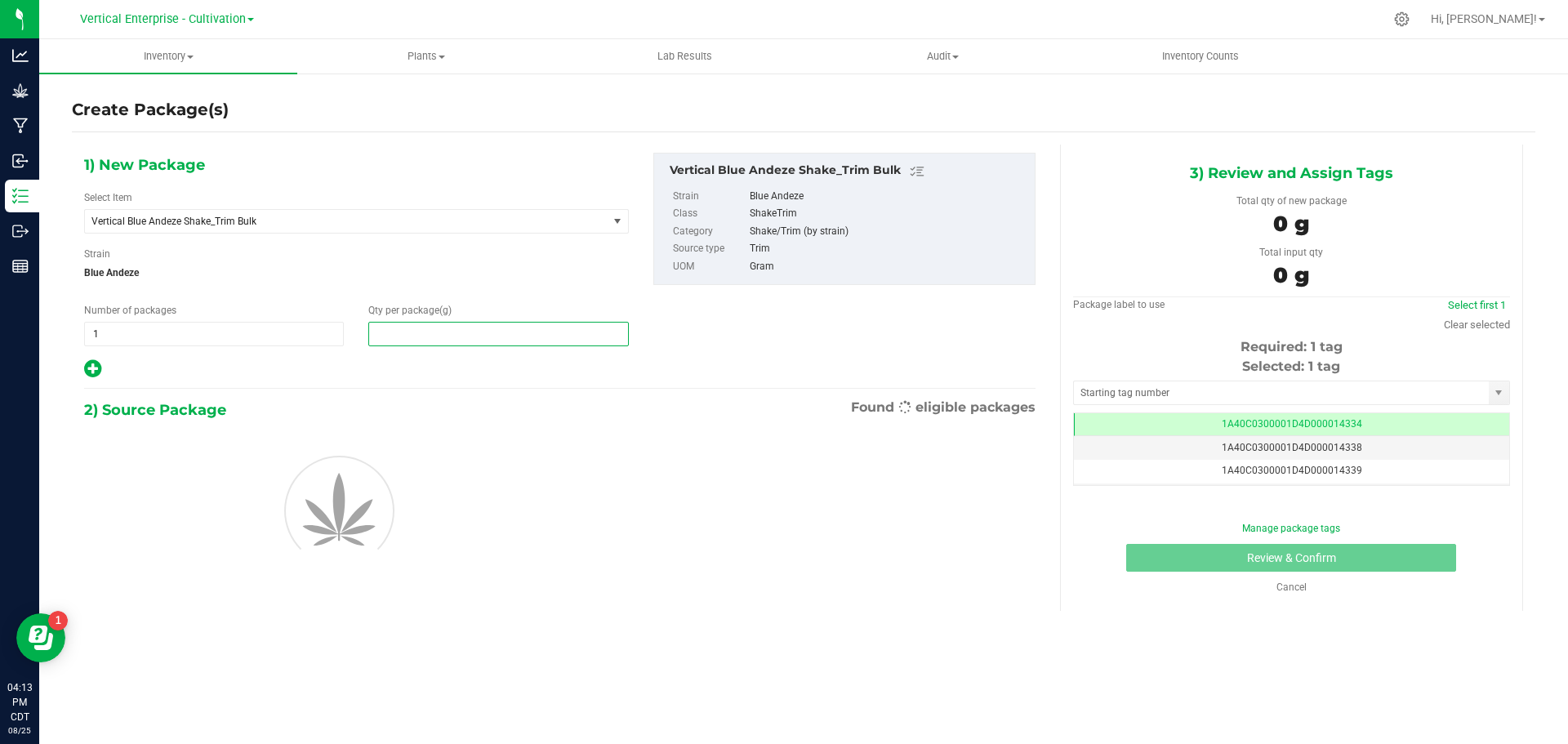
click at [502, 331] on span at bounding box center [499, 334] width 260 height 24
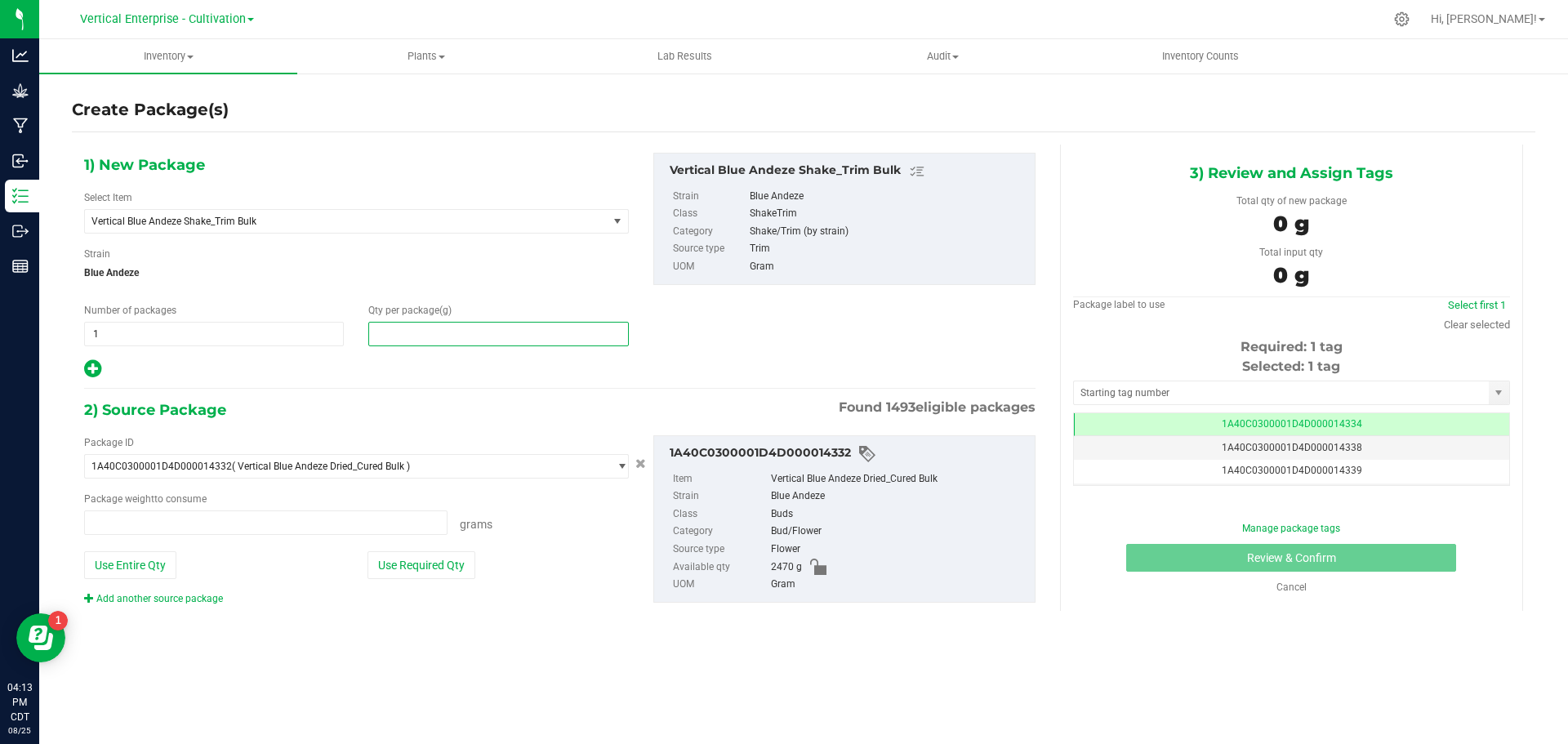
type input "0.0000 g"
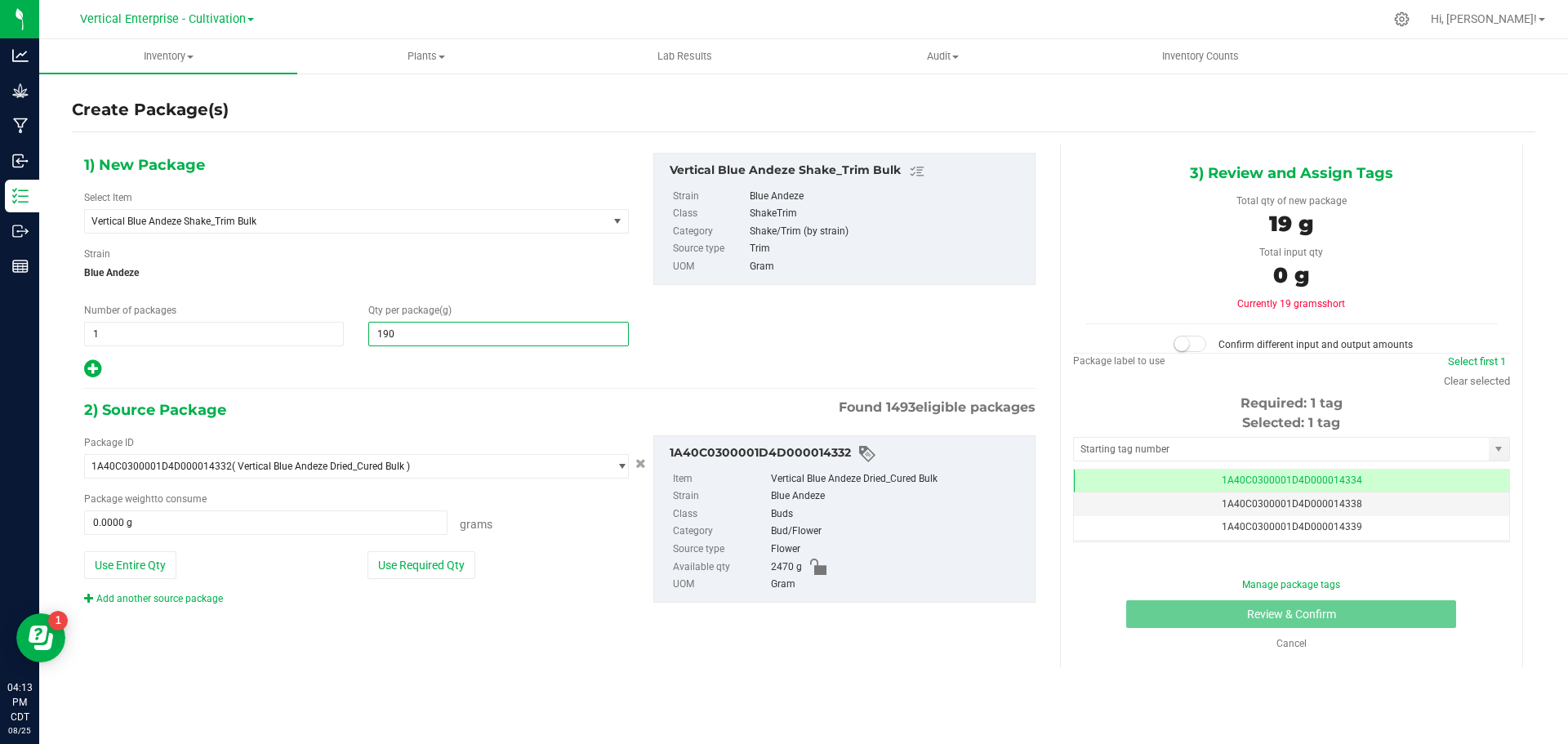
type input "1905"
type input "1,905.0000"
click at [118, 557] on button "Use Entire Qty" at bounding box center [130, 566] width 92 height 28
type input "2470.0000 g"
click at [1179, 336] on span at bounding box center [1189, 345] width 32 height 17
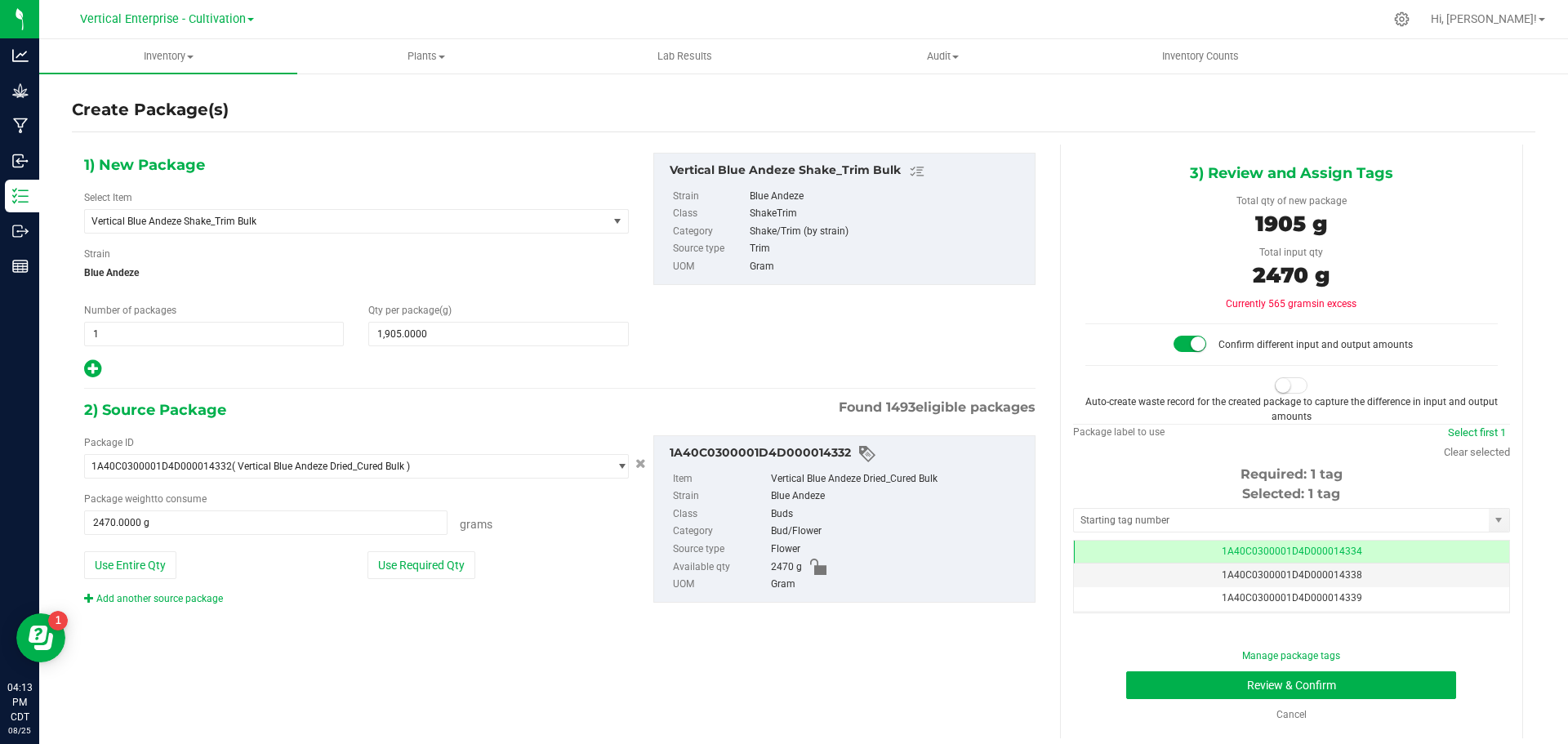
click at [1282, 393] on span at bounding box center [1290, 385] width 32 height 17
click at [1371, 550] on td "1A40C0300001D4D000014334" at bounding box center [1291, 553] width 435 height 24
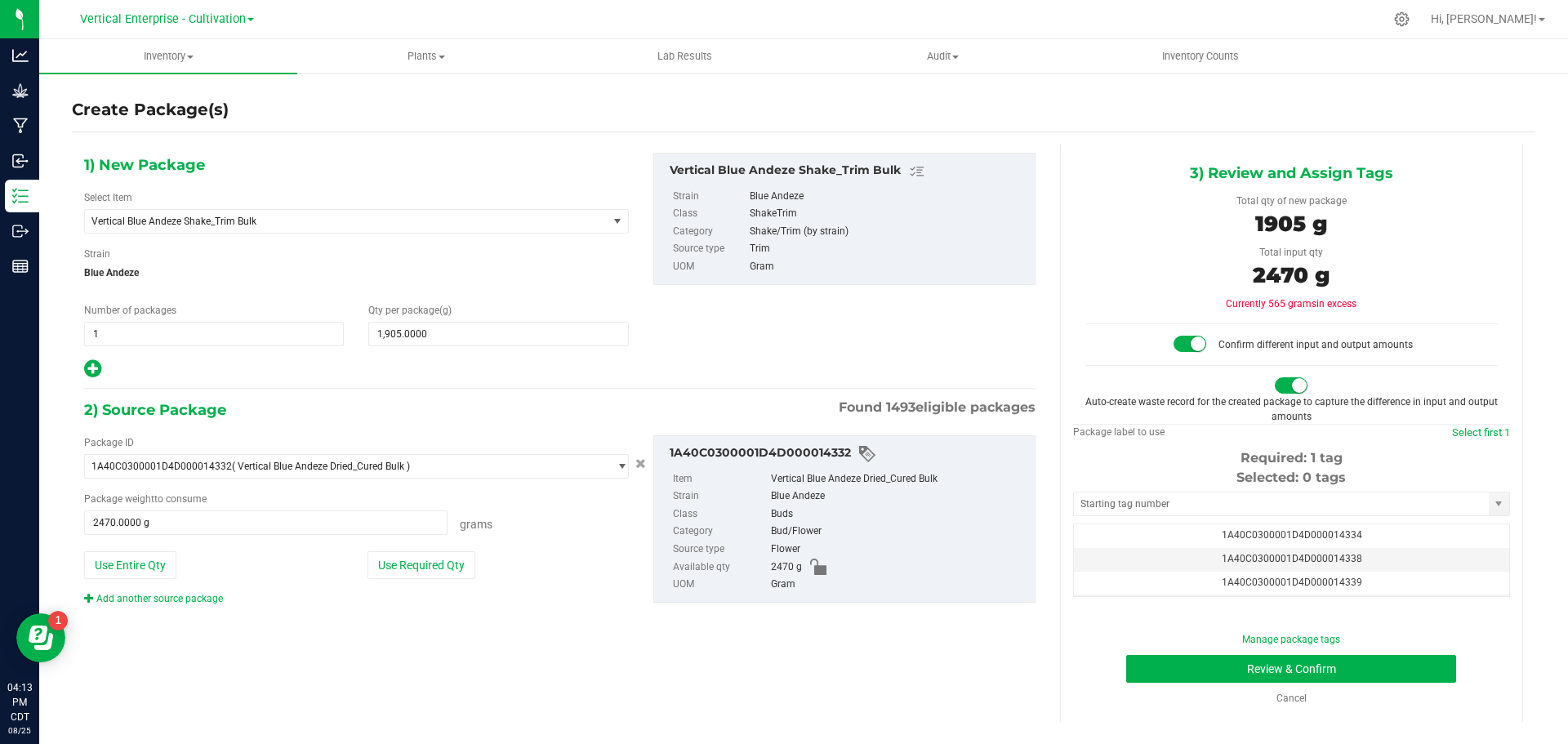
click at [1373, 552] on td "1A40C0300001D4D000014338" at bounding box center [1291, 560] width 435 height 24
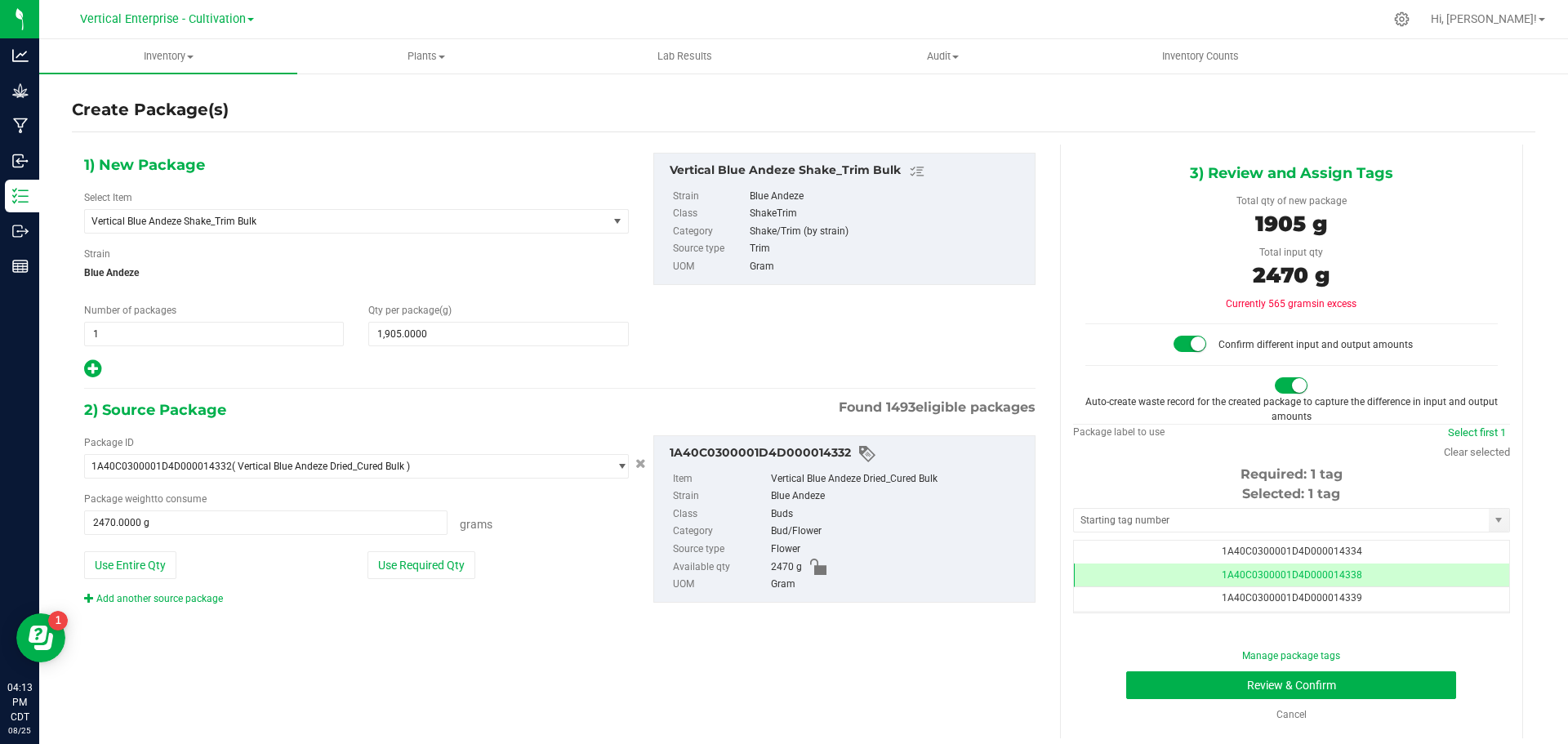
click at [1335, 669] on div "Manage package tags Review & Confirm Cancel" at bounding box center [1291, 685] width 412 height 73
click at [1339, 680] on button "Review & Confirm" at bounding box center [1290, 685] width 330 height 28
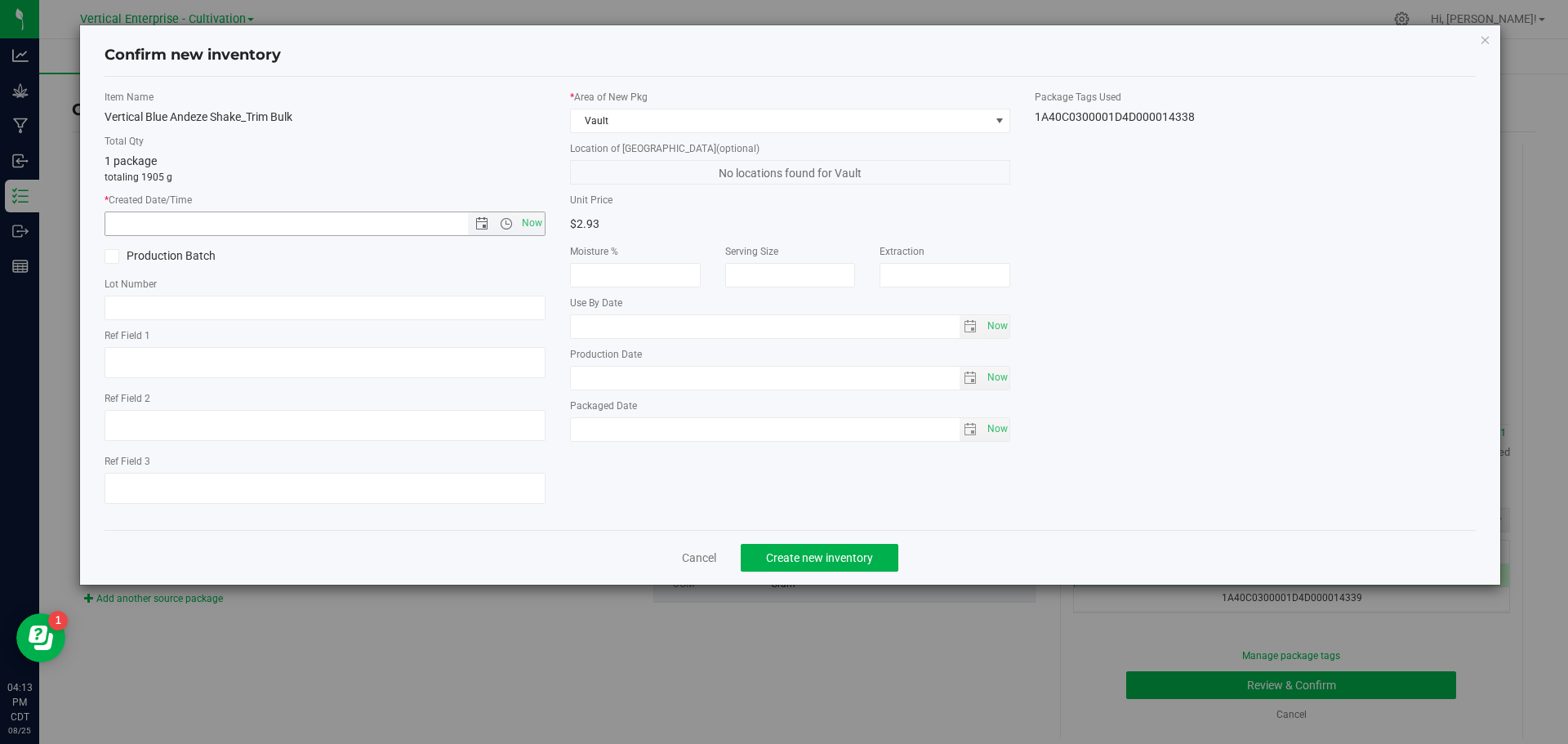
click at [533, 228] on span "Now" at bounding box center [532, 224] width 28 height 24
type input "8/25/2025 4:13 PM"
click at [115, 256] on icon at bounding box center [110, 256] width 10 height 0
click at [0, 0] on input "Production Batch" at bounding box center [0, 0] width 0 height 0
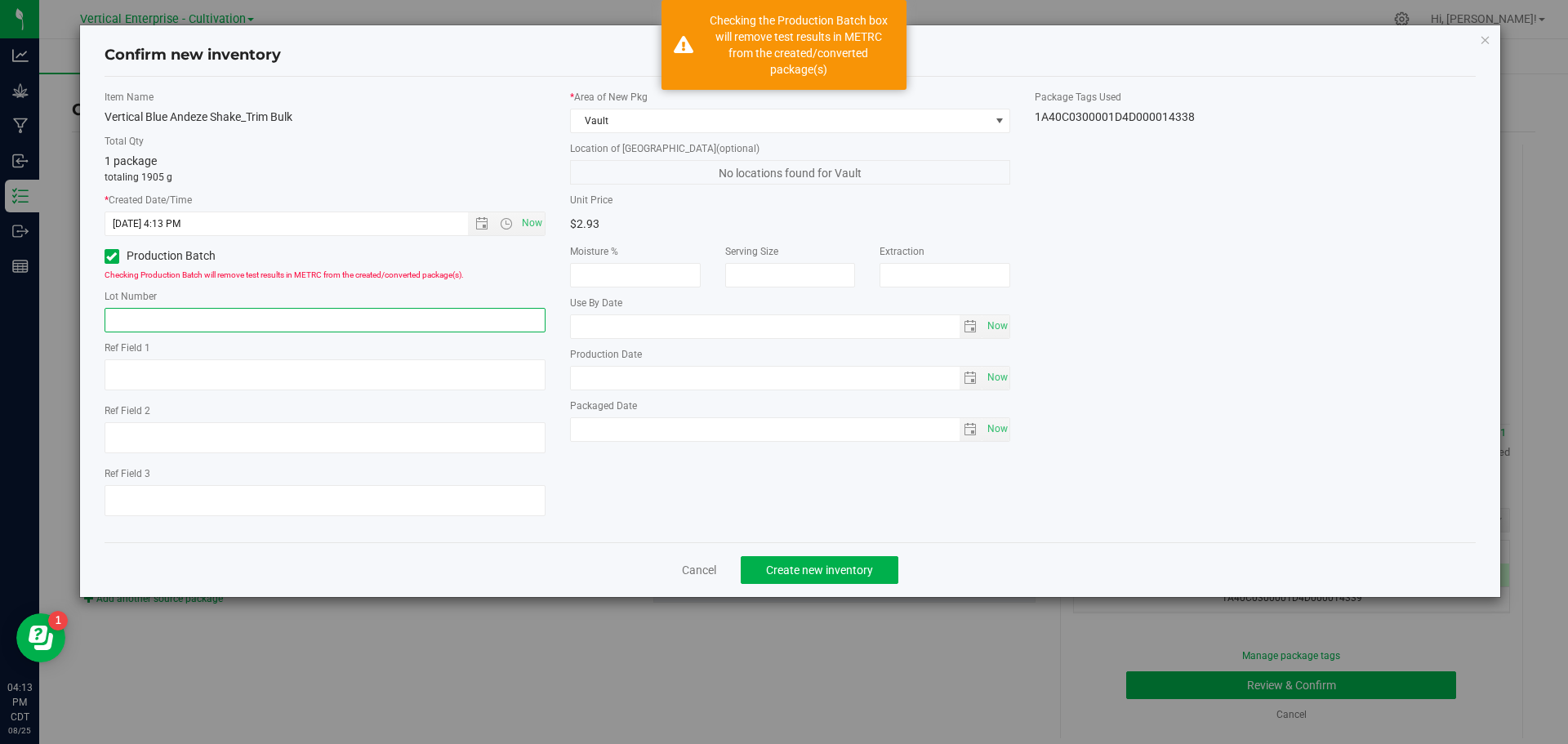
click at [174, 308] on input "text" at bounding box center [325, 320] width 441 height 24
type input "B"
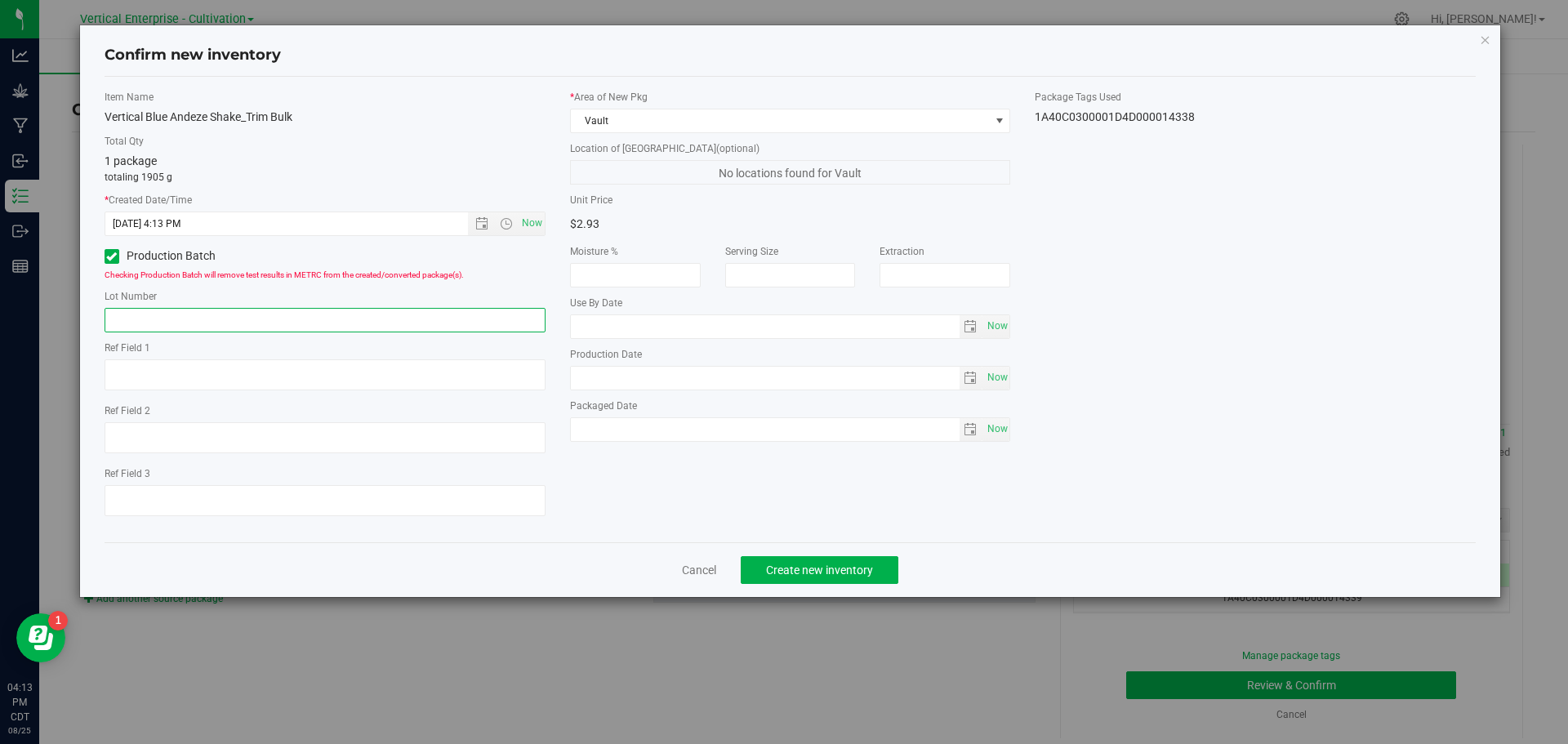
type input "A"
type input "BA.SHTR.8.25.25"
click at [873, 573] on button "Create new inventory" at bounding box center [820, 570] width 158 height 28
